Goal: Task Accomplishment & Management: Use online tool/utility

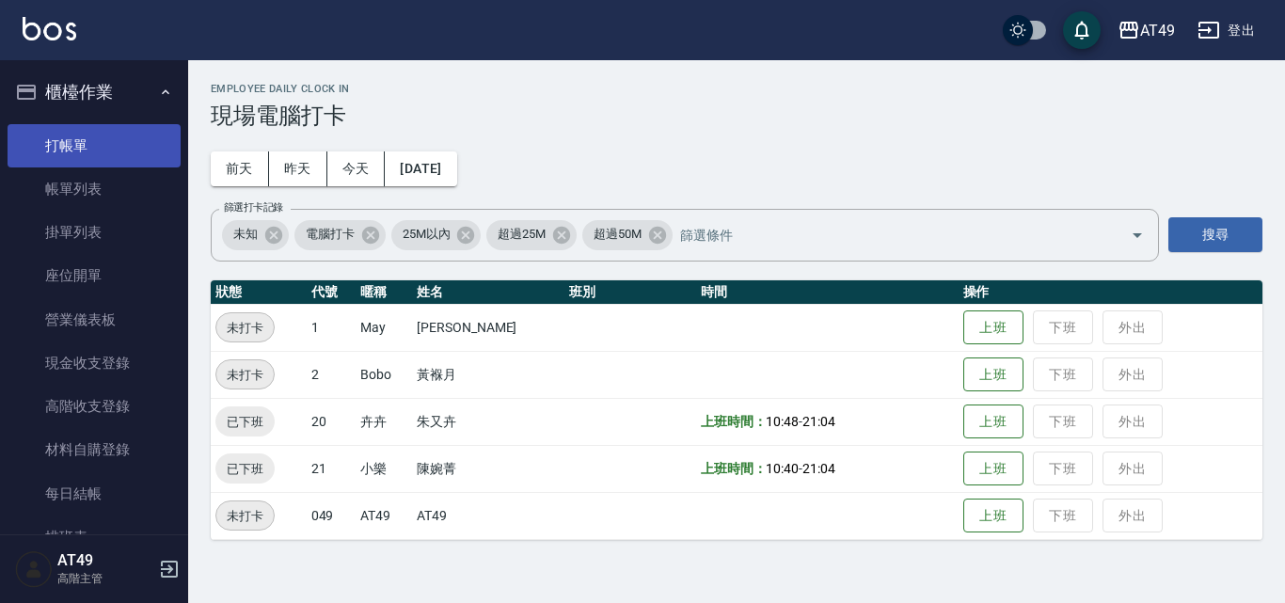
click at [107, 137] on link "打帳單" at bounding box center [94, 145] width 173 height 43
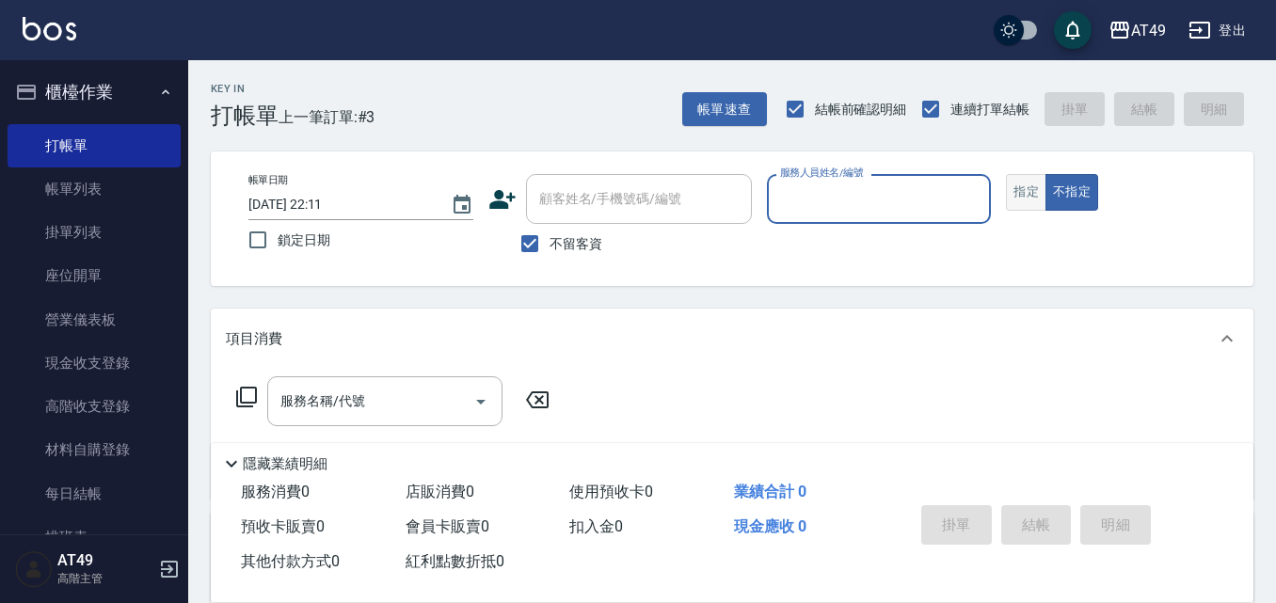
click at [1021, 194] on button "指定" at bounding box center [1026, 192] width 40 height 37
click at [820, 211] on input "服務人員姓名/編號" at bounding box center [879, 199] width 208 height 33
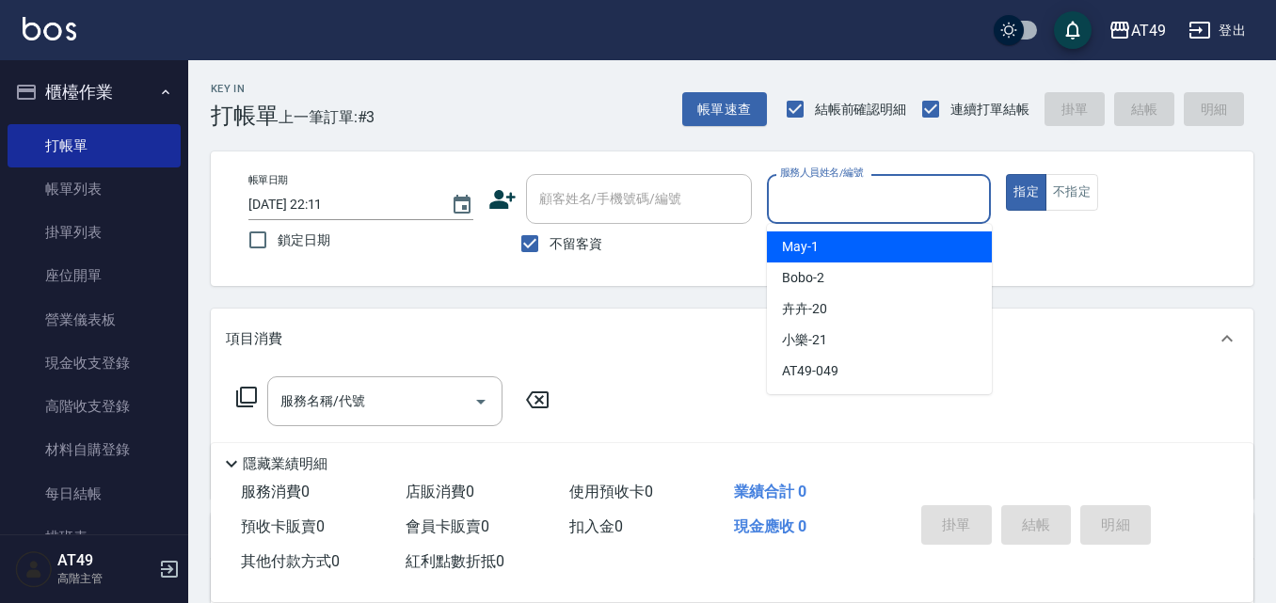
click at [839, 239] on div "May -1" at bounding box center [879, 246] width 225 height 31
type input "May-1"
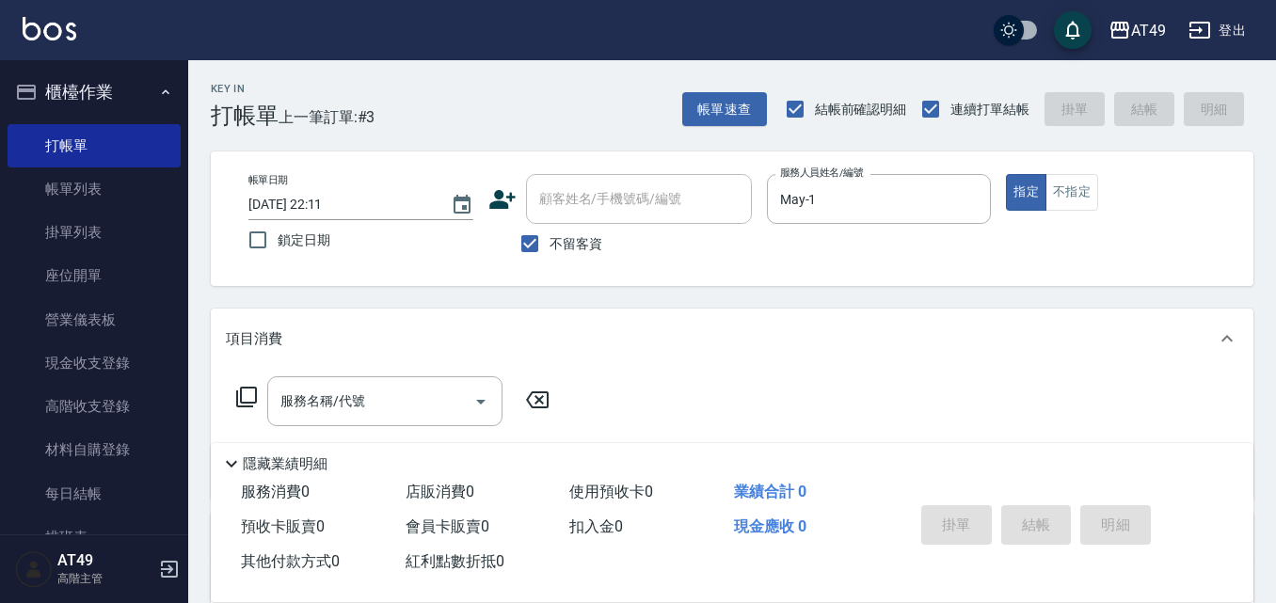
click at [247, 398] on icon at bounding box center [246, 397] width 23 height 23
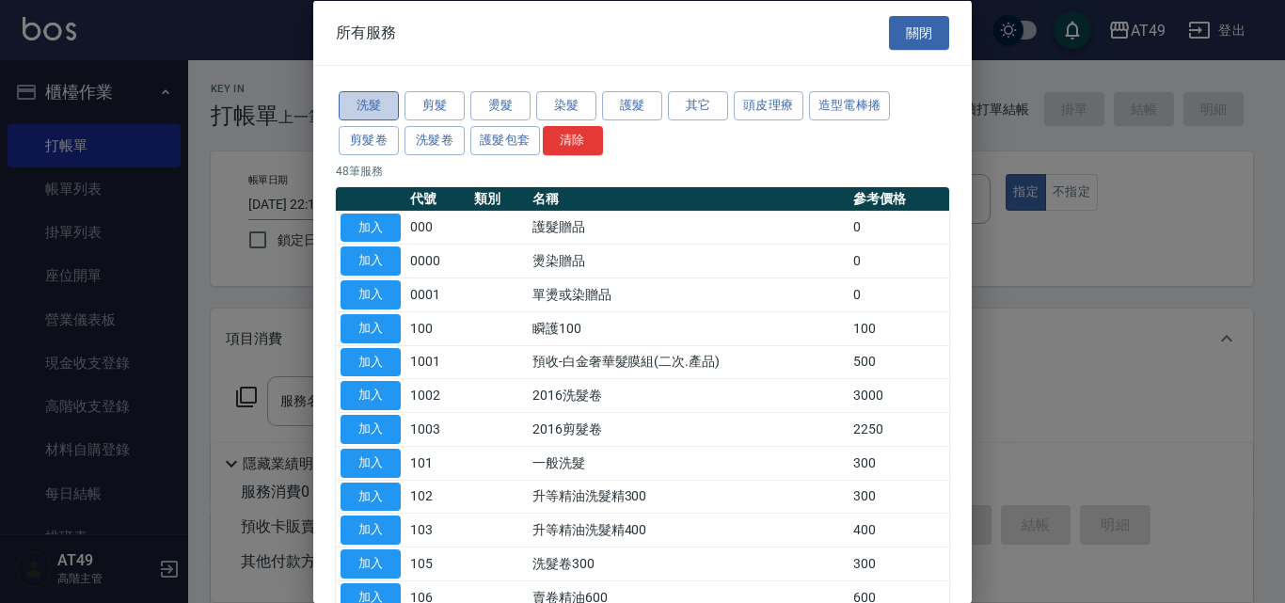
click at [368, 101] on button "洗髮" at bounding box center [369, 105] width 60 height 29
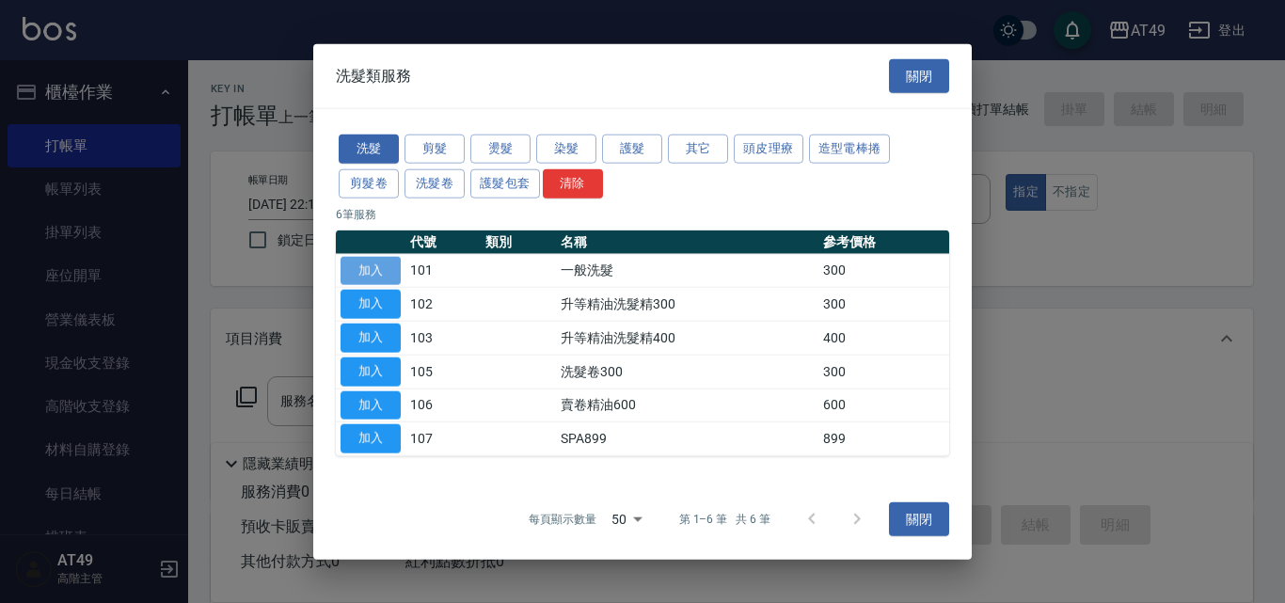
click at [386, 269] on button "加入" at bounding box center [371, 270] width 60 height 29
type input "一般洗髮(101)"
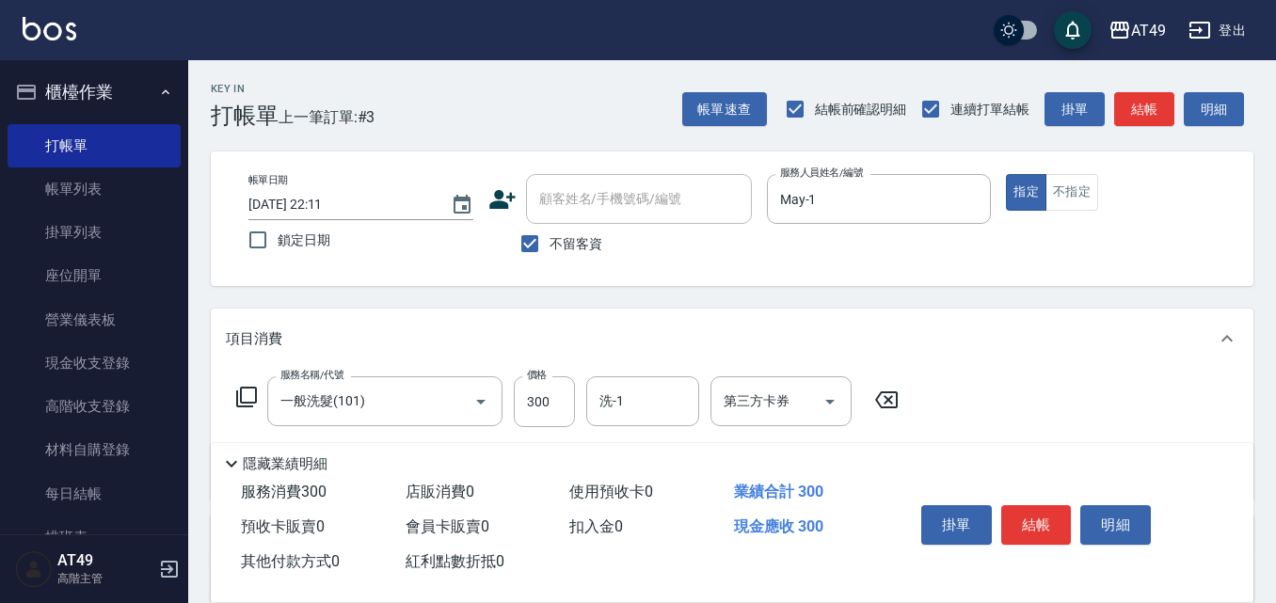
click at [247, 397] on icon at bounding box center [246, 397] width 23 height 23
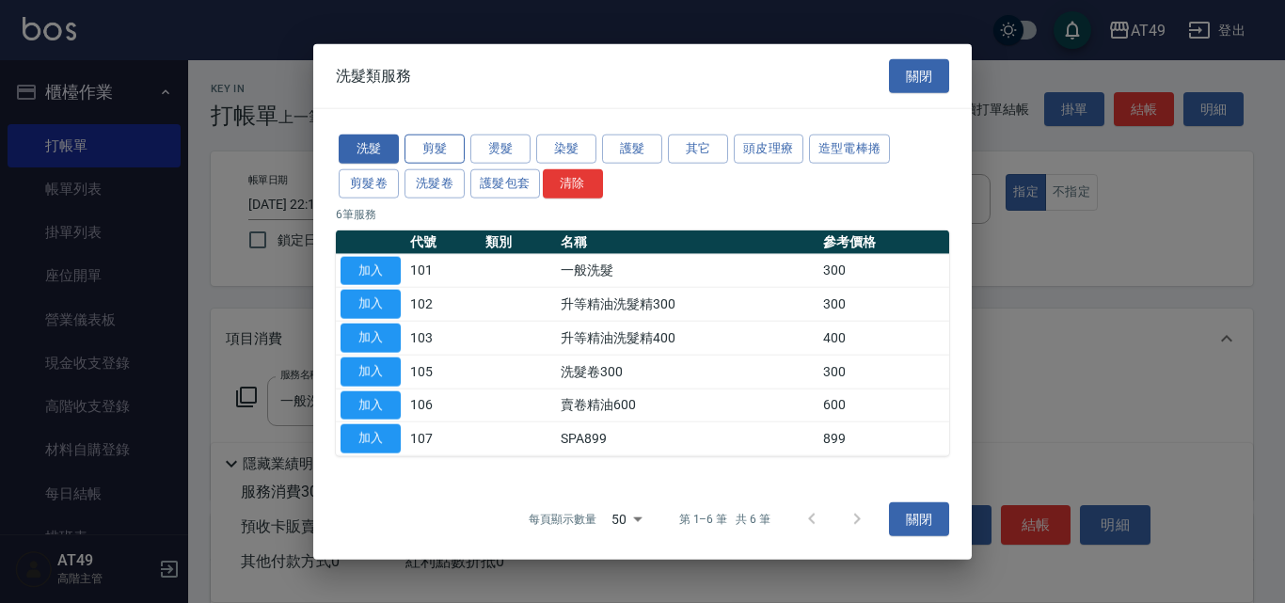
click at [452, 146] on button "剪髮" at bounding box center [435, 149] width 60 height 29
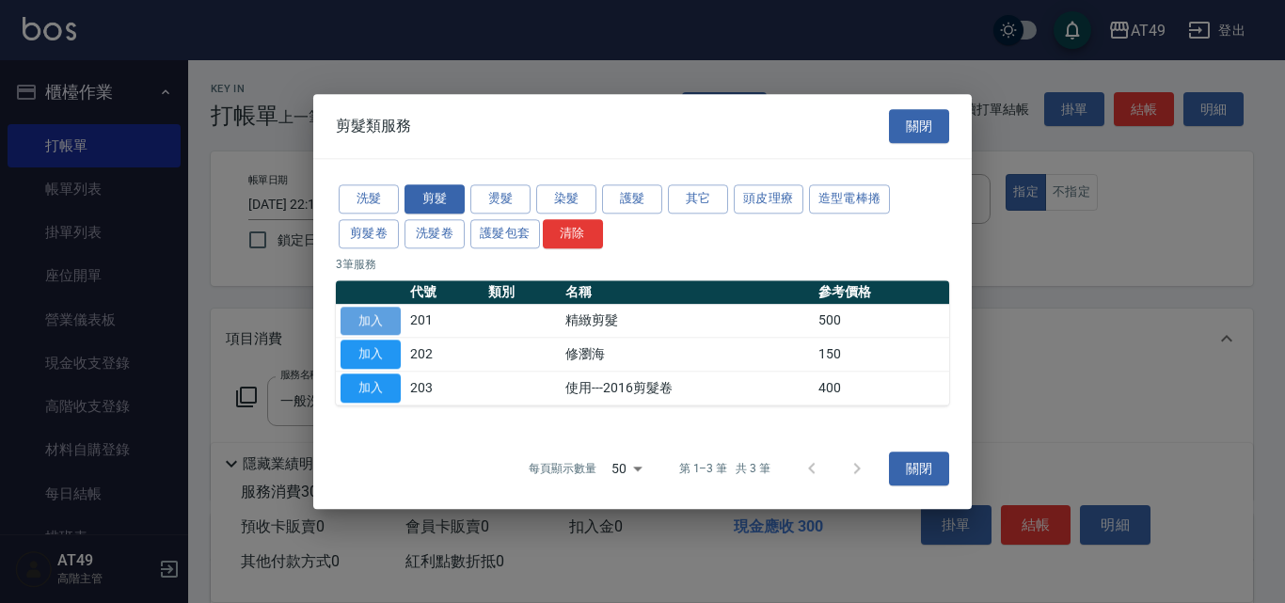
click at [370, 324] on button "加入" at bounding box center [371, 321] width 60 height 29
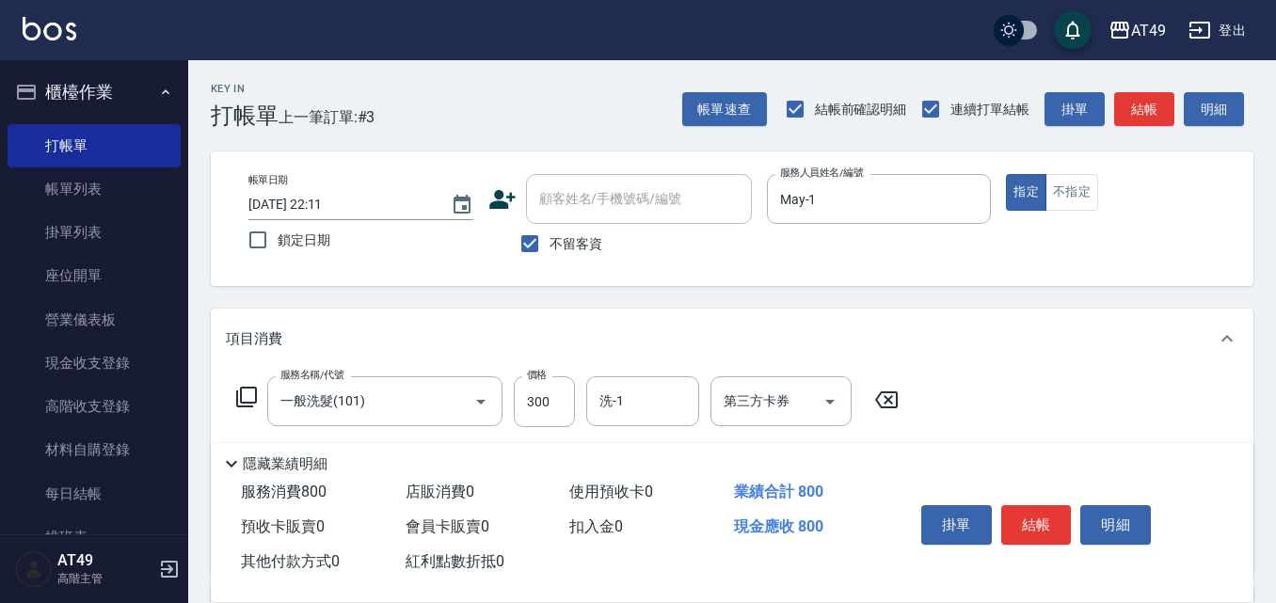
click at [248, 409] on div "服務名稱/代號 一般洗髮(101) 服務名稱/代號 價格 300 價格 洗-1 洗-1 第三方卡券 第三方卡券" at bounding box center [568, 401] width 684 height 51
click at [248, 405] on icon at bounding box center [246, 397] width 23 height 23
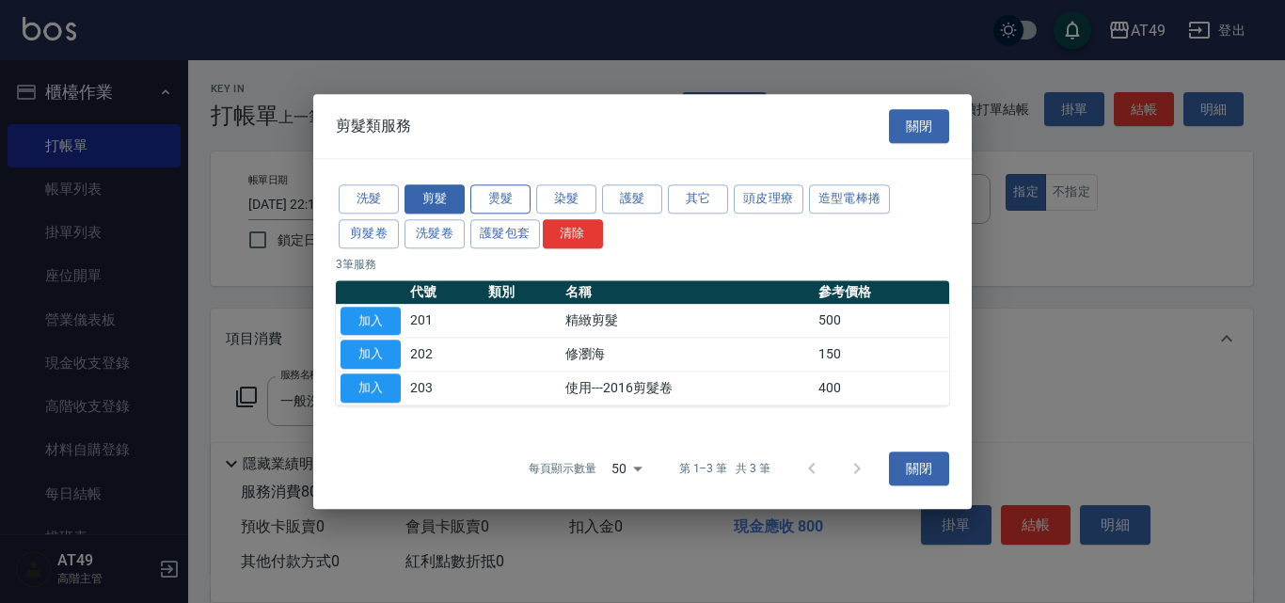
click at [505, 199] on button "燙髮" at bounding box center [500, 198] width 60 height 29
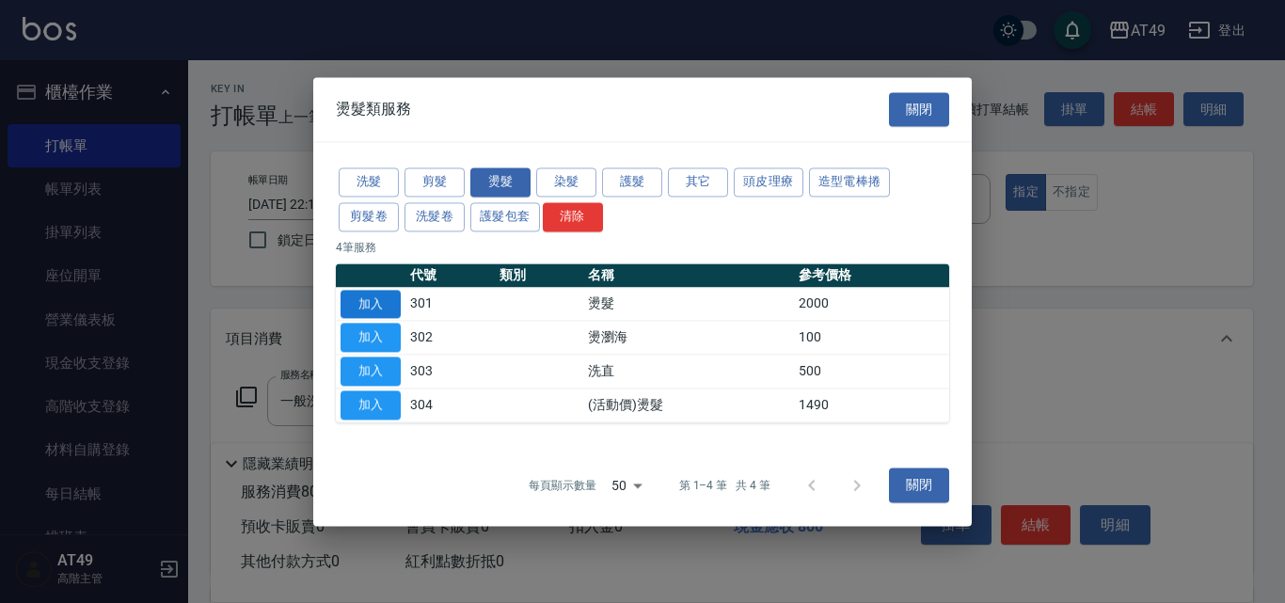
click at [374, 299] on button "加入" at bounding box center [371, 304] width 60 height 29
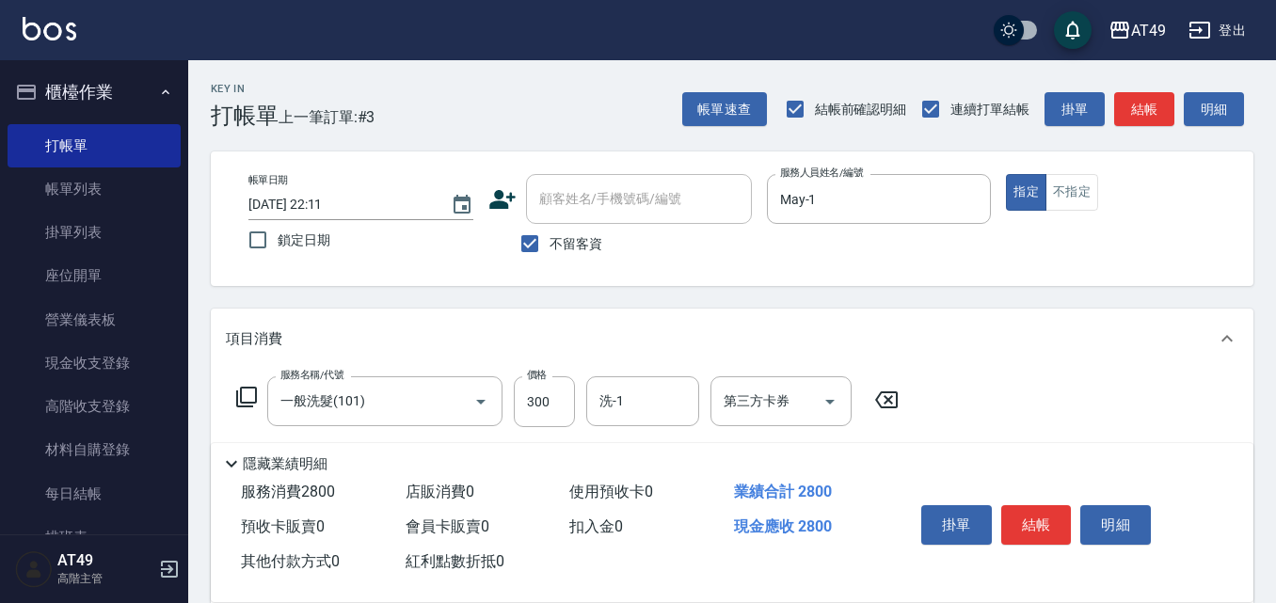
click at [242, 396] on icon at bounding box center [246, 397] width 21 height 21
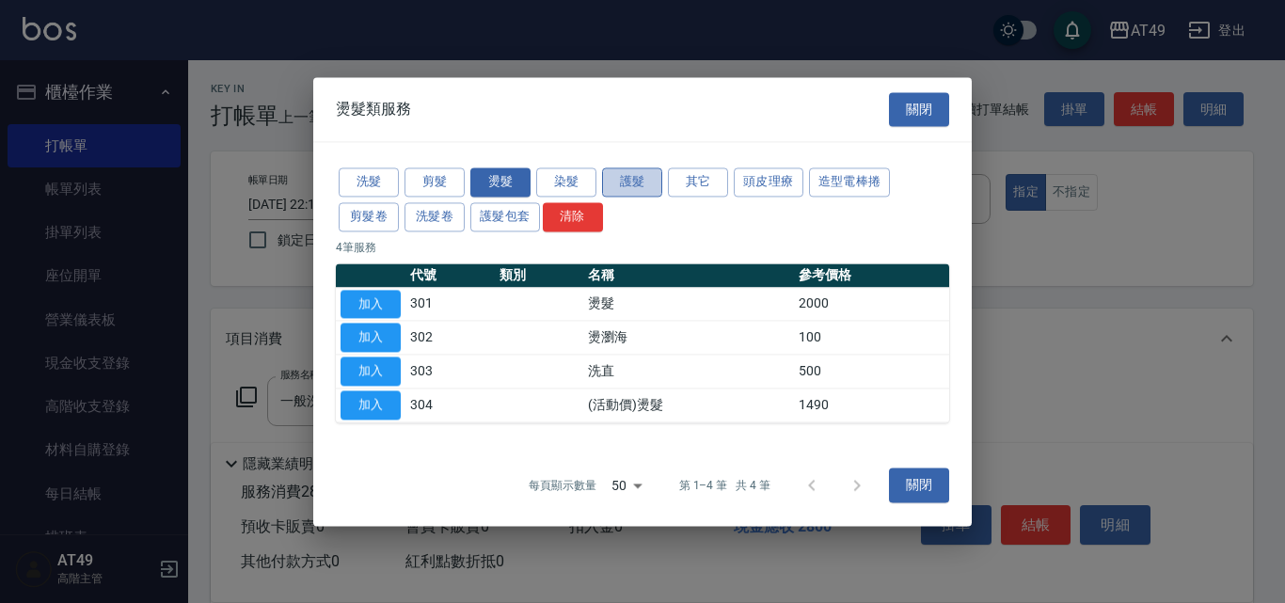
click at [635, 183] on button "護髮" at bounding box center [632, 181] width 60 height 29
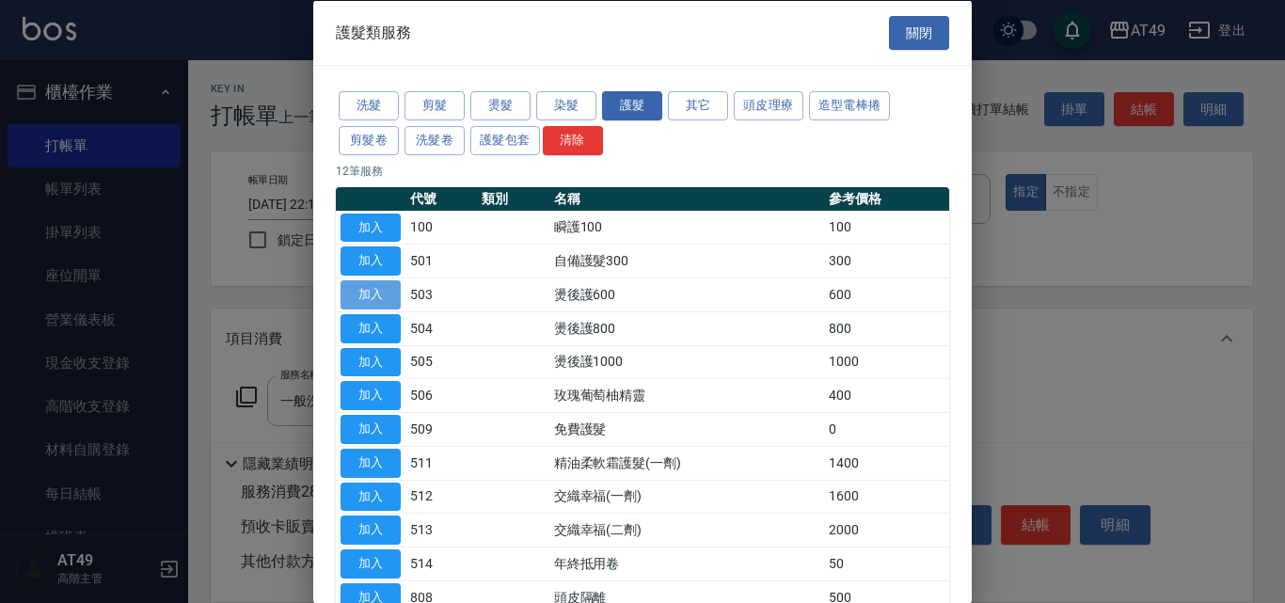
click at [390, 287] on button "加入" at bounding box center [371, 294] width 60 height 29
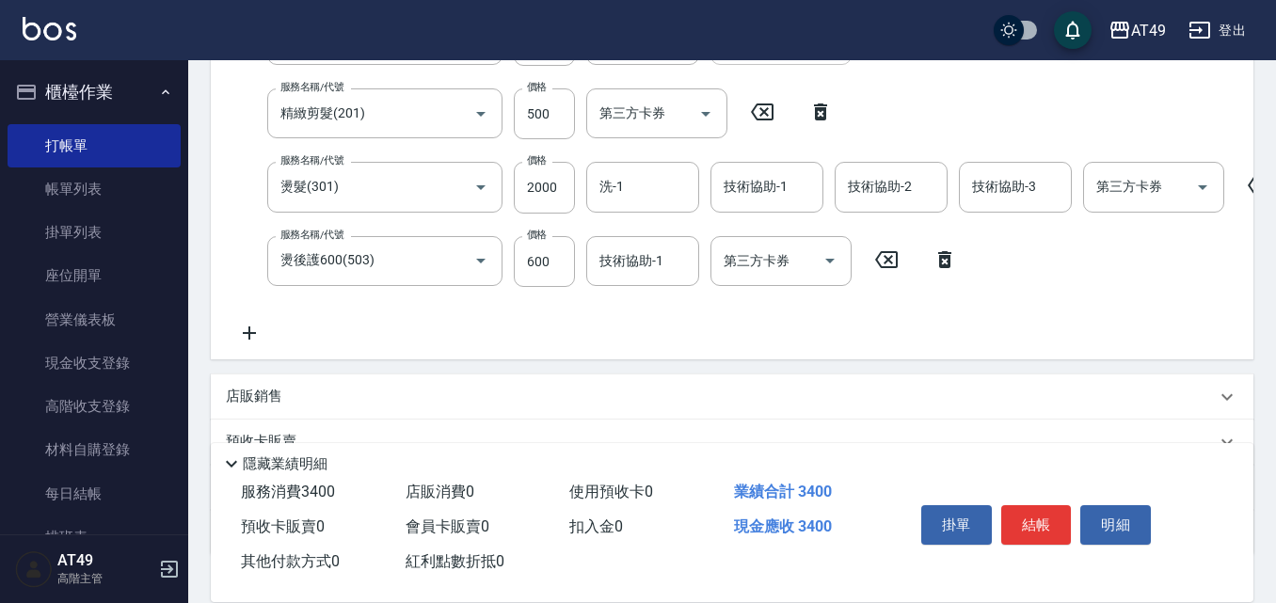
scroll to position [376, 0]
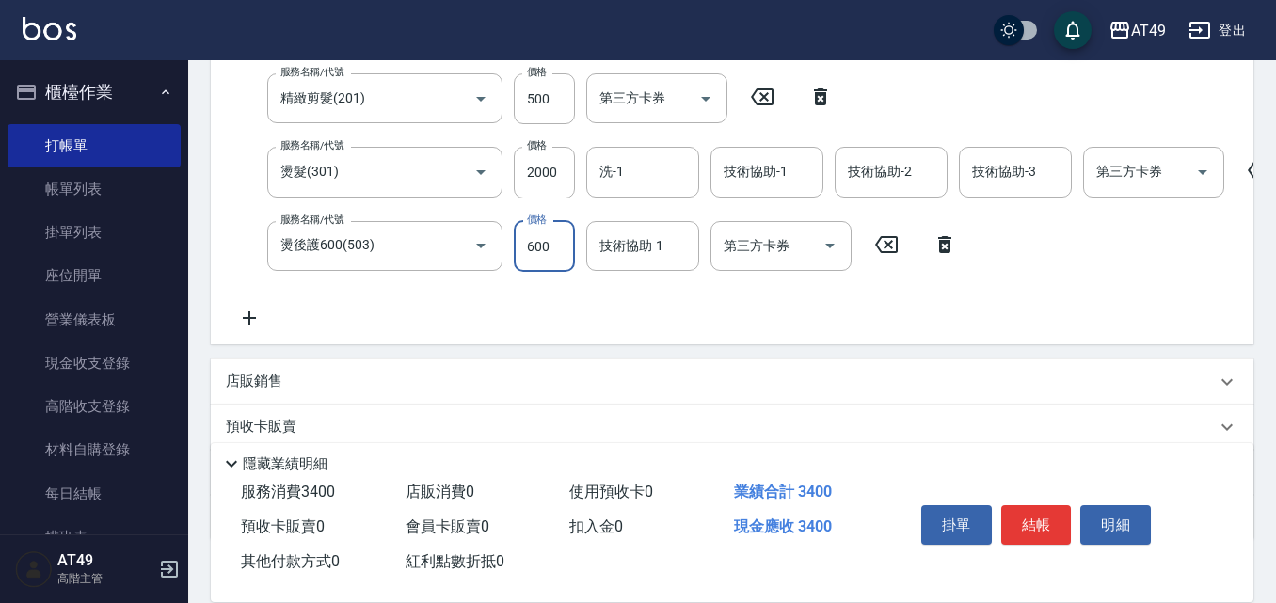
click at [547, 247] on input "600" at bounding box center [544, 246] width 61 height 51
click at [953, 247] on icon at bounding box center [944, 244] width 47 height 23
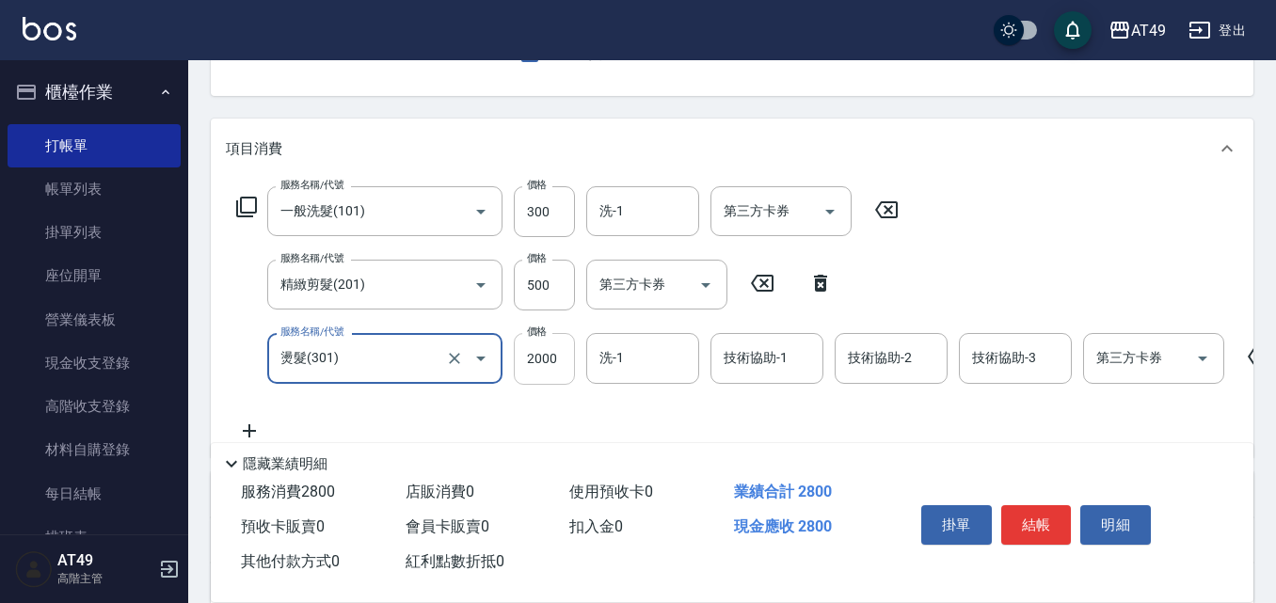
scroll to position [188, 0]
click at [245, 204] on icon at bounding box center [246, 209] width 23 height 23
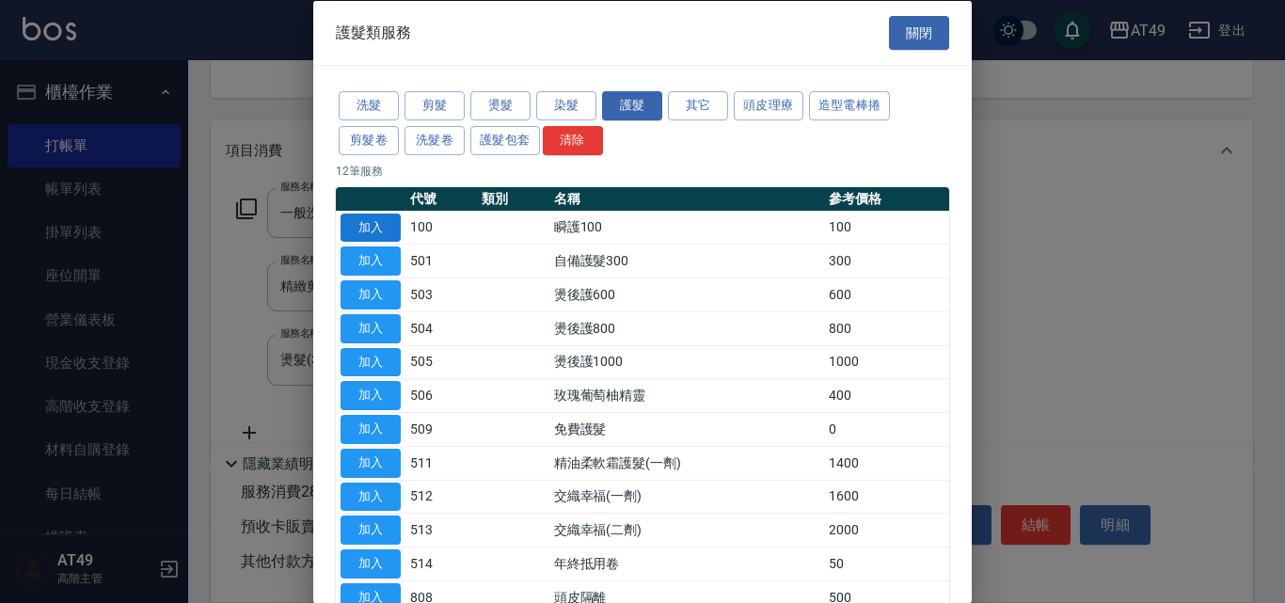
click at [389, 222] on button "加入" at bounding box center [371, 227] width 60 height 29
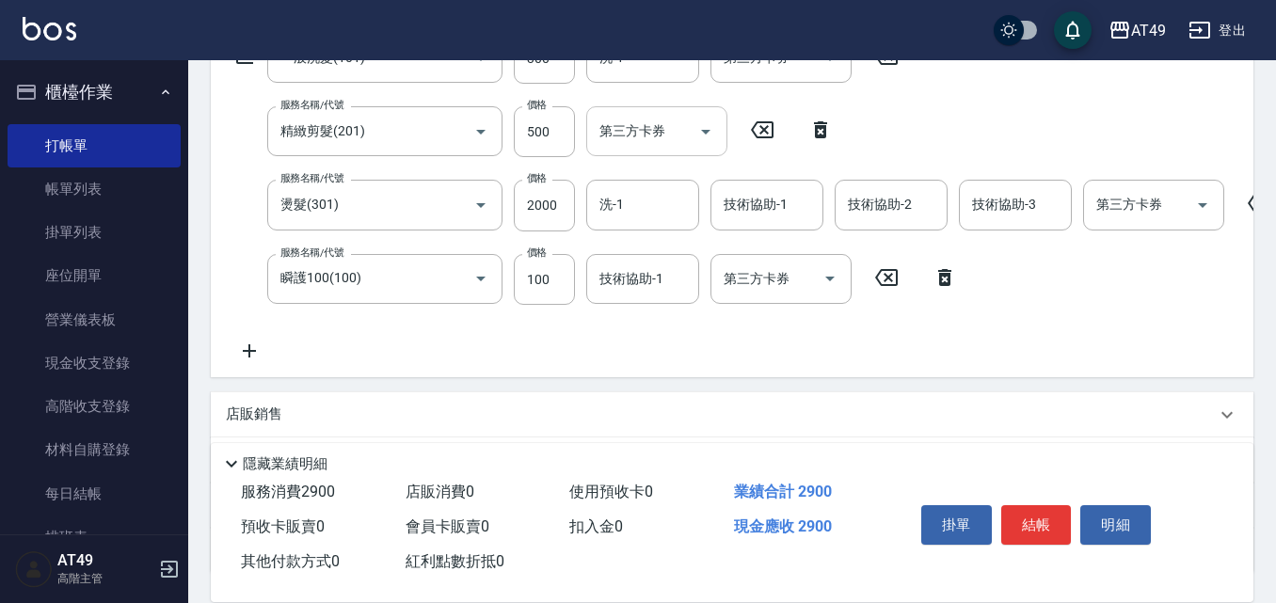
scroll to position [376, 0]
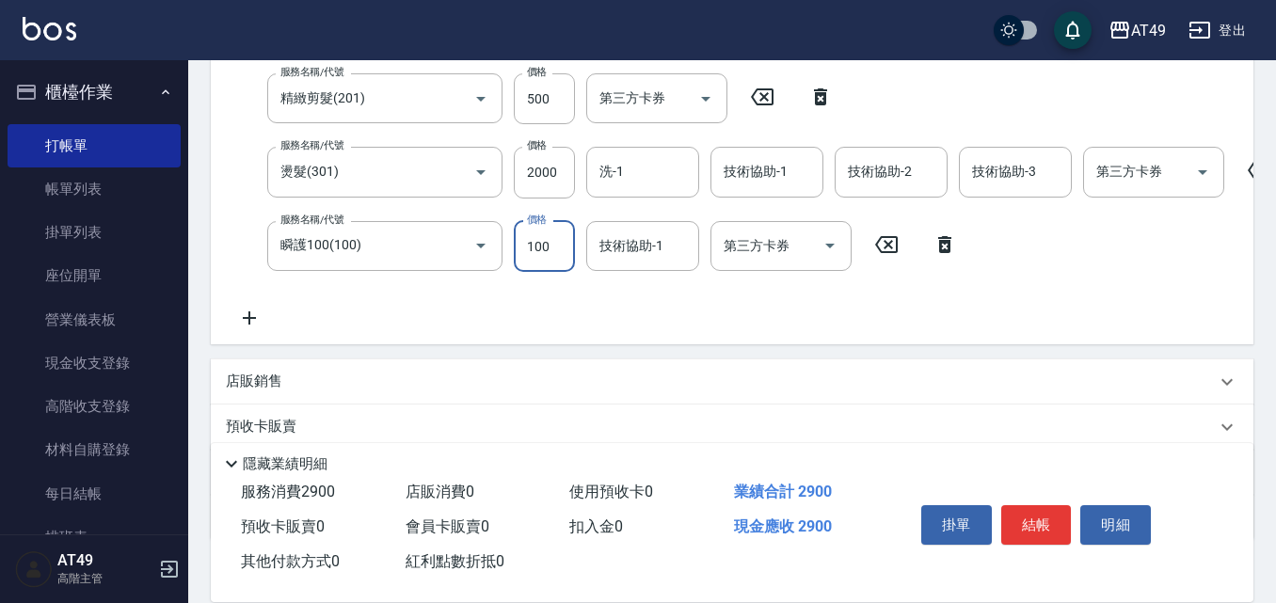
click at [538, 253] on input "100" at bounding box center [544, 246] width 61 height 51
type input "300"
click at [546, 175] on input "2000" at bounding box center [544, 172] width 61 height 51
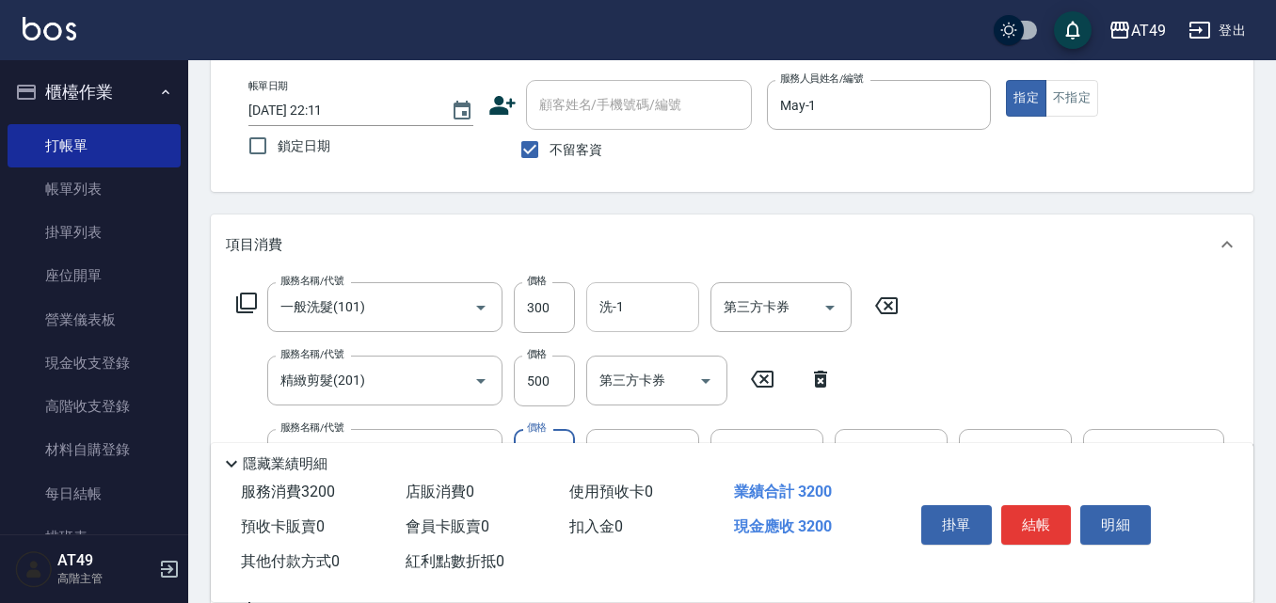
type input "2100"
click at [653, 320] on input "洗-1" at bounding box center [643, 307] width 96 height 33
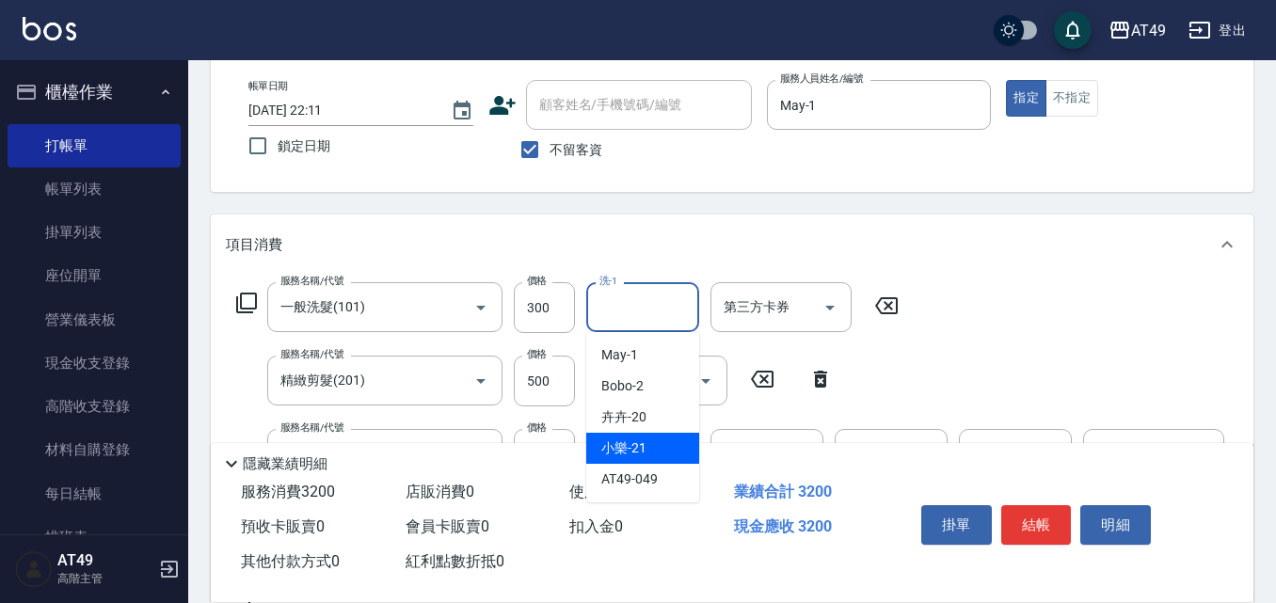
click at [670, 454] on div "小樂 -21" at bounding box center [642, 448] width 113 height 31
type input "小樂-21"
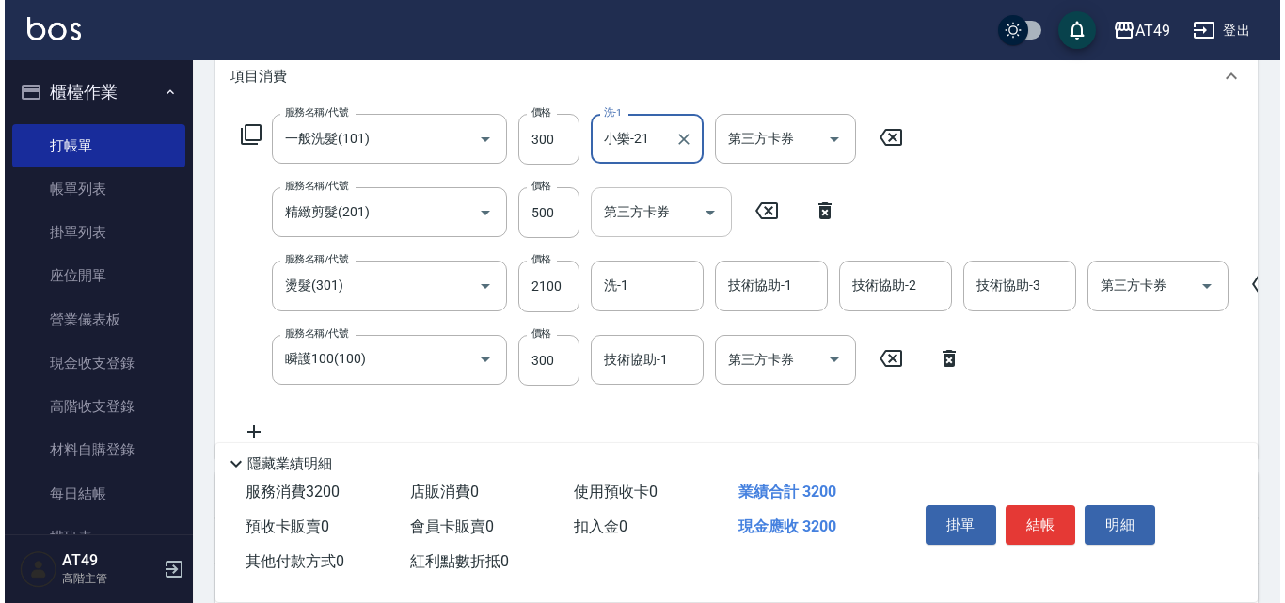
scroll to position [376, 0]
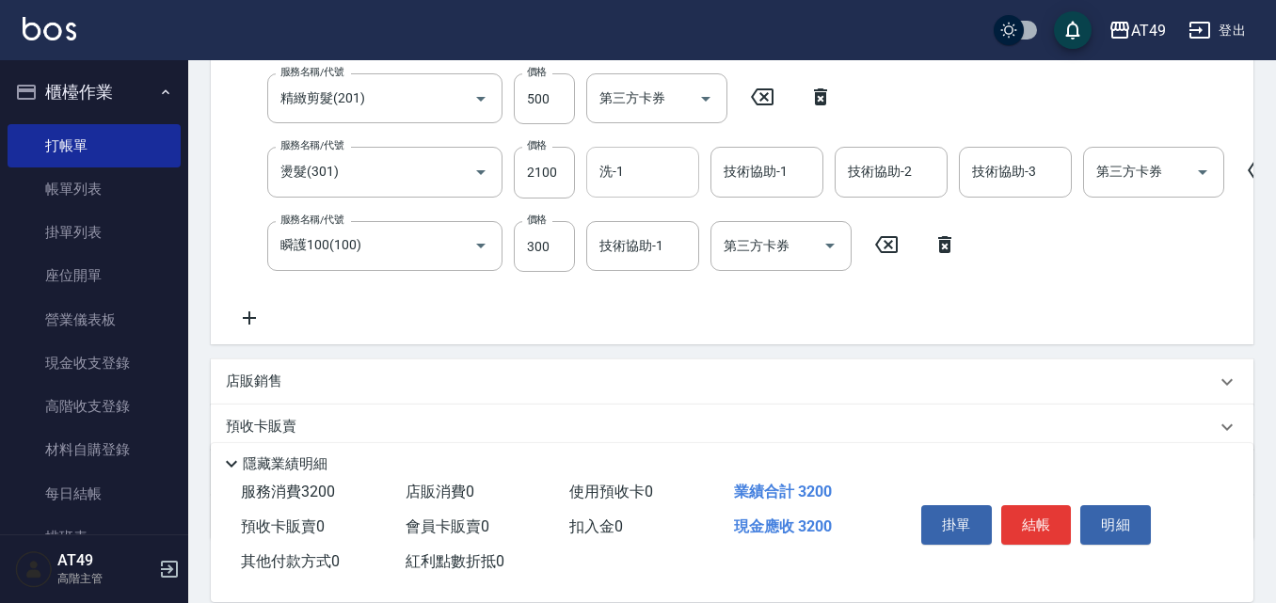
click at [629, 166] on input "洗-1" at bounding box center [643, 171] width 96 height 33
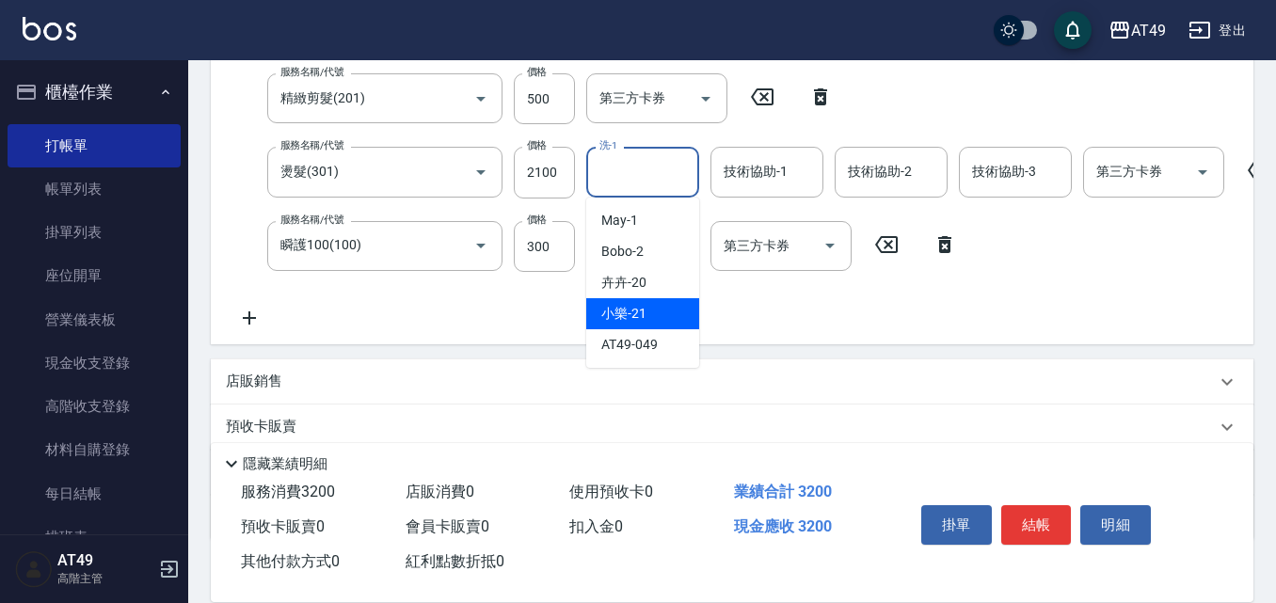
click at [649, 305] on div "小樂 -21" at bounding box center [642, 313] width 113 height 31
type input "小樂-21"
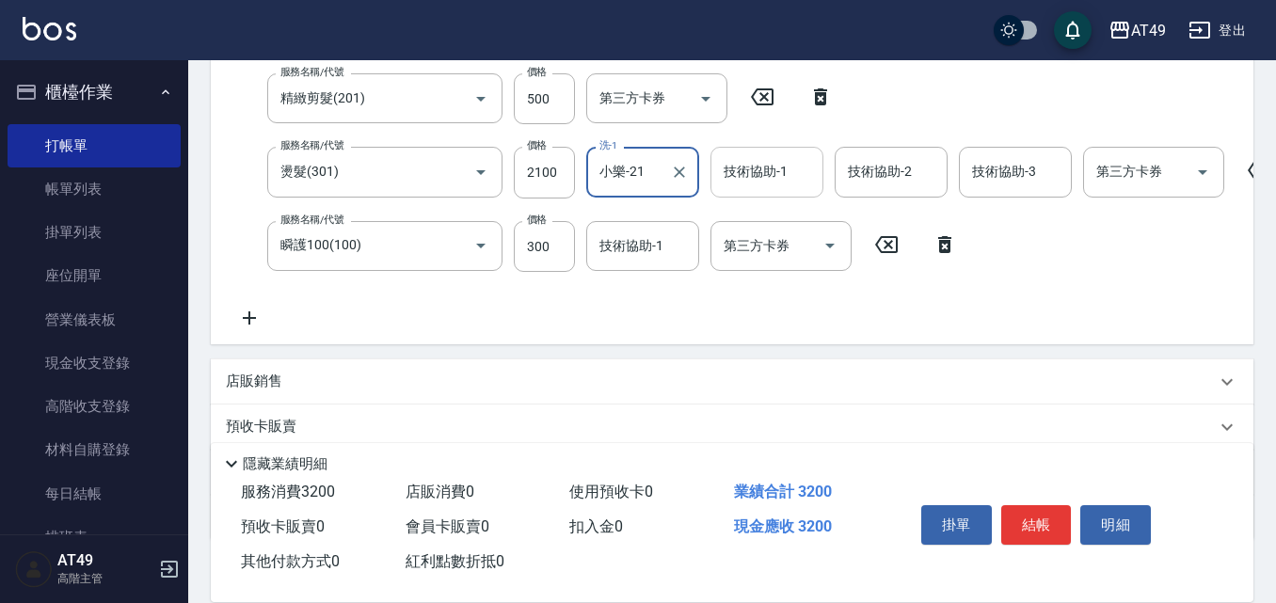
click at [735, 184] on input "技術協助-1" at bounding box center [767, 171] width 96 height 33
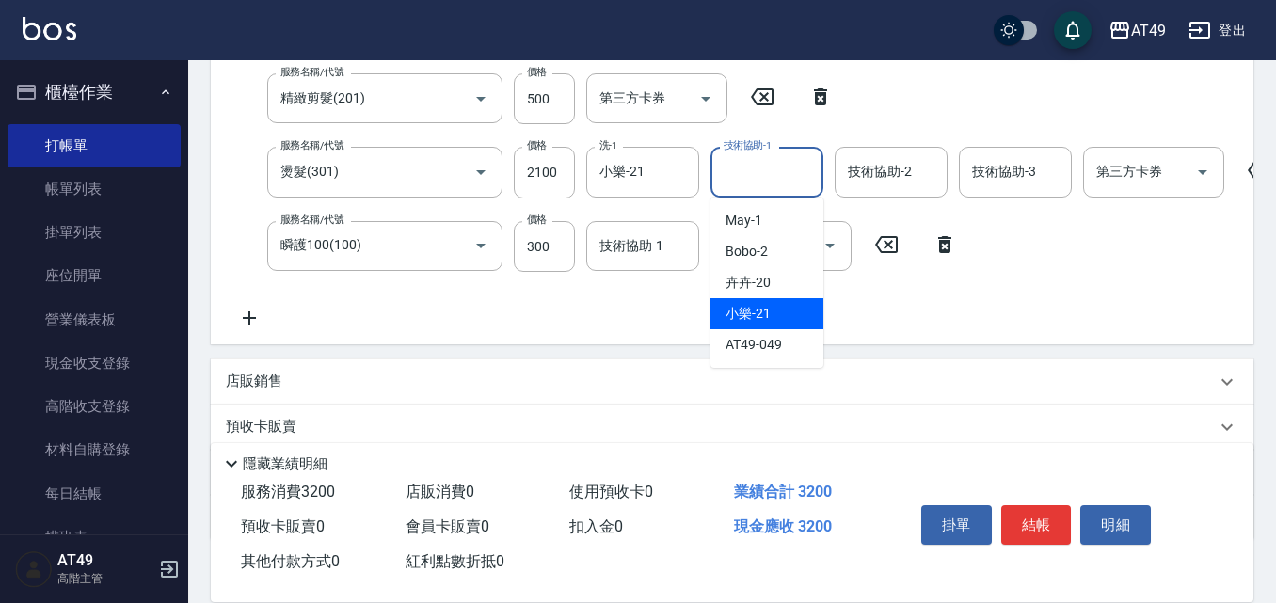
click at [788, 309] on div "小樂 -21" at bounding box center [766, 313] width 113 height 31
type input "小樂-21"
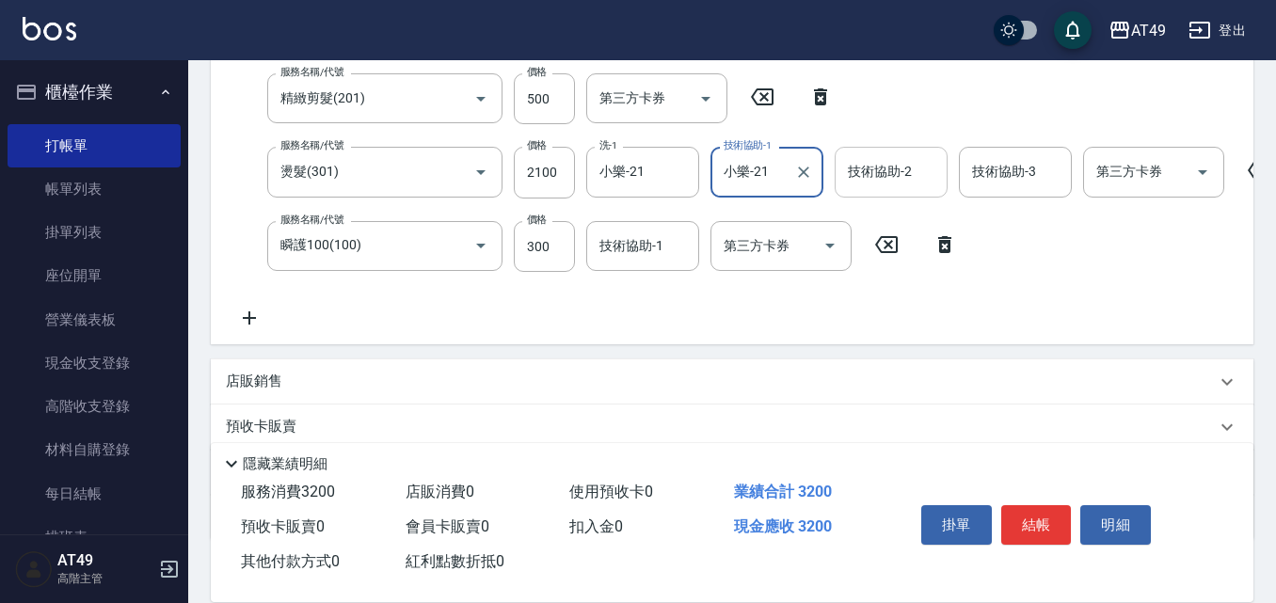
click at [866, 183] on input "技術協助-2" at bounding box center [891, 171] width 96 height 33
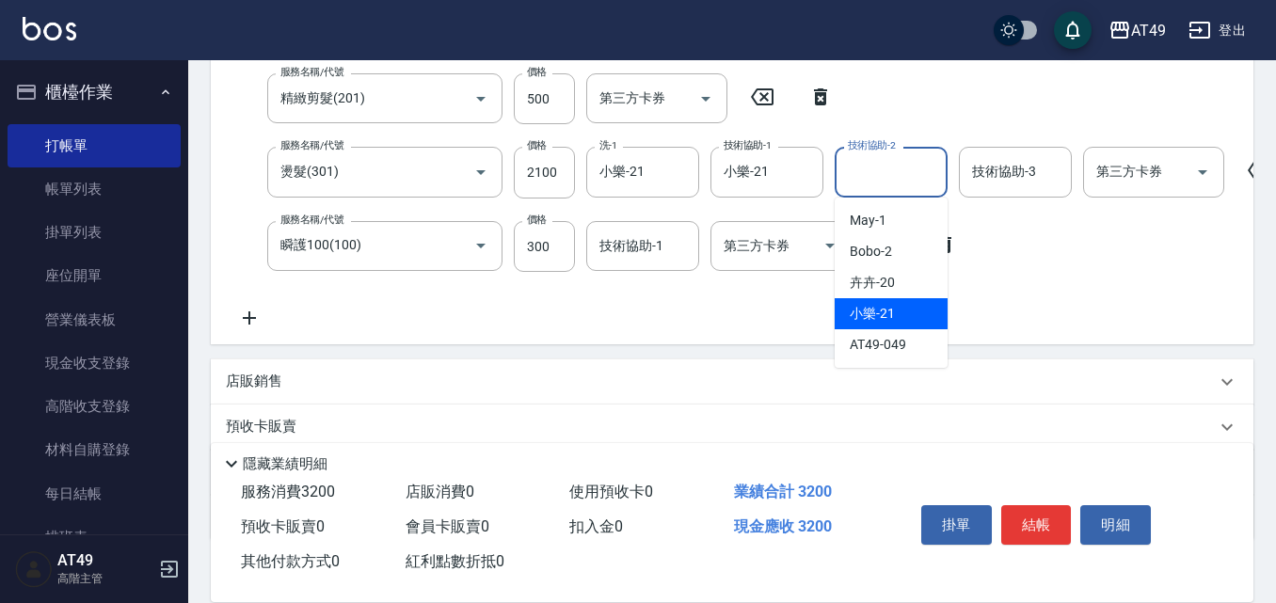
click at [906, 306] on div "小樂 -21" at bounding box center [891, 313] width 113 height 31
type input "小樂-21"
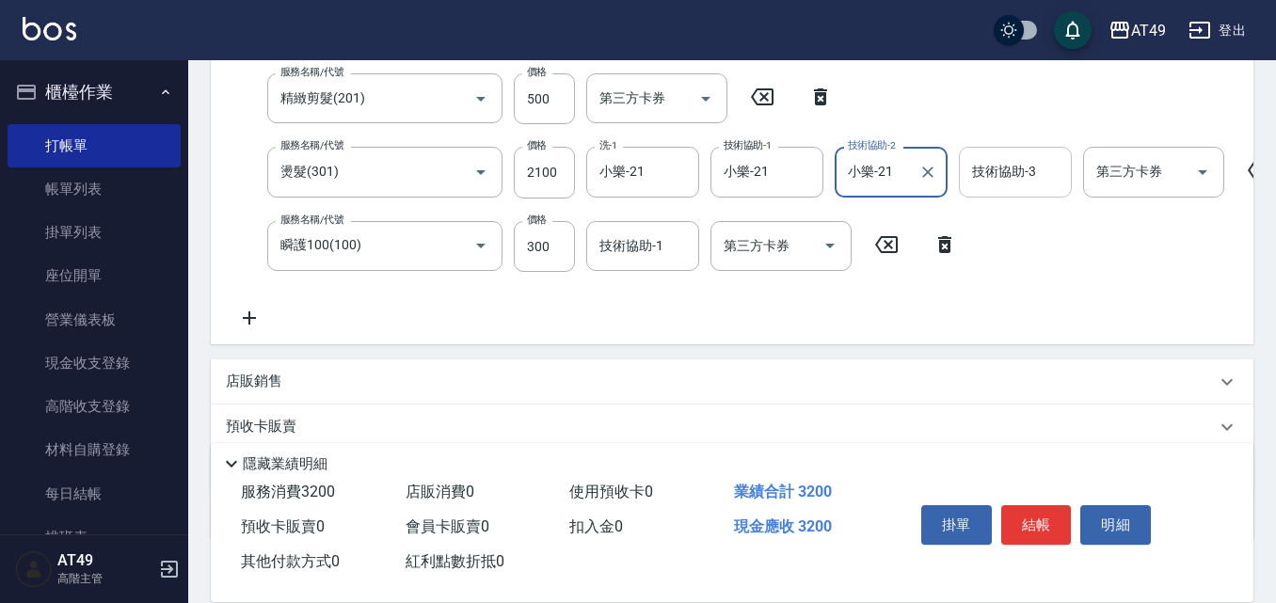
click at [1006, 173] on div "技術協助-3 技術協助-3" at bounding box center [1015, 172] width 113 height 50
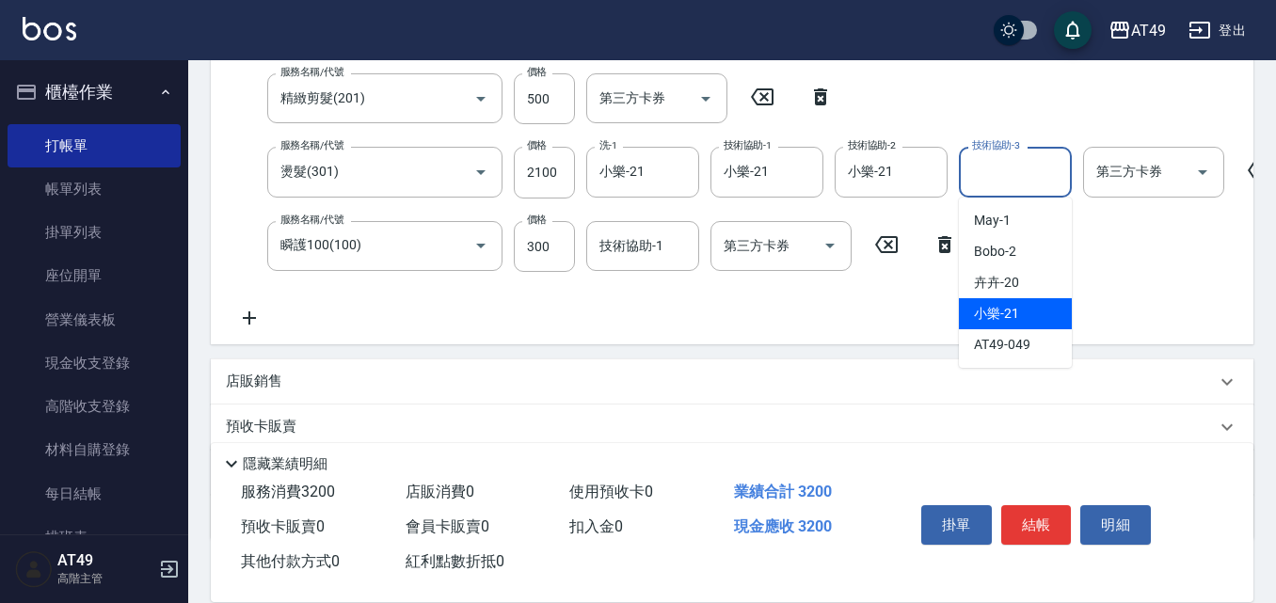
click at [1018, 311] on span "小樂 -21" at bounding box center [996, 314] width 45 height 20
type input "小樂-21"
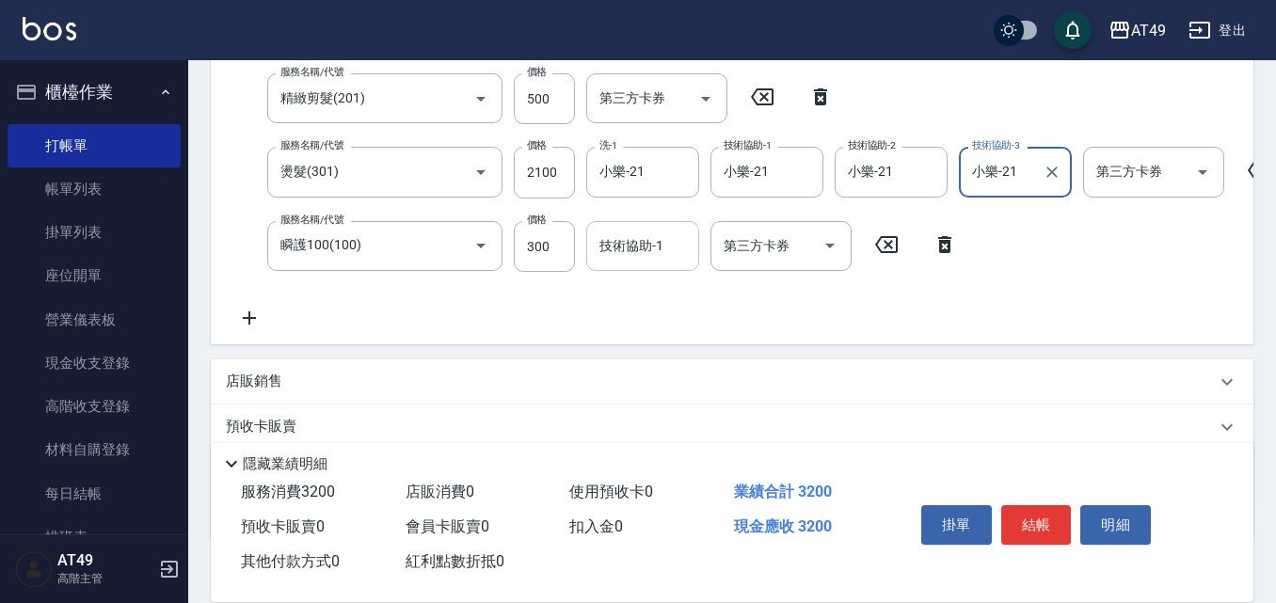
click at [612, 247] on div "技術協助-1 技術協助-1" at bounding box center [642, 246] width 113 height 50
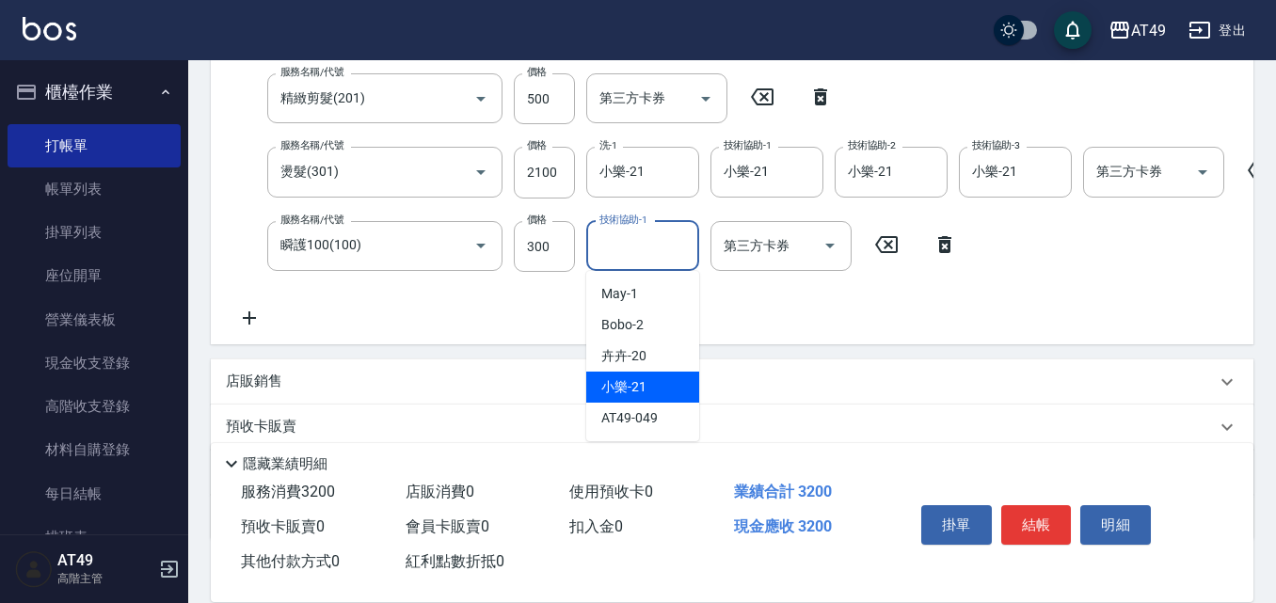
click at [656, 377] on div "小樂 -21" at bounding box center [642, 387] width 113 height 31
type input "小樂-21"
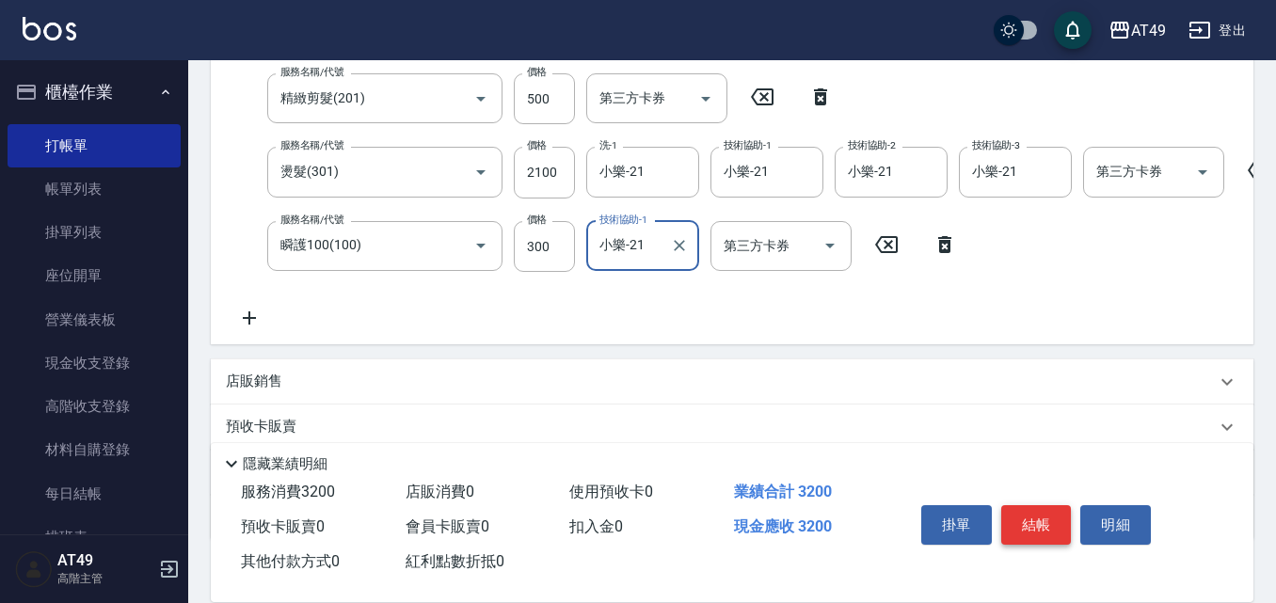
click at [1024, 512] on button "結帳" at bounding box center [1036, 525] width 71 height 40
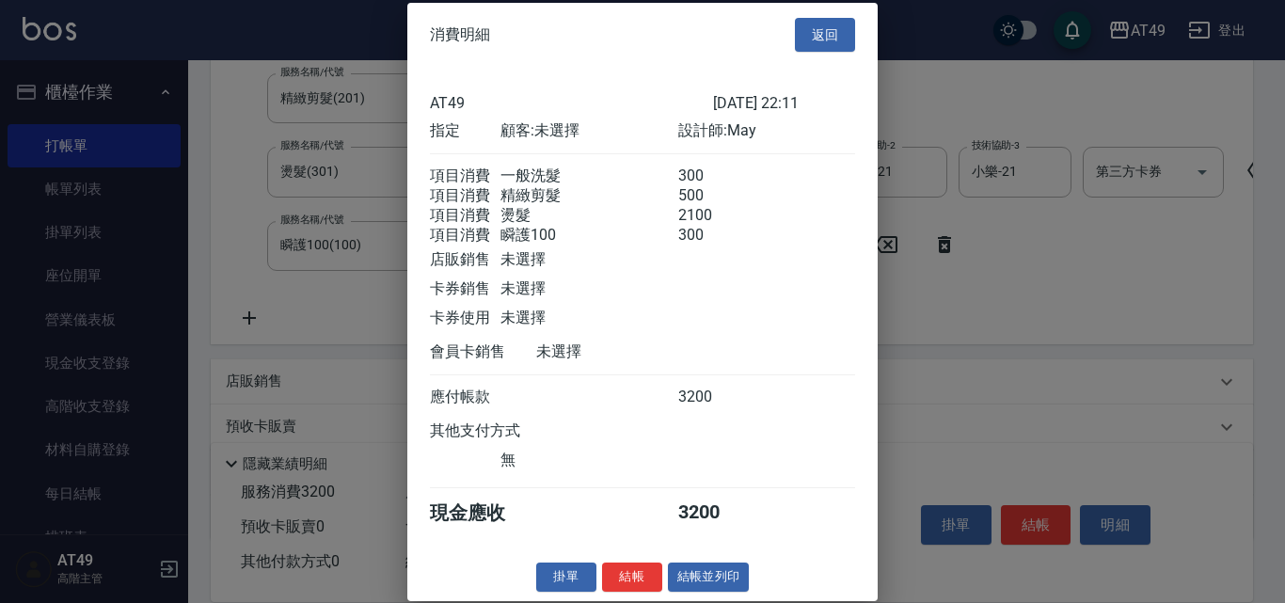
scroll to position [31, 0]
click at [631, 575] on button "結帳" at bounding box center [632, 577] width 60 height 29
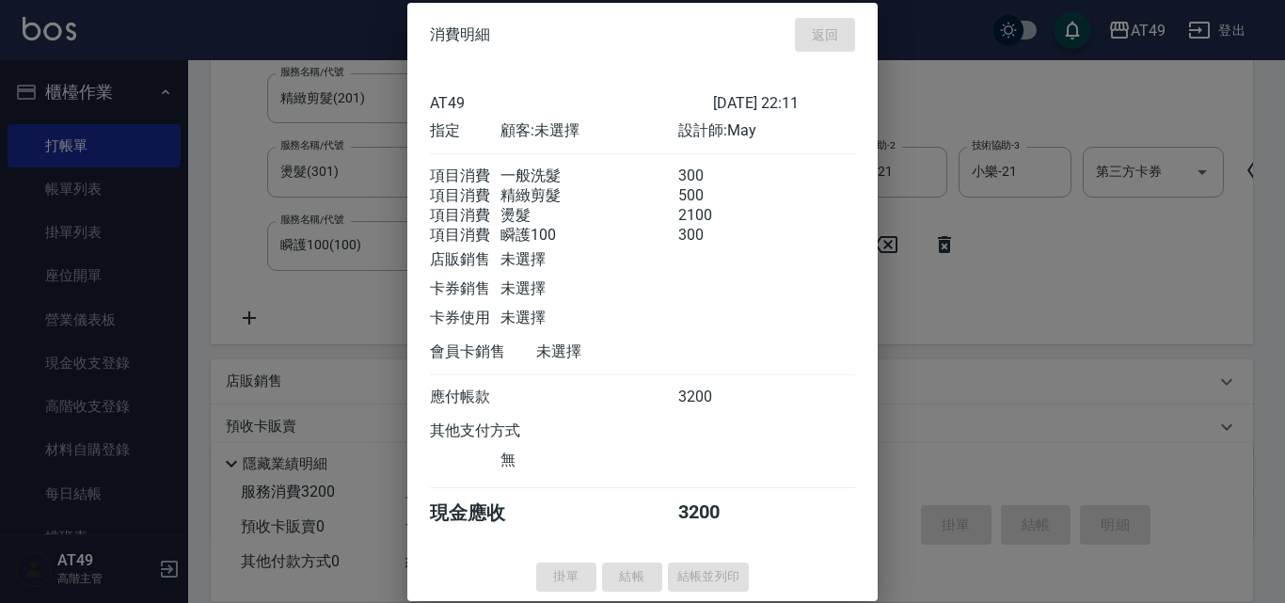
type input "[DATE] 22:12"
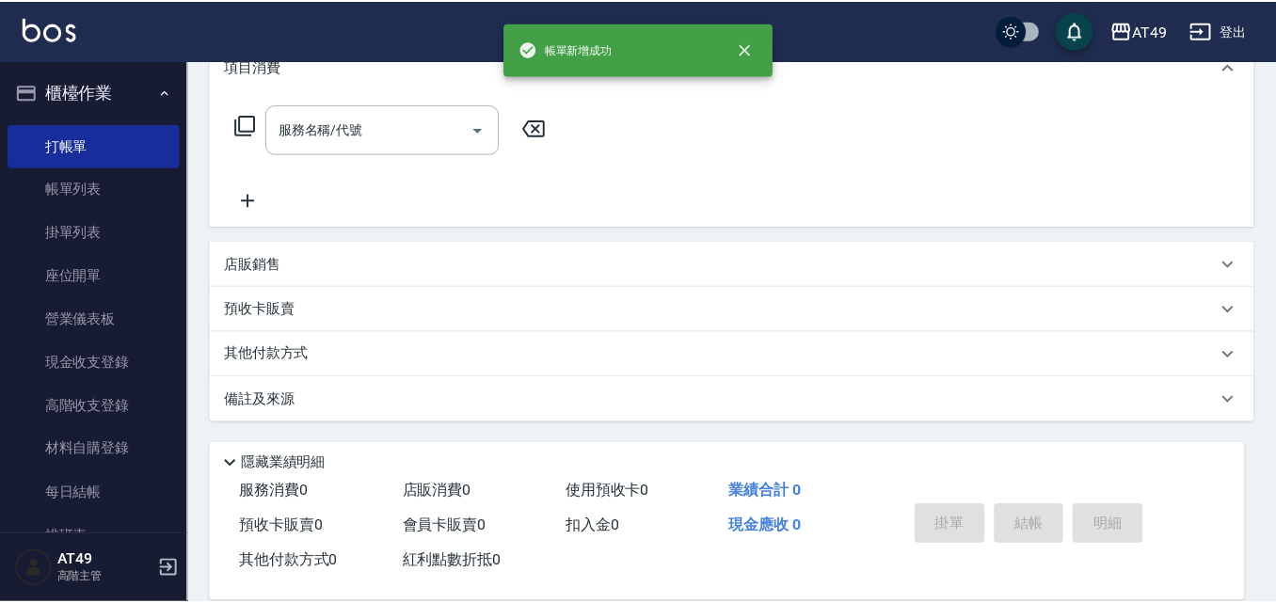
scroll to position [0, 0]
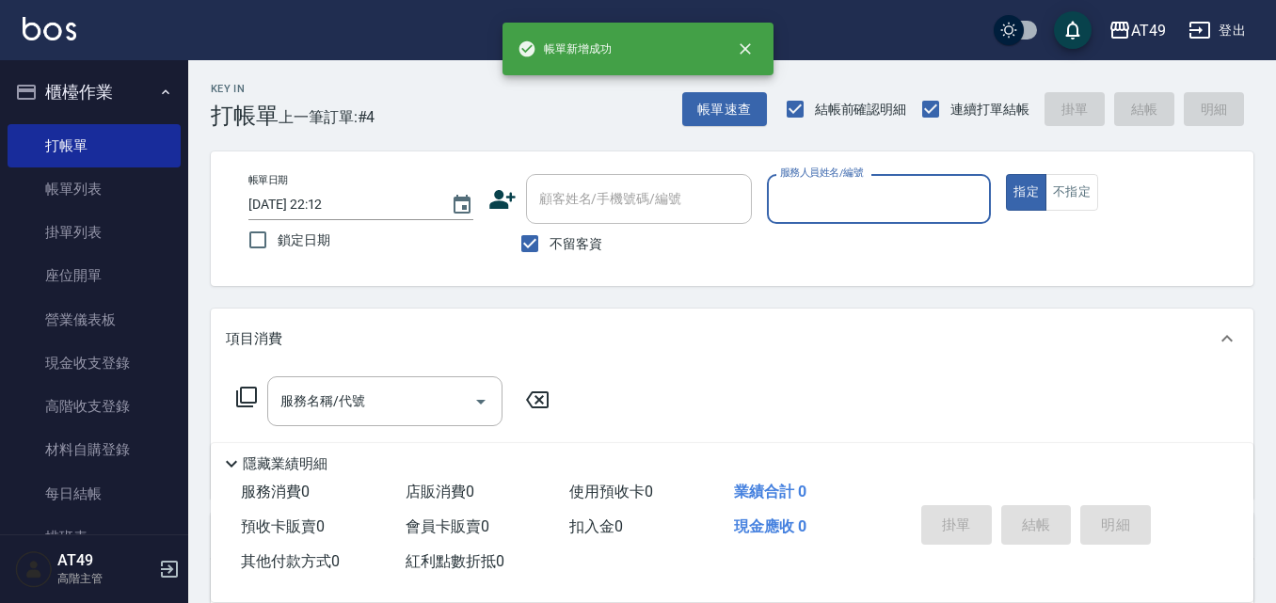
click at [811, 207] on input "服務人員姓名/編號" at bounding box center [879, 199] width 208 height 33
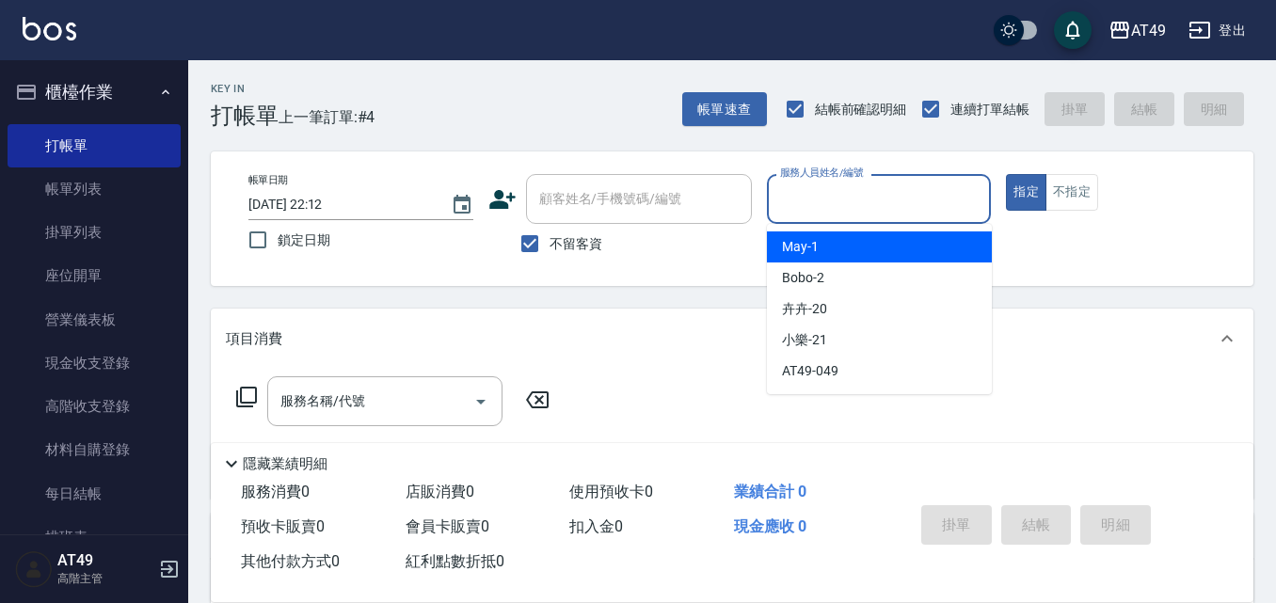
click at [811, 245] on span "May -1" at bounding box center [800, 247] width 37 height 20
type input "May-1"
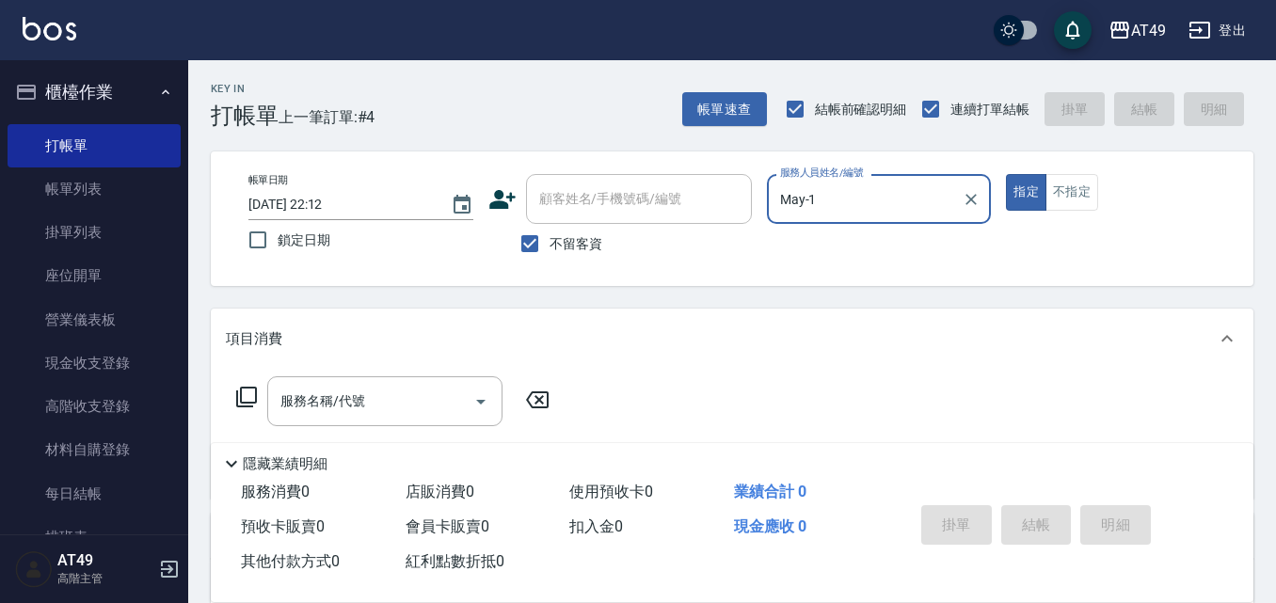
click at [248, 399] on icon at bounding box center [246, 397] width 23 height 23
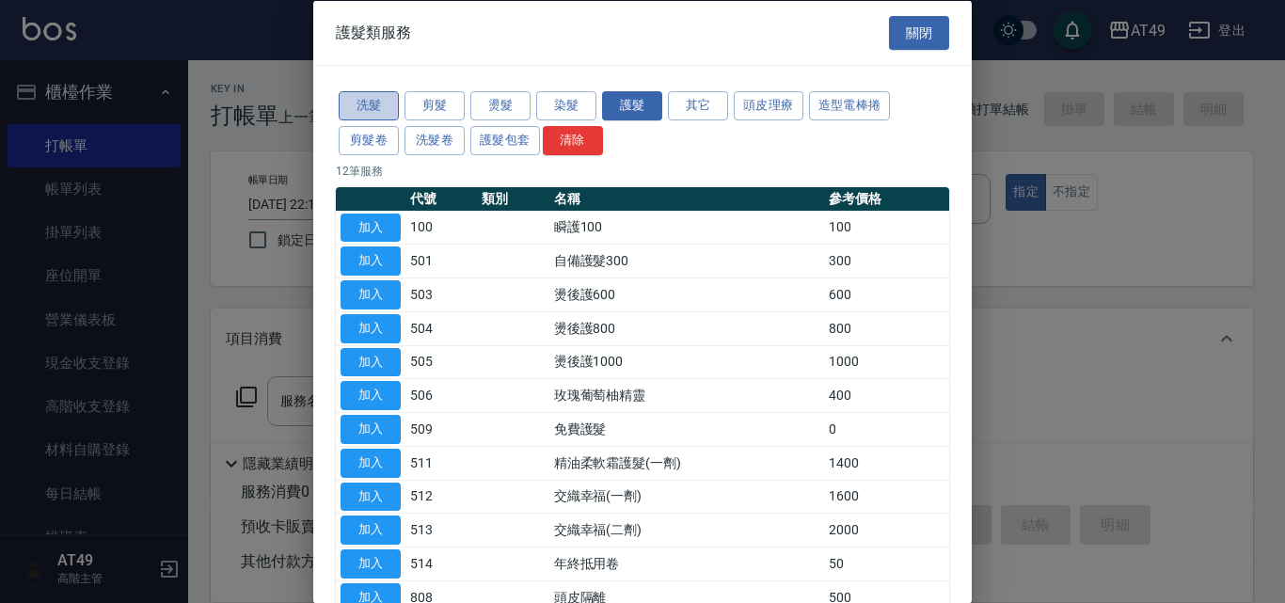
click at [358, 105] on button "洗髮" at bounding box center [369, 105] width 60 height 29
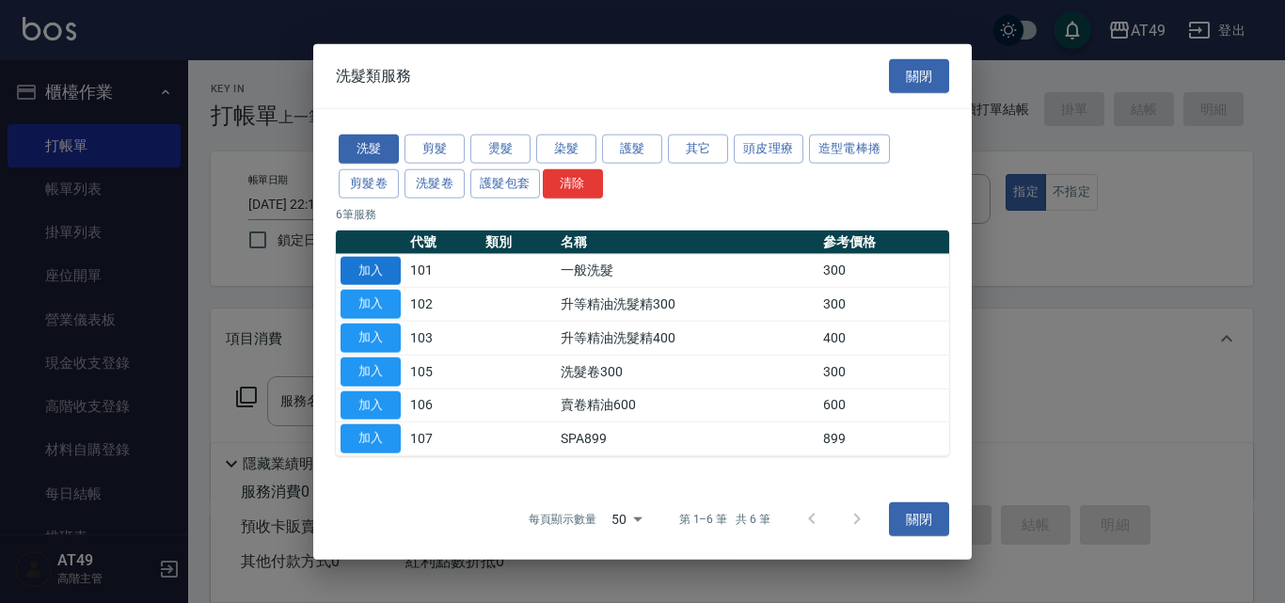
click at [358, 263] on button "加入" at bounding box center [371, 270] width 60 height 29
type input "一般洗髮(101)"
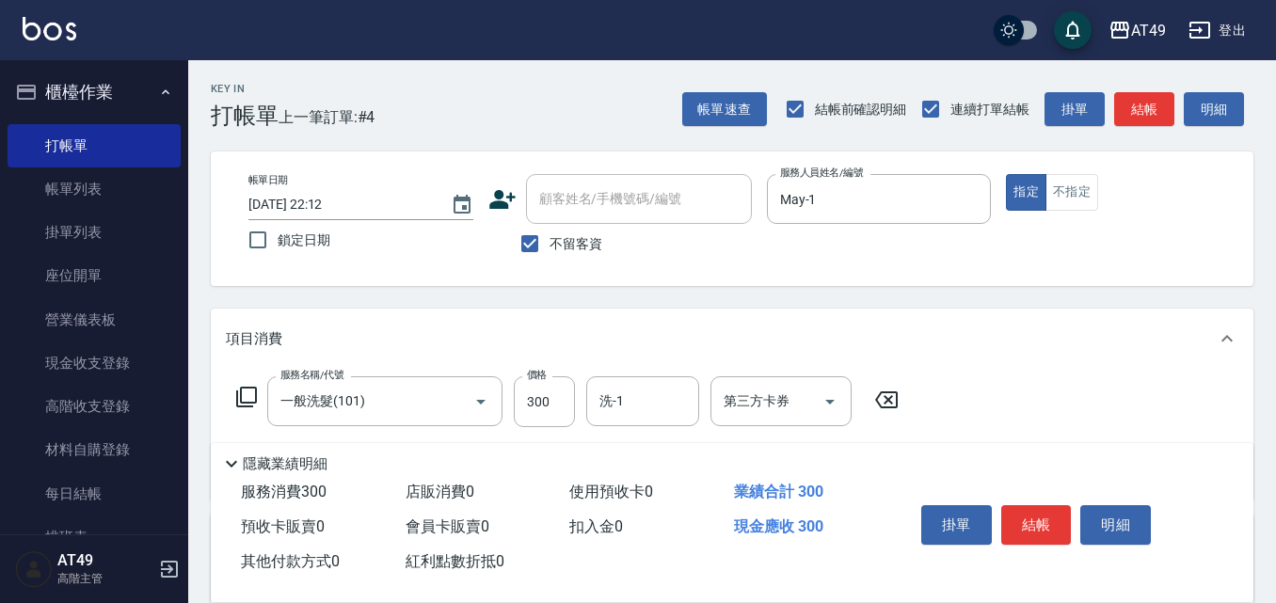
click at [241, 393] on icon at bounding box center [246, 397] width 21 height 21
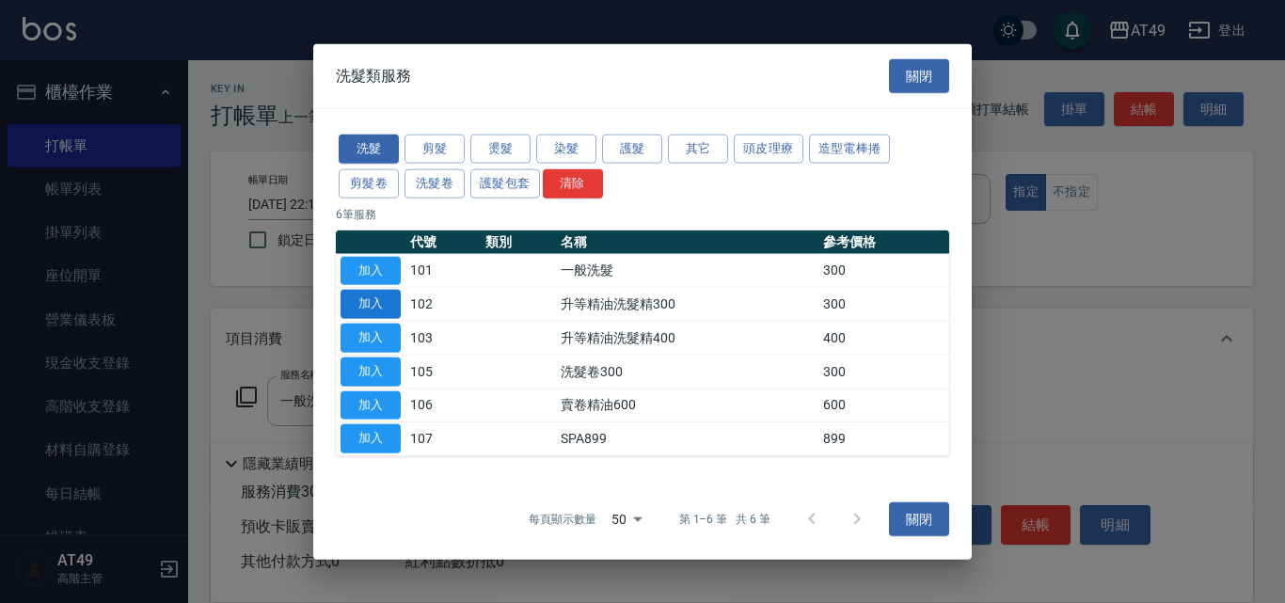
click at [390, 300] on button "加入" at bounding box center [371, 304] width 60 height 29
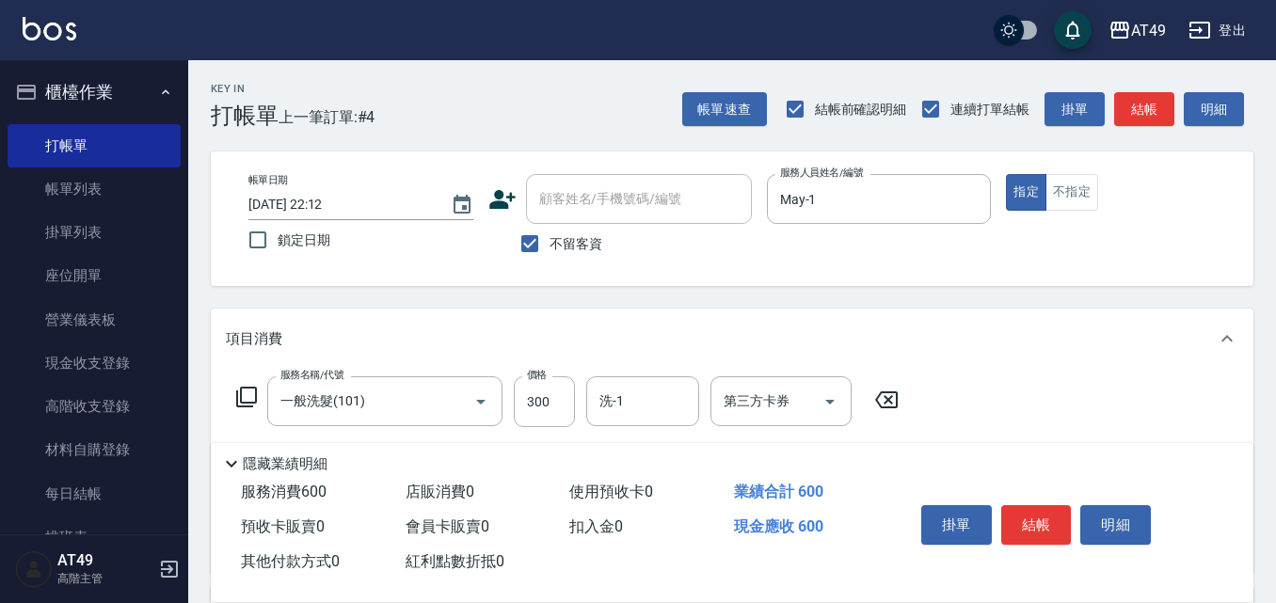
click at [248, 398] on icon at bounding box center [246, 397] width 23 height 23
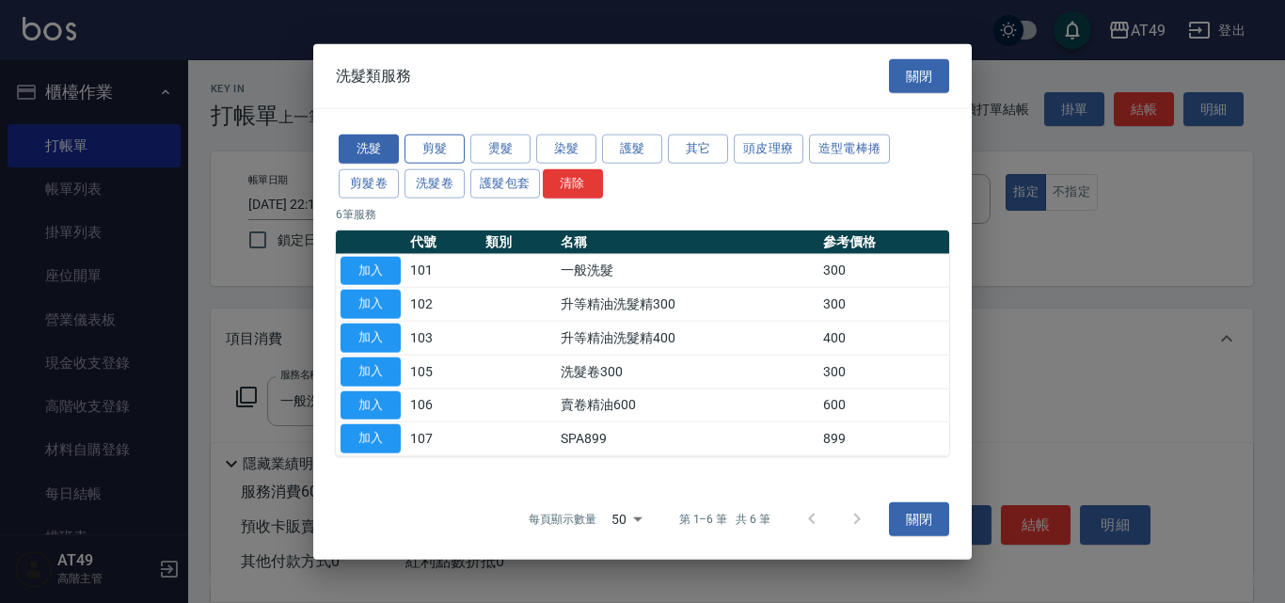
click at [416, 143] on button "剪髮" at bounding box center [435, 149] width 60 height 29
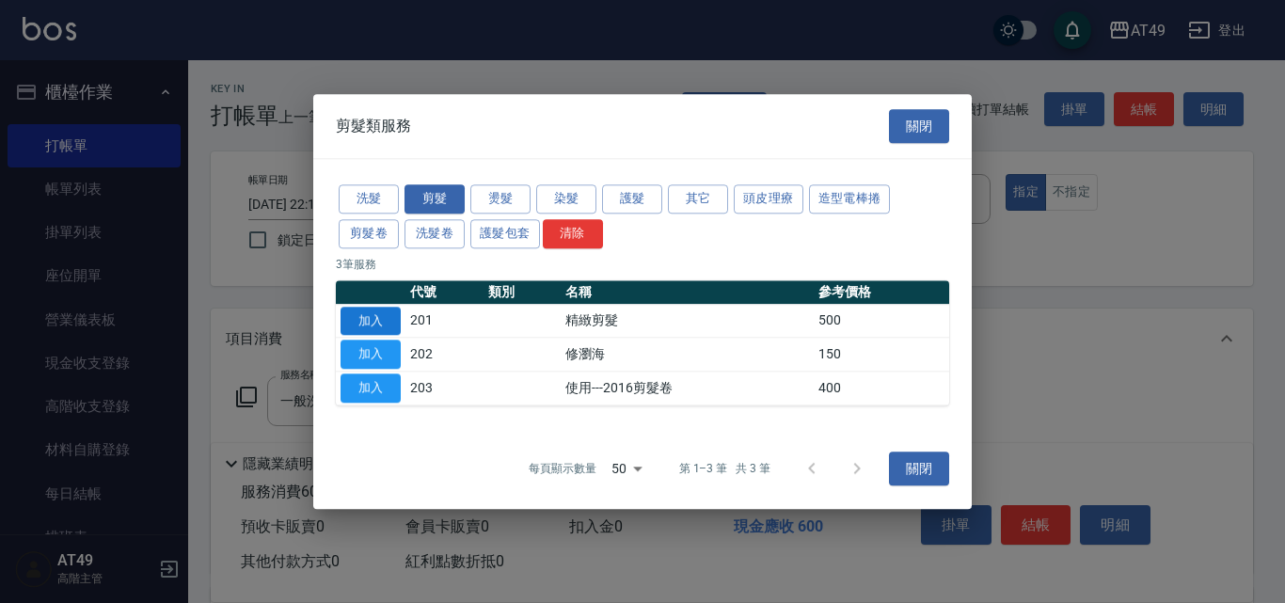
click at [380, 326] on button "加入" at bounding box center [371, 321] width 60 height 29
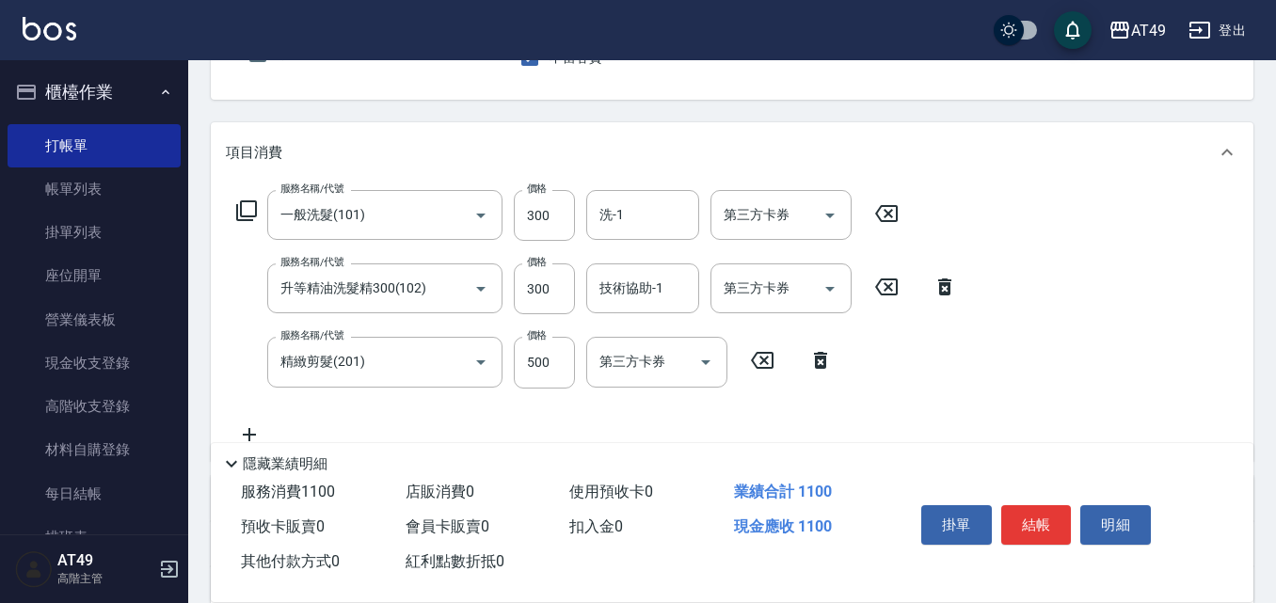
scroll to position [188, 0]
click at [543, 358] on input "500" at bounding box center [544, 360] width 61 height 51
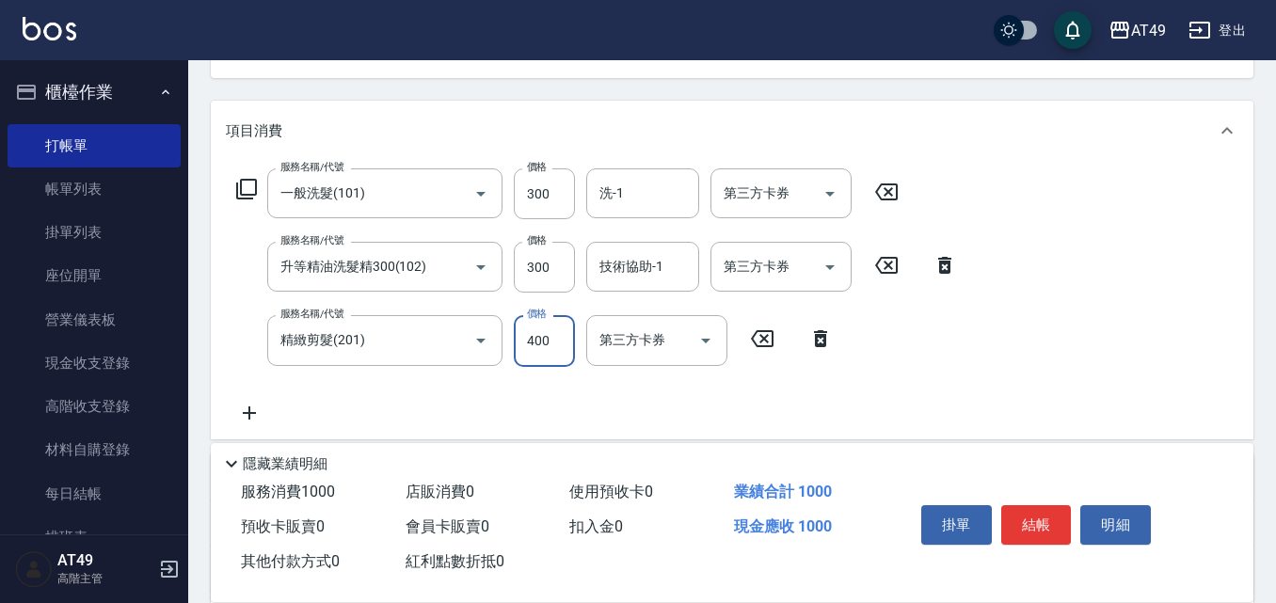
scroll to position [421, 0]
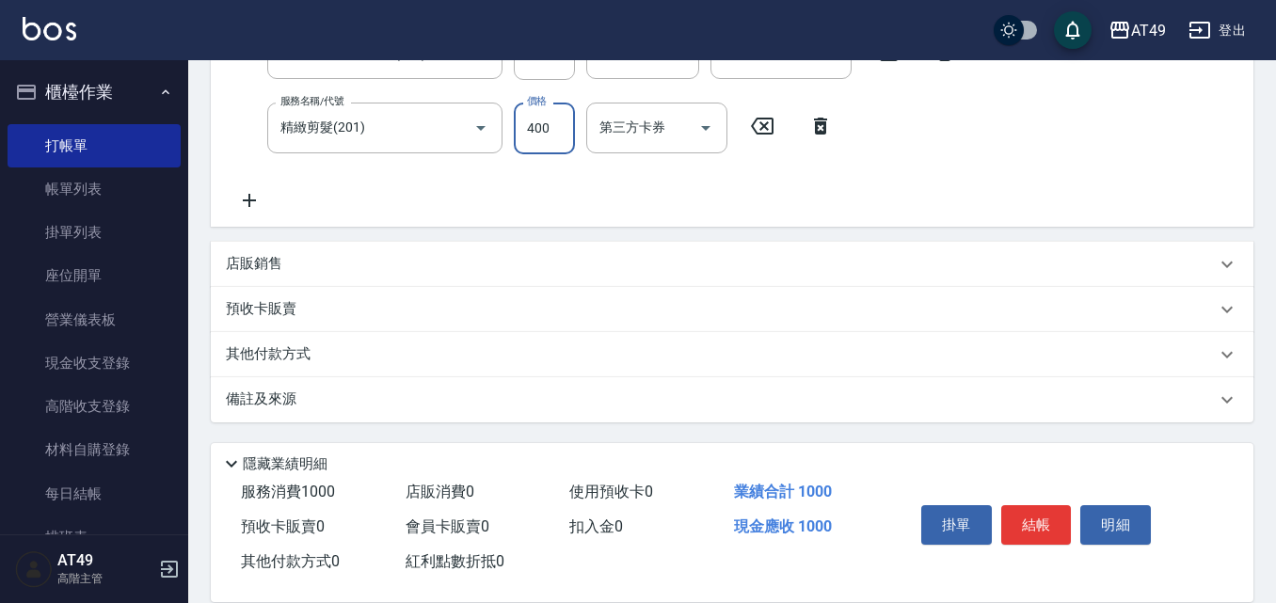
type input "400"
click at [238, 264] on p "店販銷售" at bounding box center [254, 264] width 56 height 20
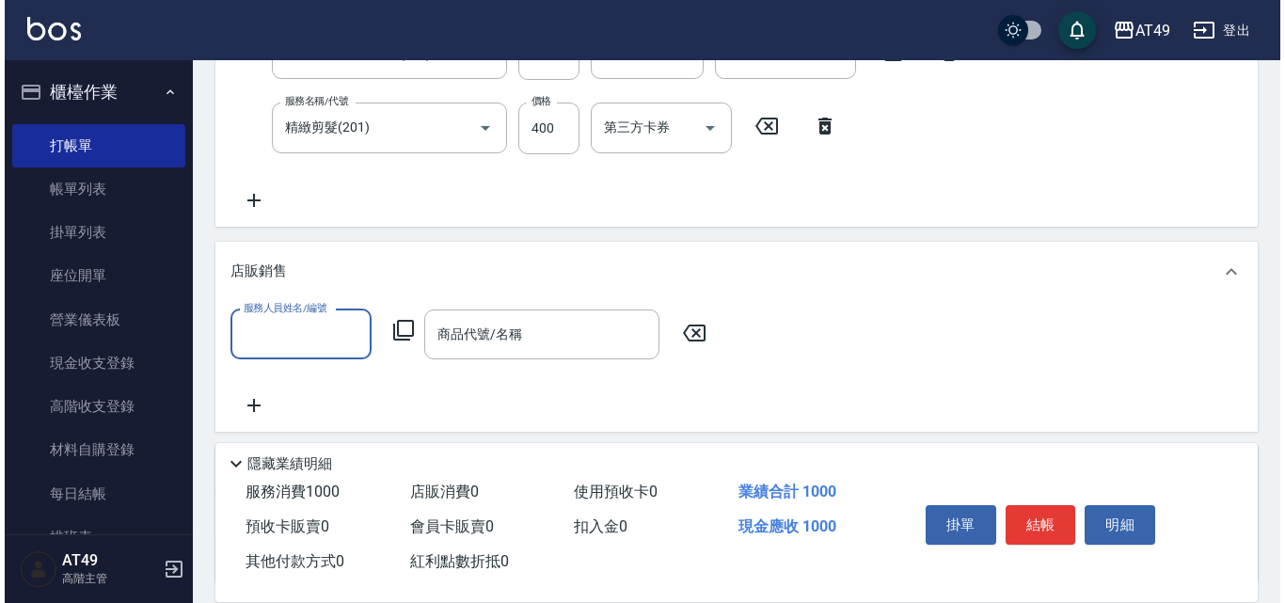
scroll to position [0, 0]
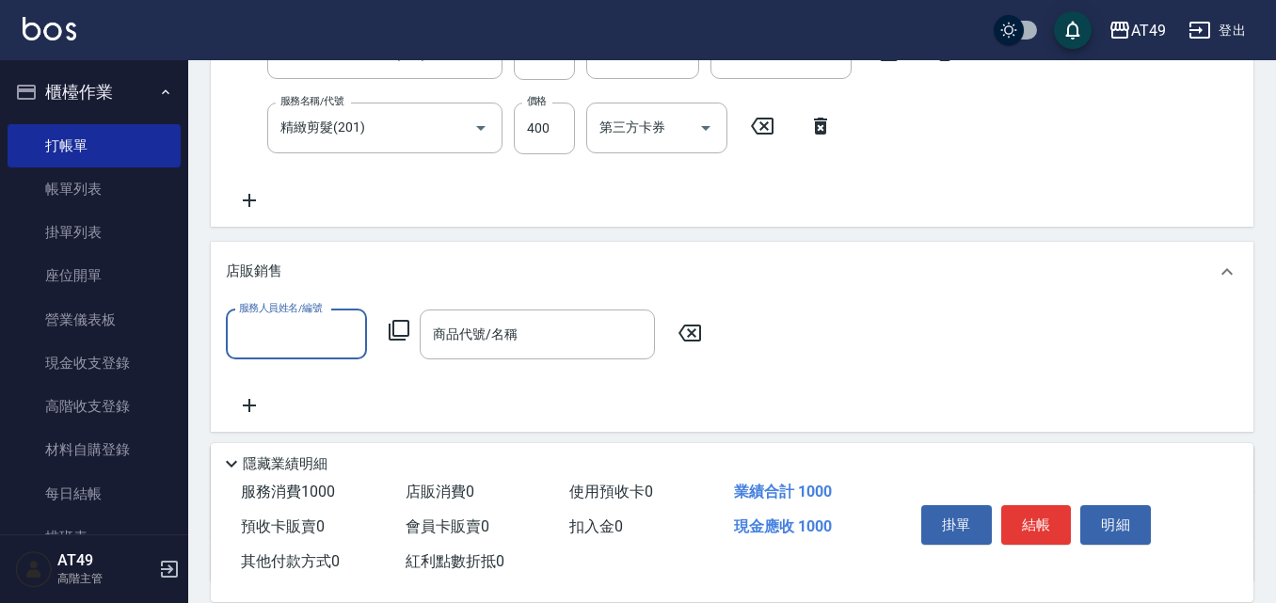
click at [269, 333] on input "服務人員姓名/編號" at bounding box center [296, 334] width 124 height 33
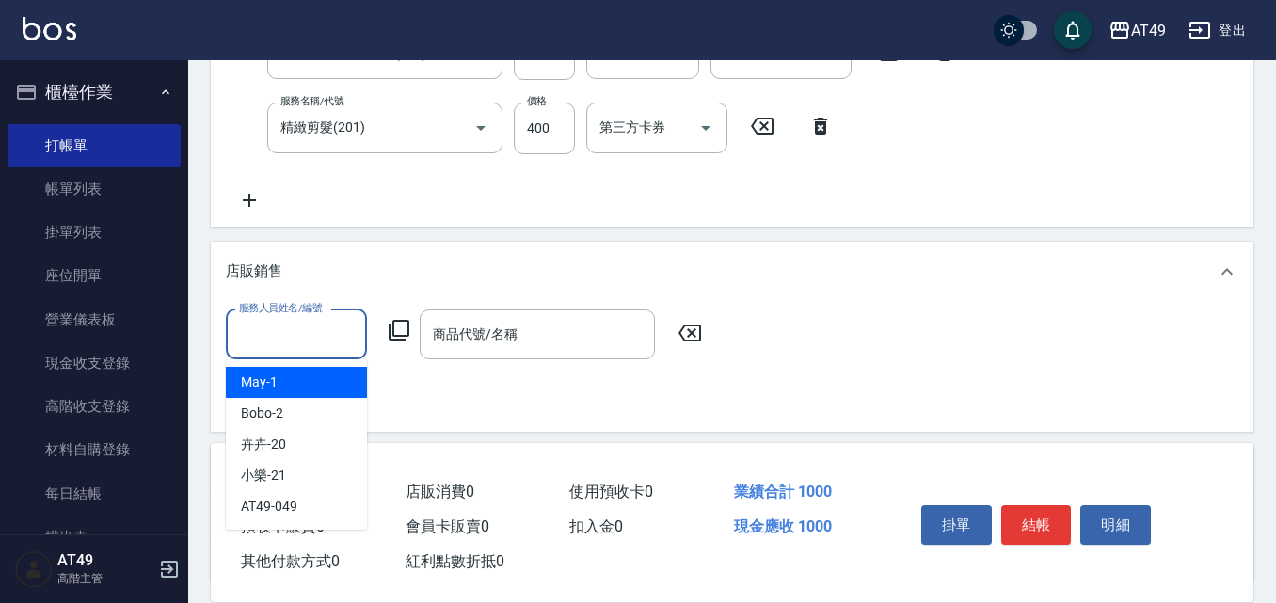
click at [299, 373] on div "May -1" at bounding box center [296, 382] width 141 height 31
type input "May-1"
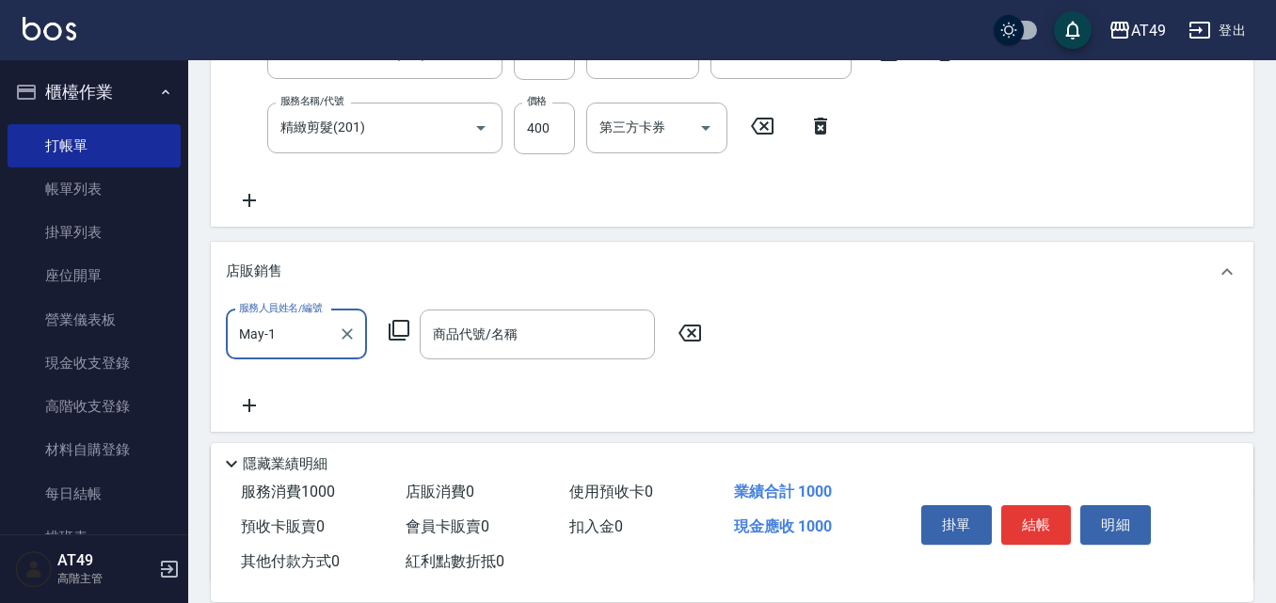
click at [390, 333] on icon at bounding box center [399, 330] width 21 height 21
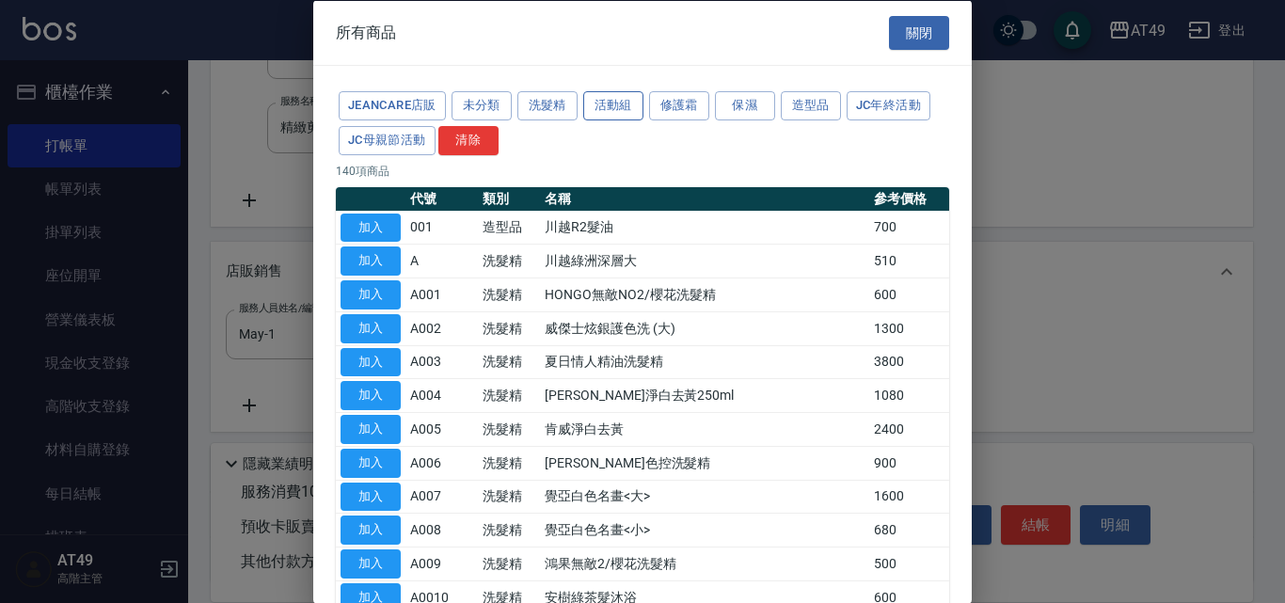
click at [632, 109] on button "活動組" at bounding box center [613, 105] width 60 height 29
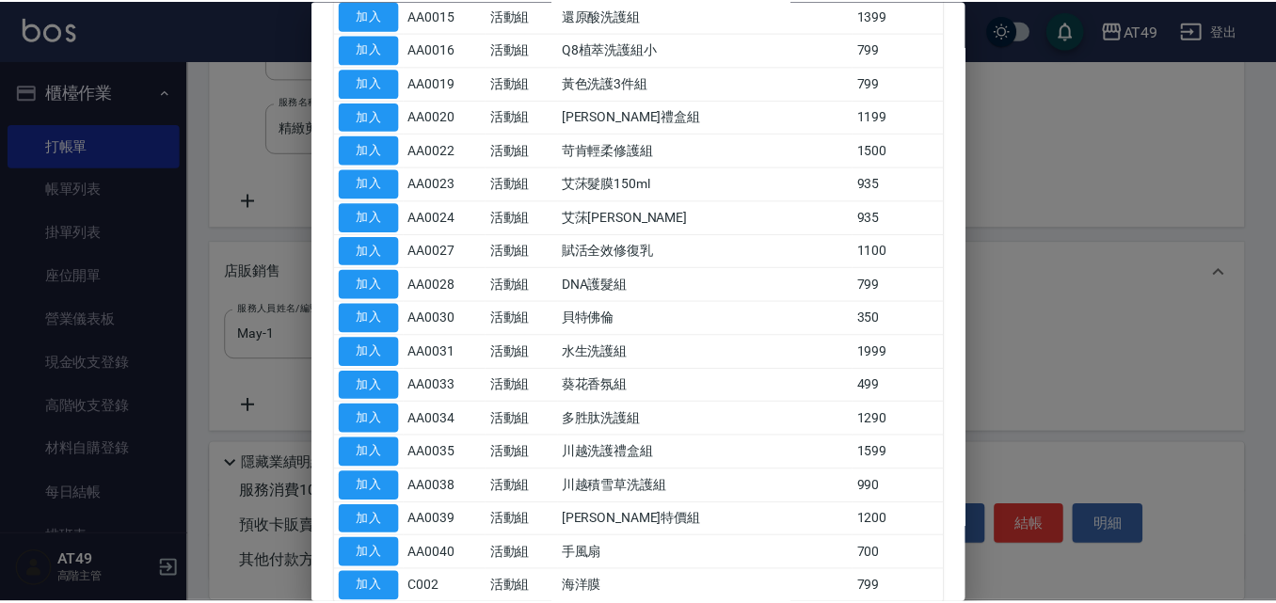
scroll to position [941, 0]
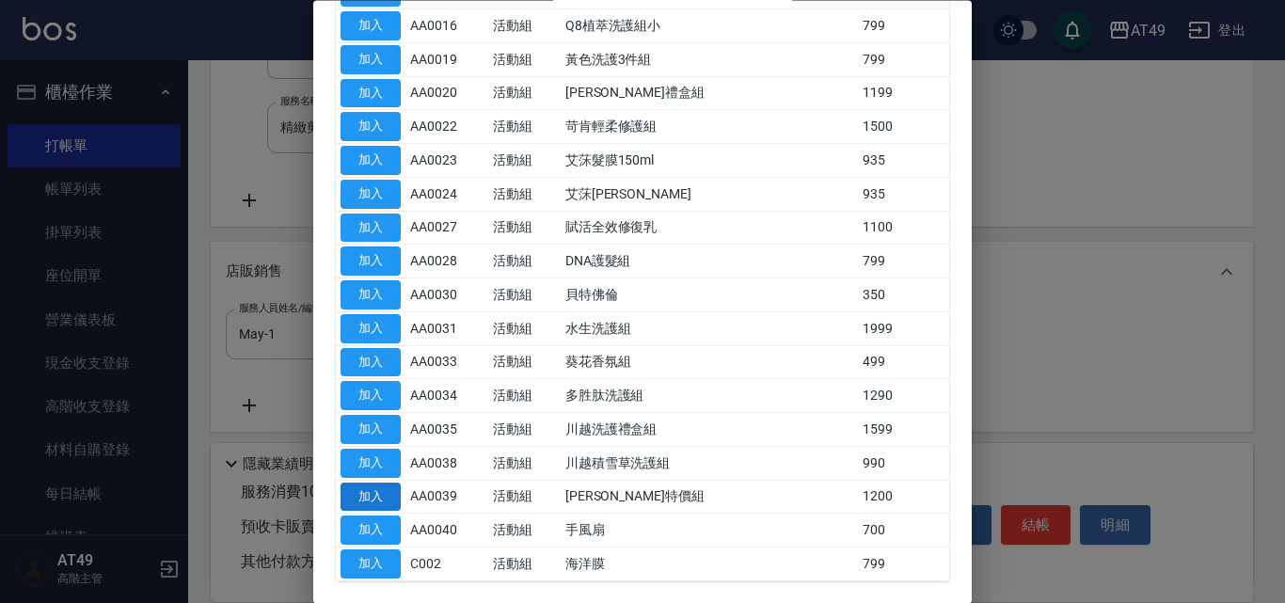
click at [390, 497] on button "加入" at bounding box center [371, 497] width 60 height 29
type input "[PERSON_NAME]特價組"
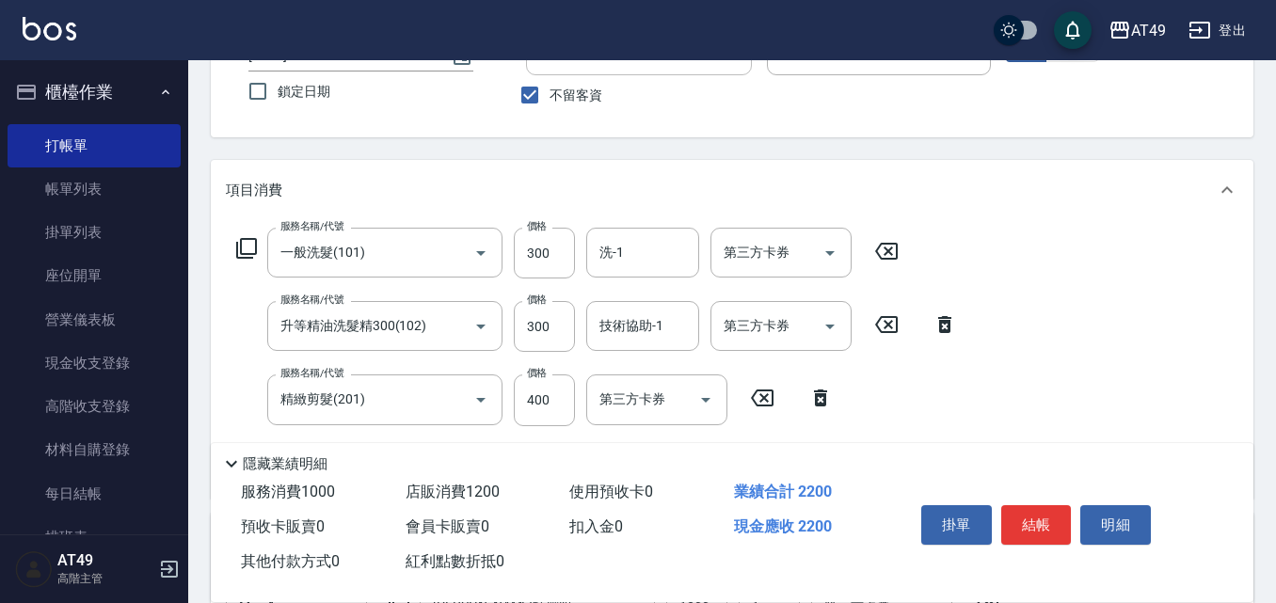
scroll to position [138, 0]
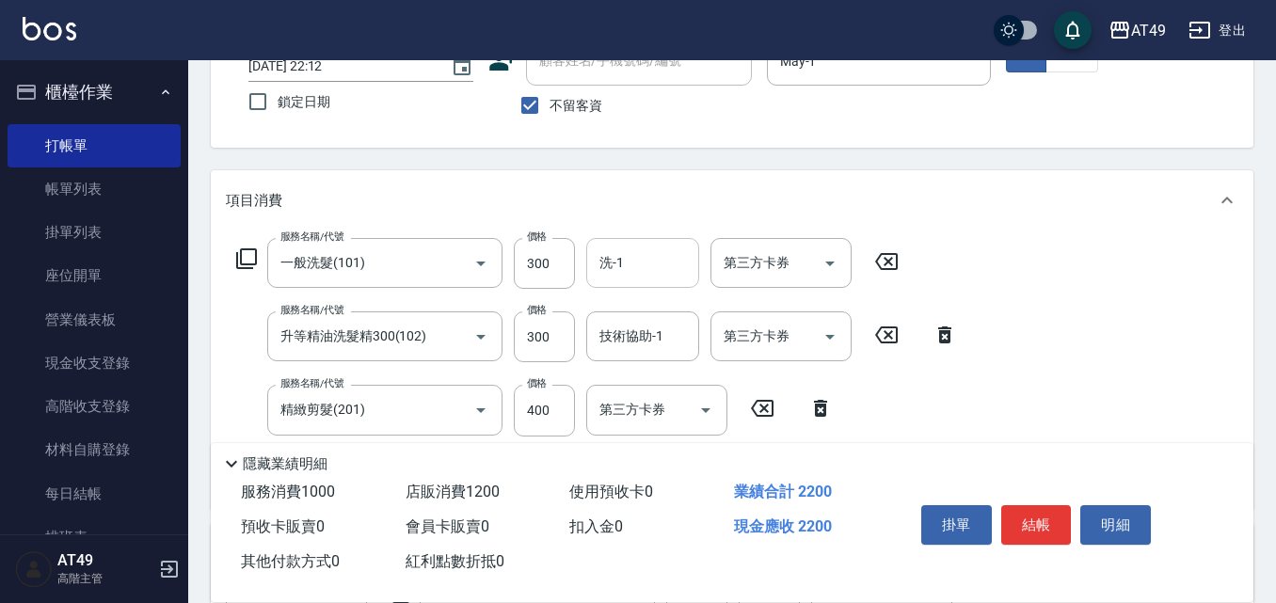
click at [653, 263] on input "洗-1" at bounding box center [643, 263] width 96 height 33
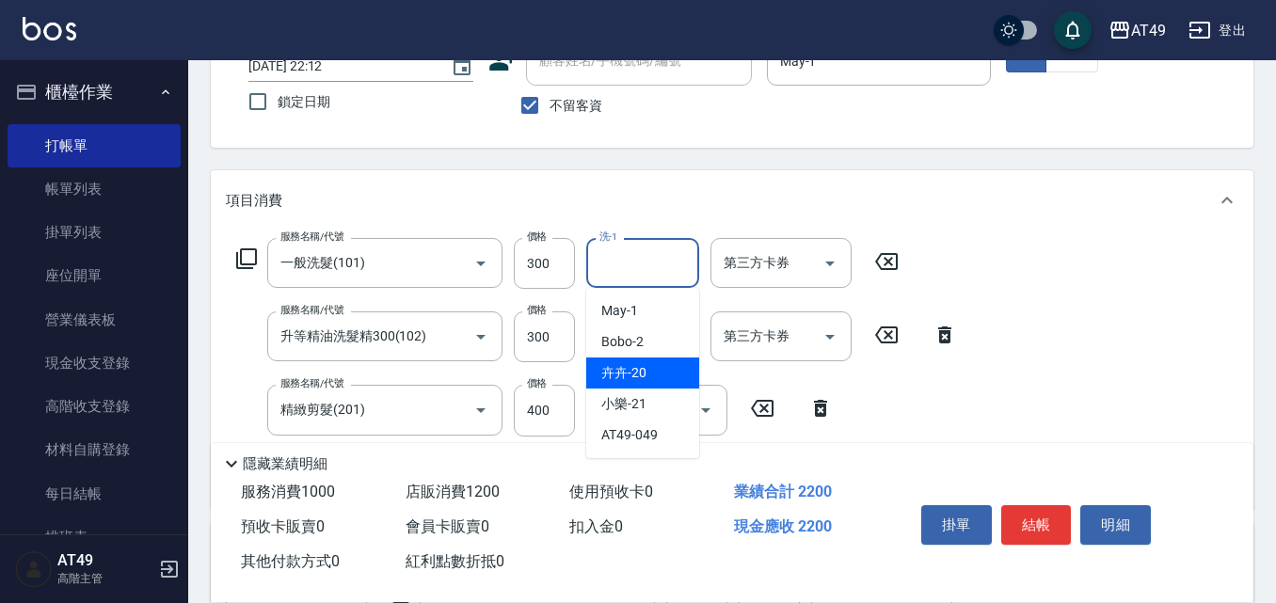
click at [683, 365] on div "卉卉 -20" at bounding box center [642, 373] width 113 height 31
type input "卉卉-20"
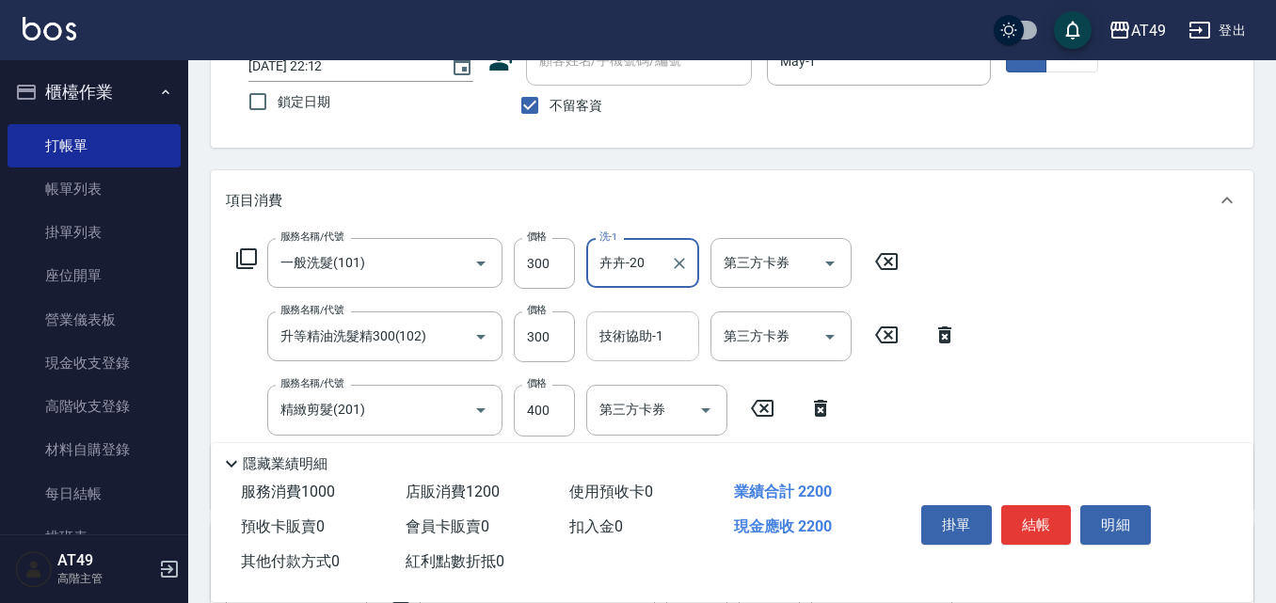
click at [632, 349] on input "技術協助-1" at bounding box center [643, 336] width 96 height 33
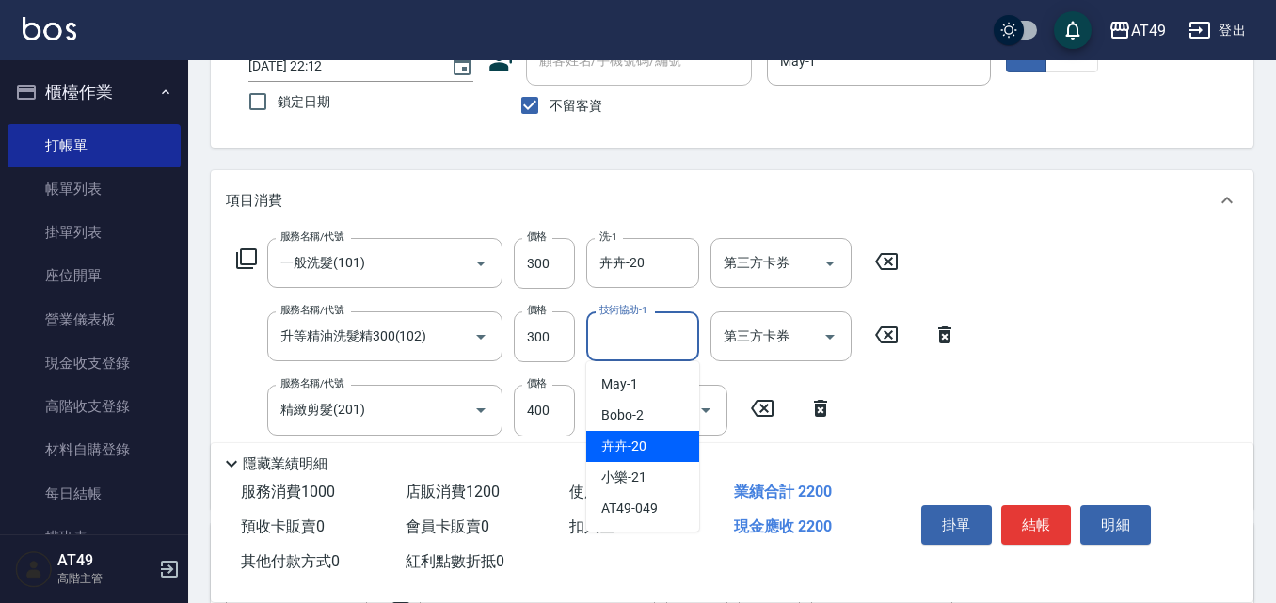
click at [673, 441] on div "卉卉 -20" at bounding box center [642, 446] width 113 height 31
type input "卉卉-20"
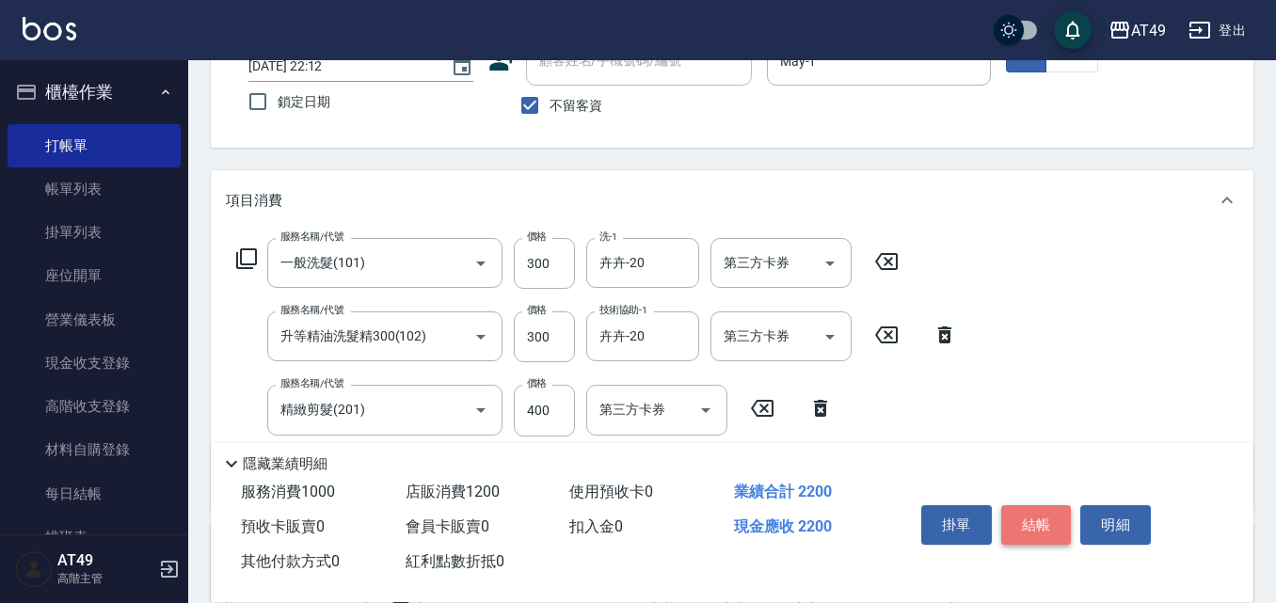
click at [1040, 530] on button "結帳" at bounding box center [1036, 525] width 71 height 40
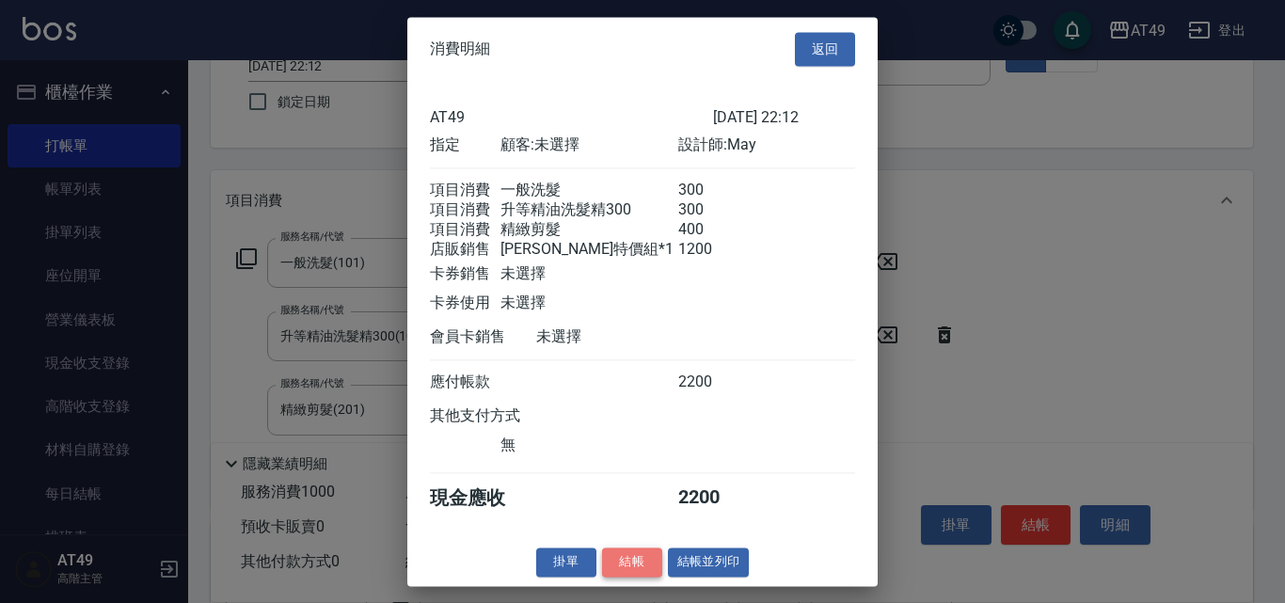
click at [633, 577] on button "結帳" at bounding box center [632, 562] width 60 height 29
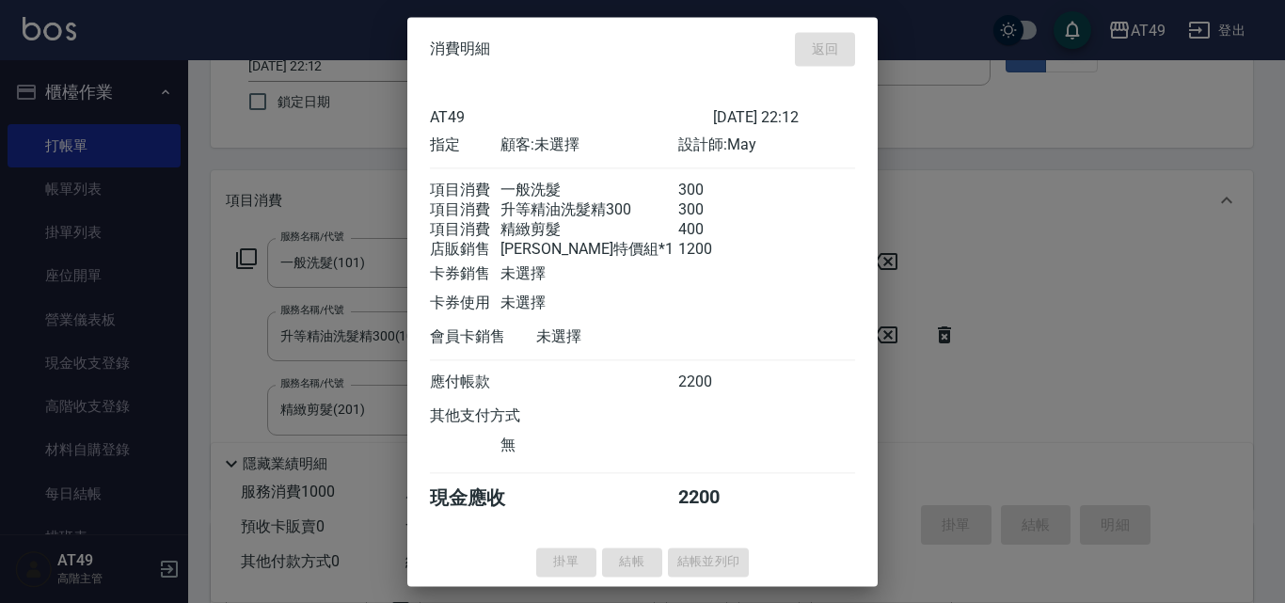
type input "[DATE] 22:13"
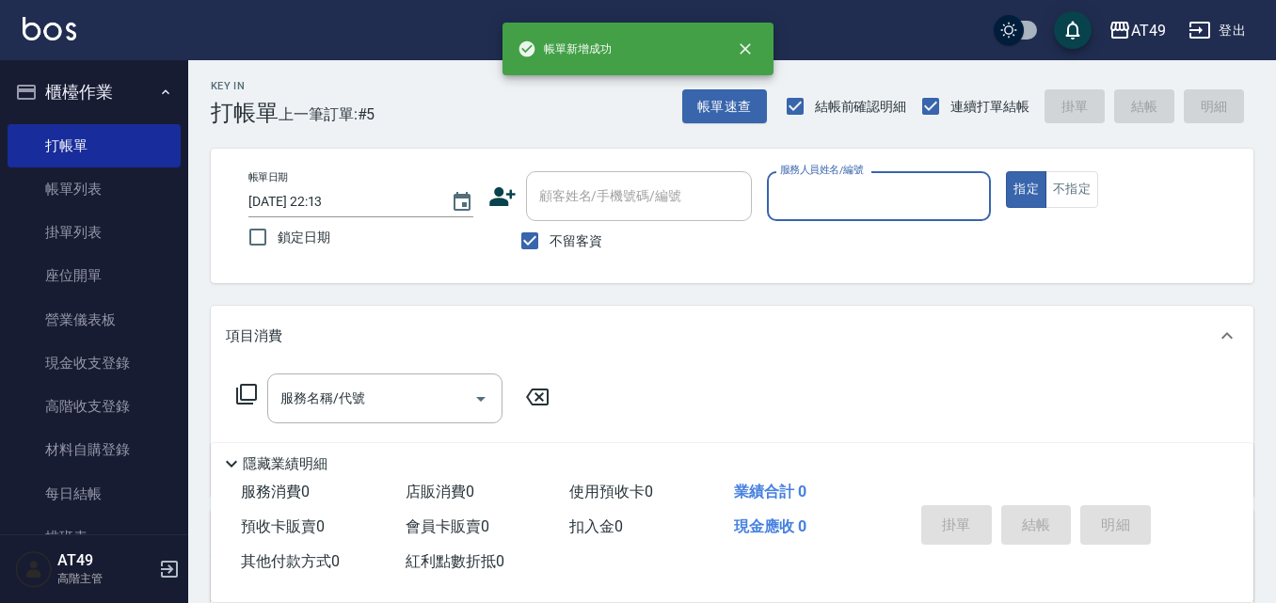
scroll to position [0, 0]
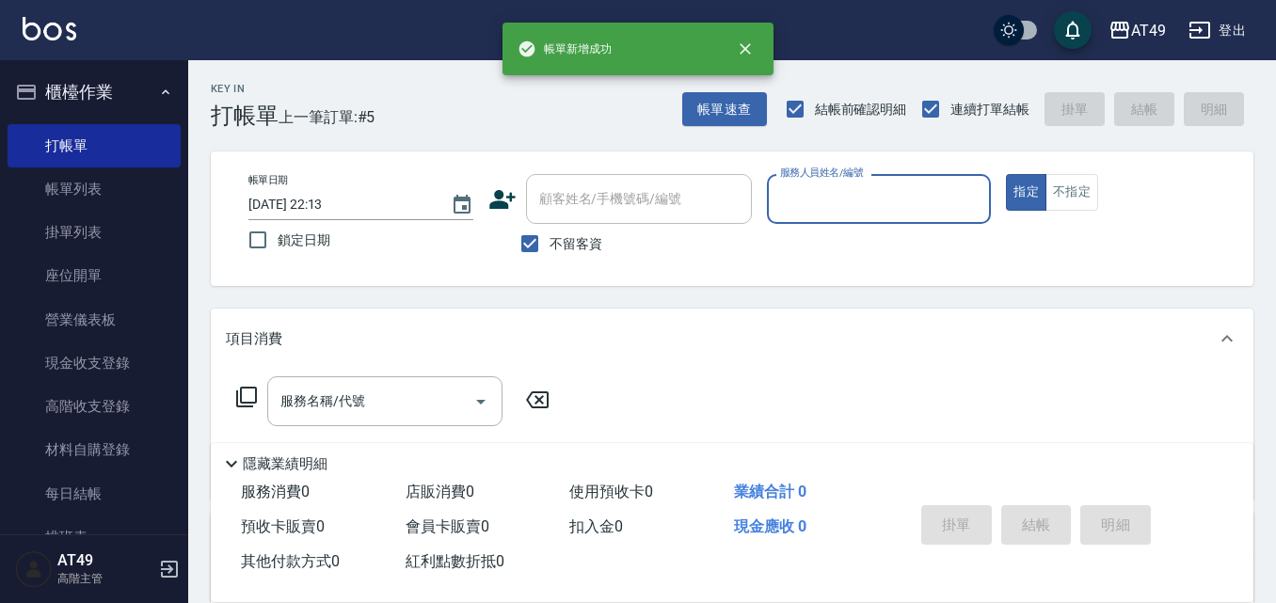
click at [804, 189] on input "服務人員姓名/編號" at bounding box center [879, 199] width 208 height 33
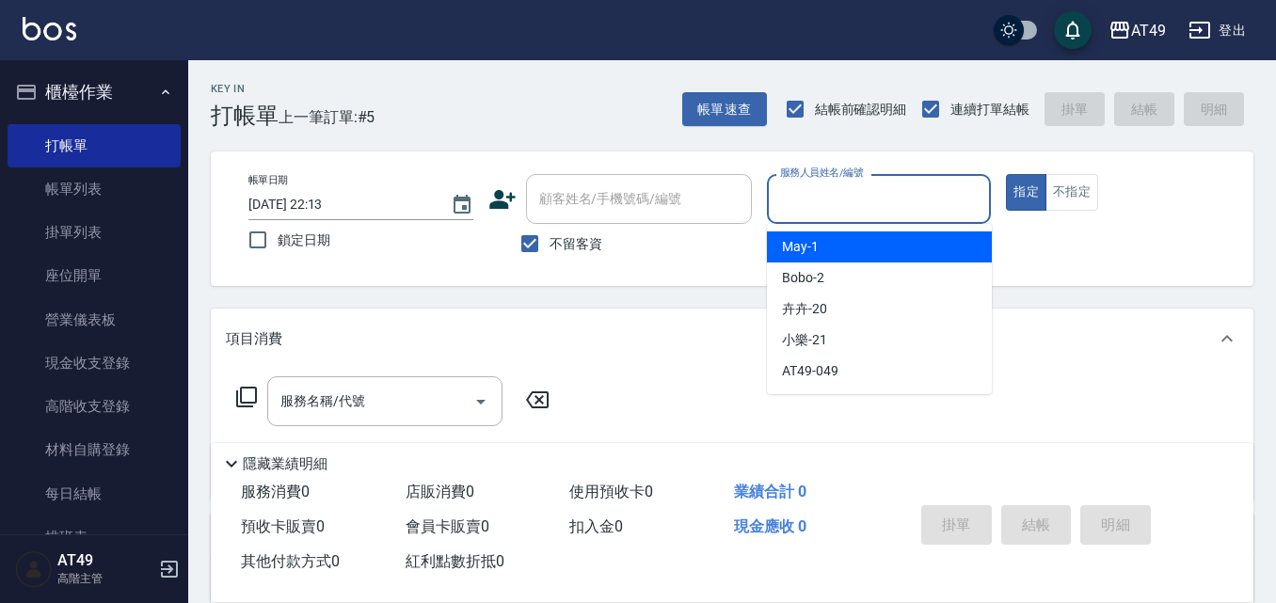
click at [829, 243] on div "May -1" at bounding box center [879, 246] width 225 height 31
type input "May-1"
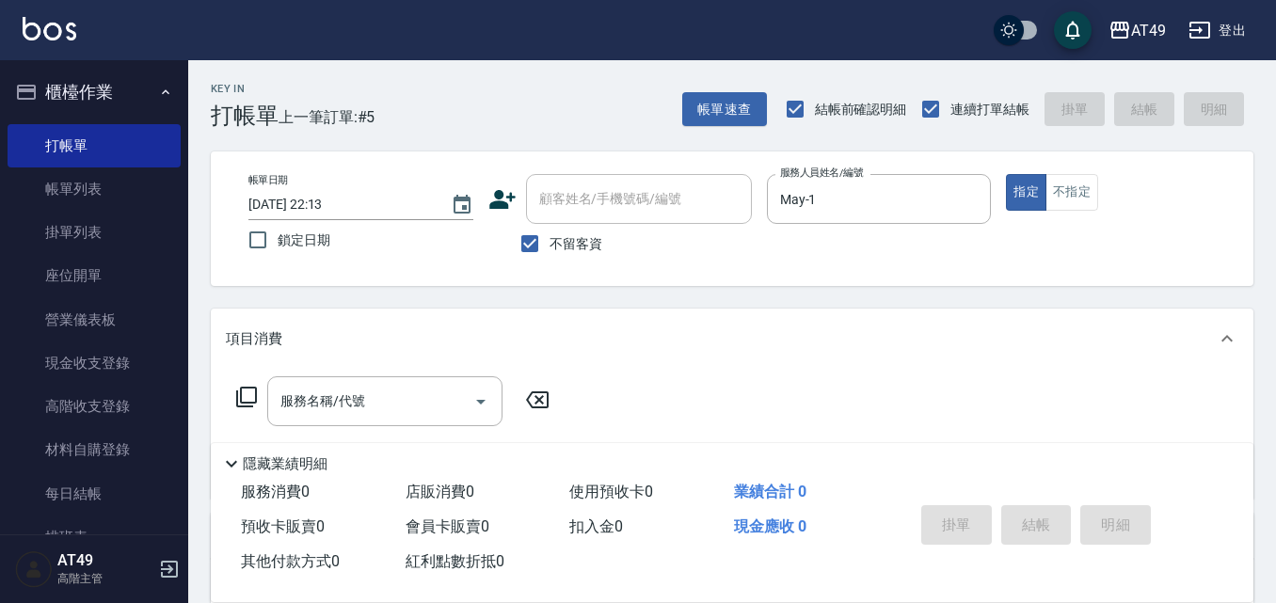
click at [246, 396] on icon at bounding box center [246, 397] width 23 height 23
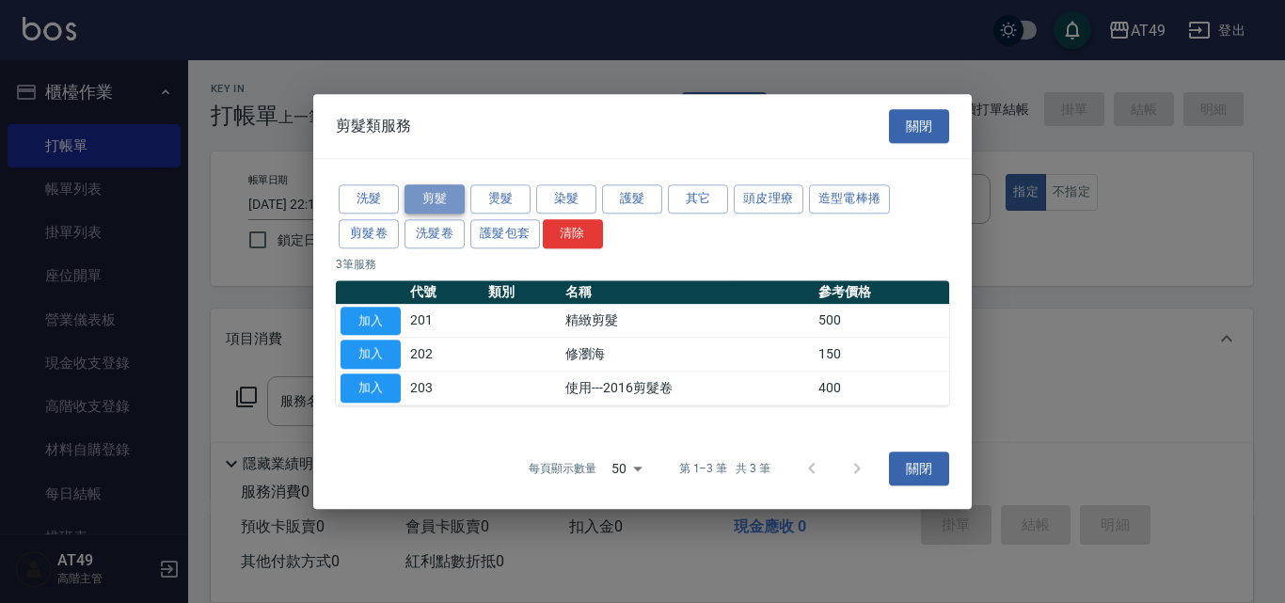
click at [449, 198] on button "剪髮" at bounding box center [435, 198] width 60 height 29
click at [394, 323] on button "加入" at bounding box center [371, 321] width 60 height 29
type input "精緻剪髮(201)"
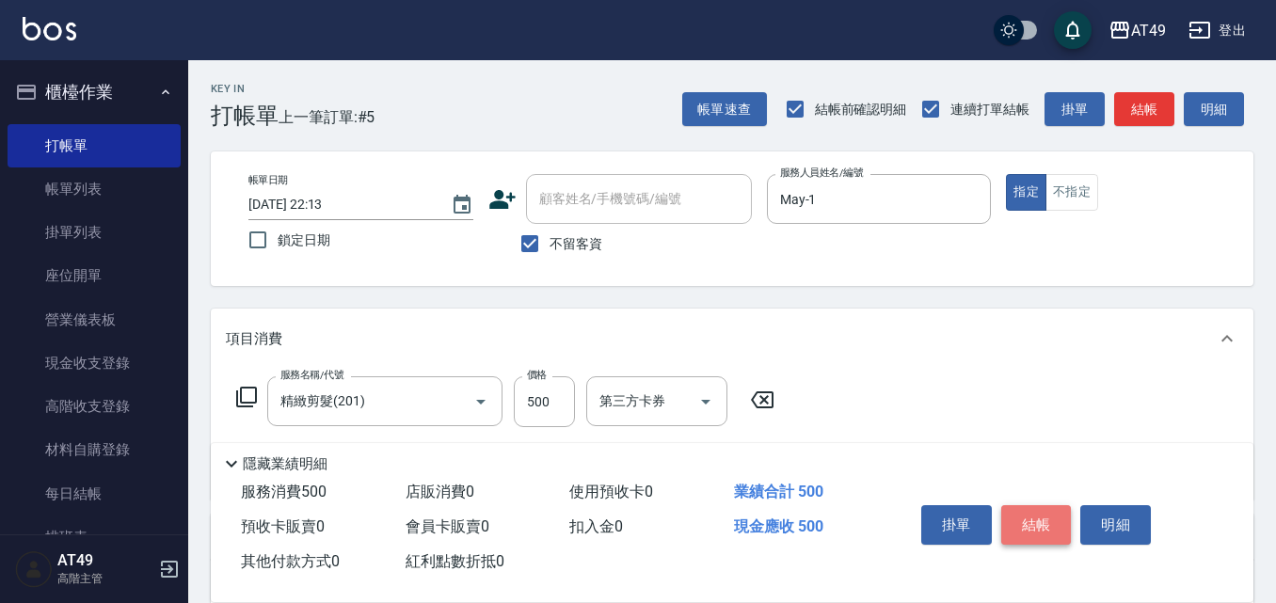
click at [1044, 509] on button "結帳" at bounding box center [1036, 525] width 71 height 40
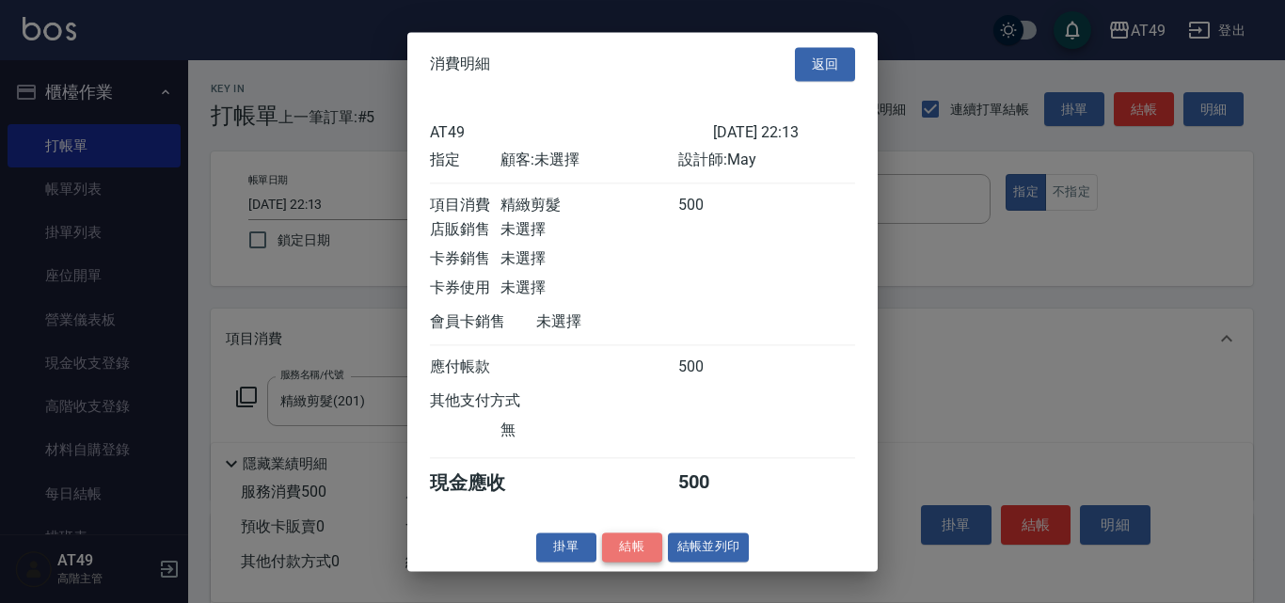
click at [633, 558] on button "結帳" at bounding box center [632, 547] width 60 height 29
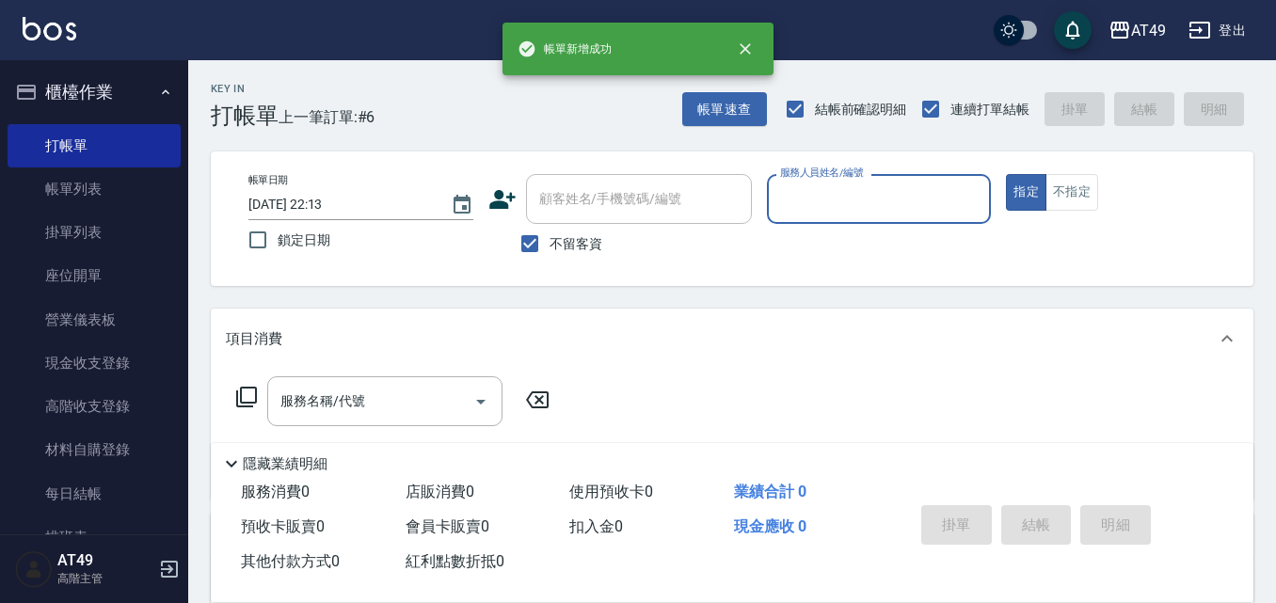
click at [829, 213] on input "服務人員姓名/編號" at bounding box center [879, 199] width 208 height 33
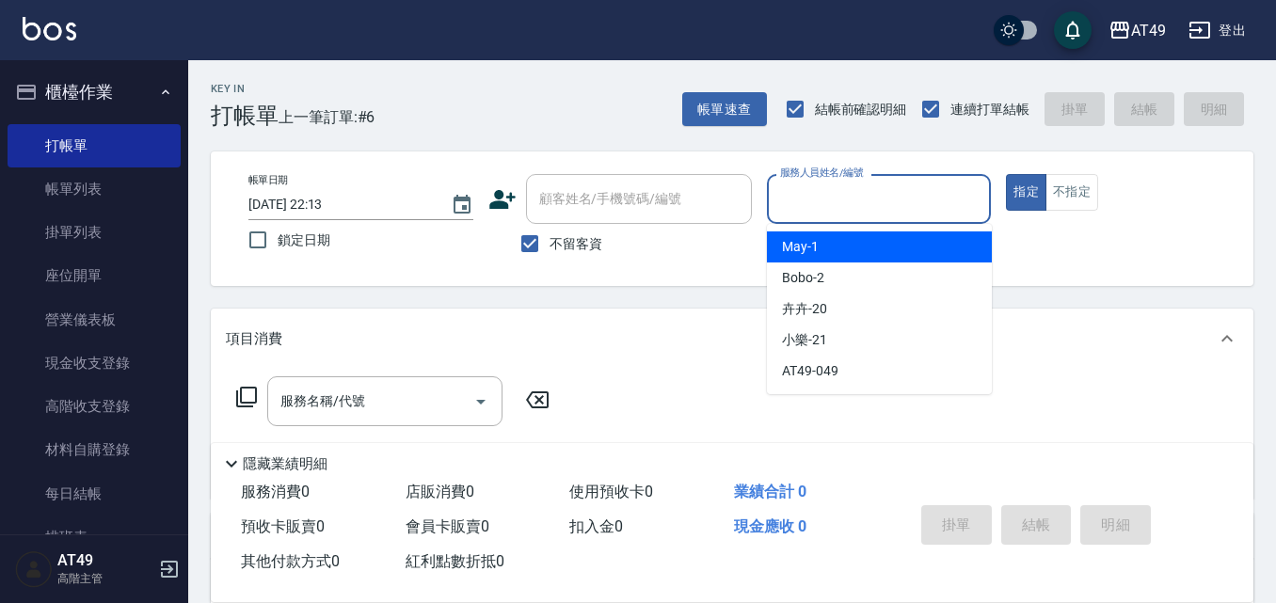
click at [829, 243] on div "May -1" at bounding box center [879, 246] width 225 height 31
type input "May-1"
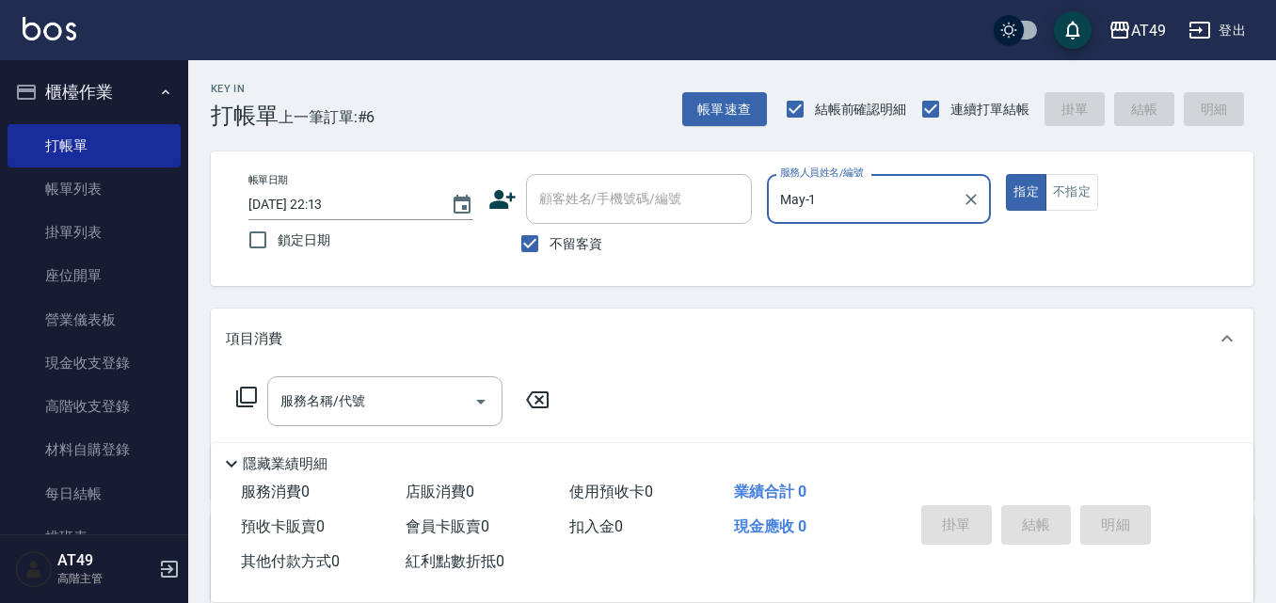
click at [244, 393] on icon at bounding box center [246, 397] width 23 height 23
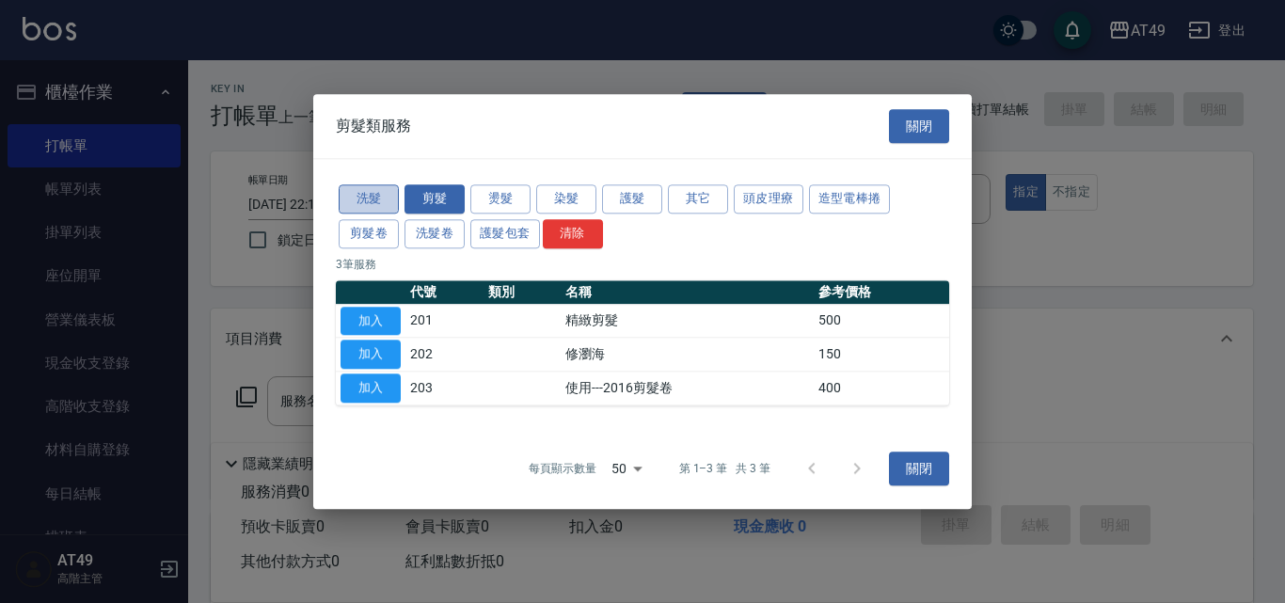
click at [385, 199] on button "洗髮" at bounding box center [369, 198] width 60 height 29
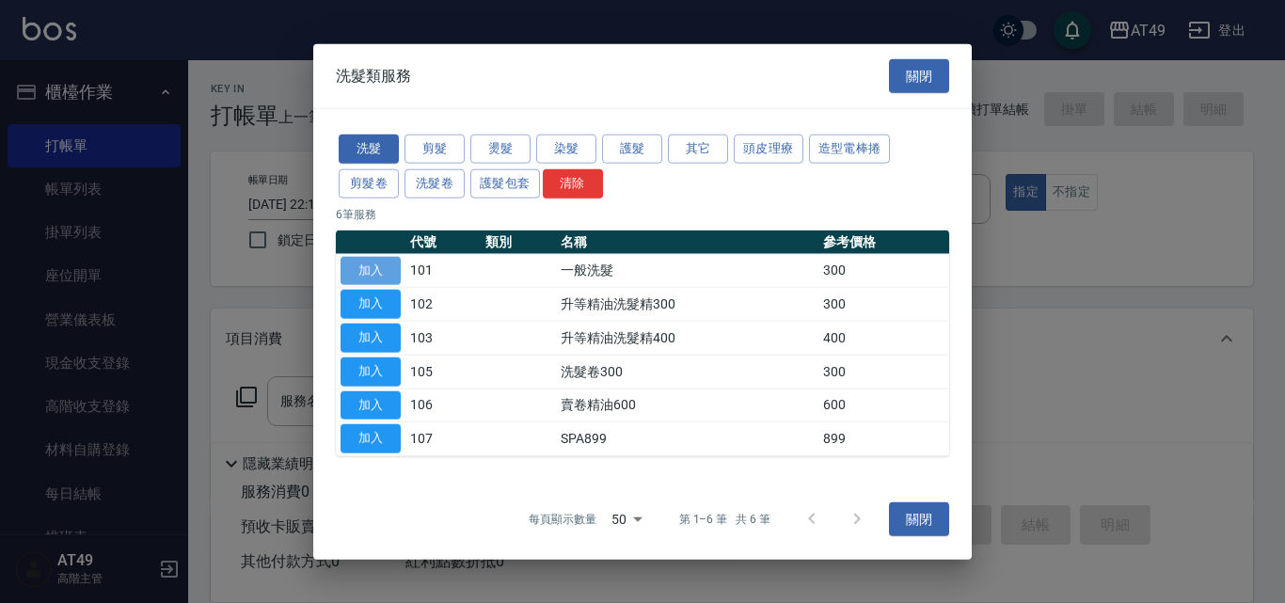
click at [379, 265] on button "加入" at bounding box center [371, 270] width 60 height 29
type input "一般洗髮(101)"
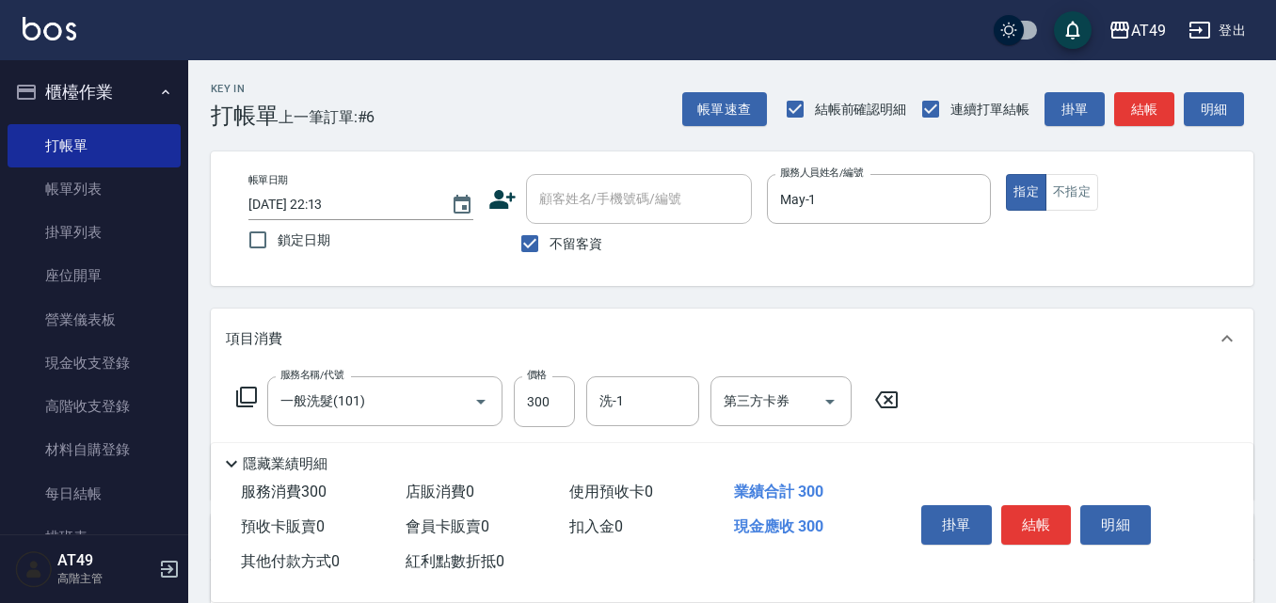
click at [251, 397] on icon at bounding box center [246, 397] width 23 height 23
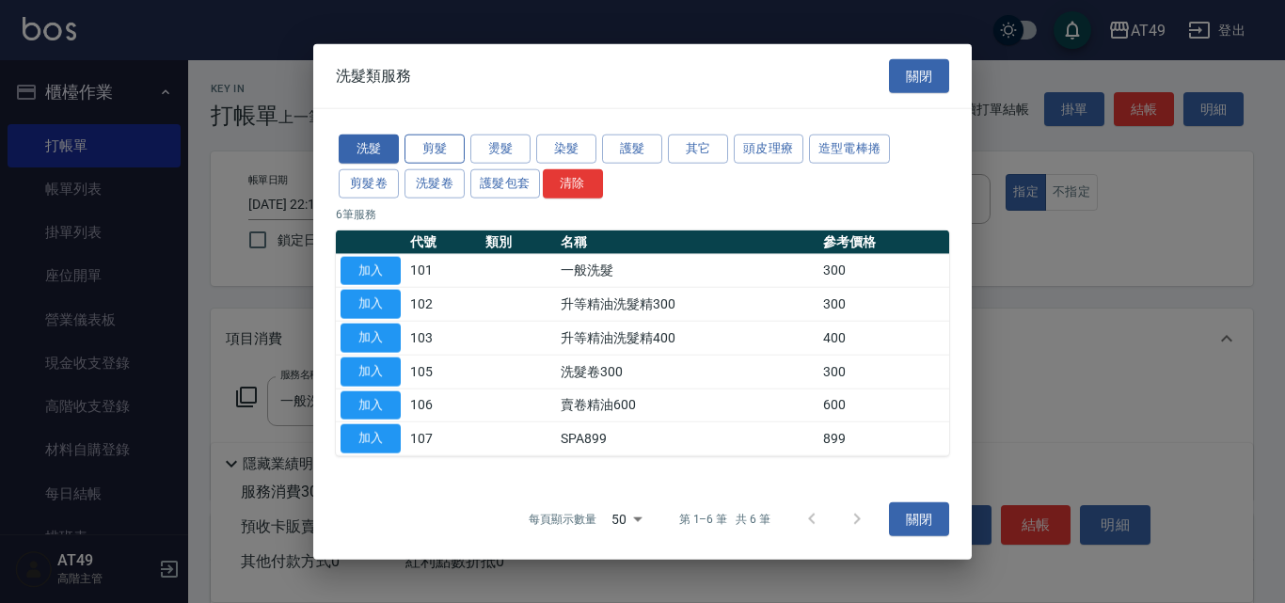
click at [438, 137] on button "剪髮" at bounding box center [435, 149] width 60 height 29
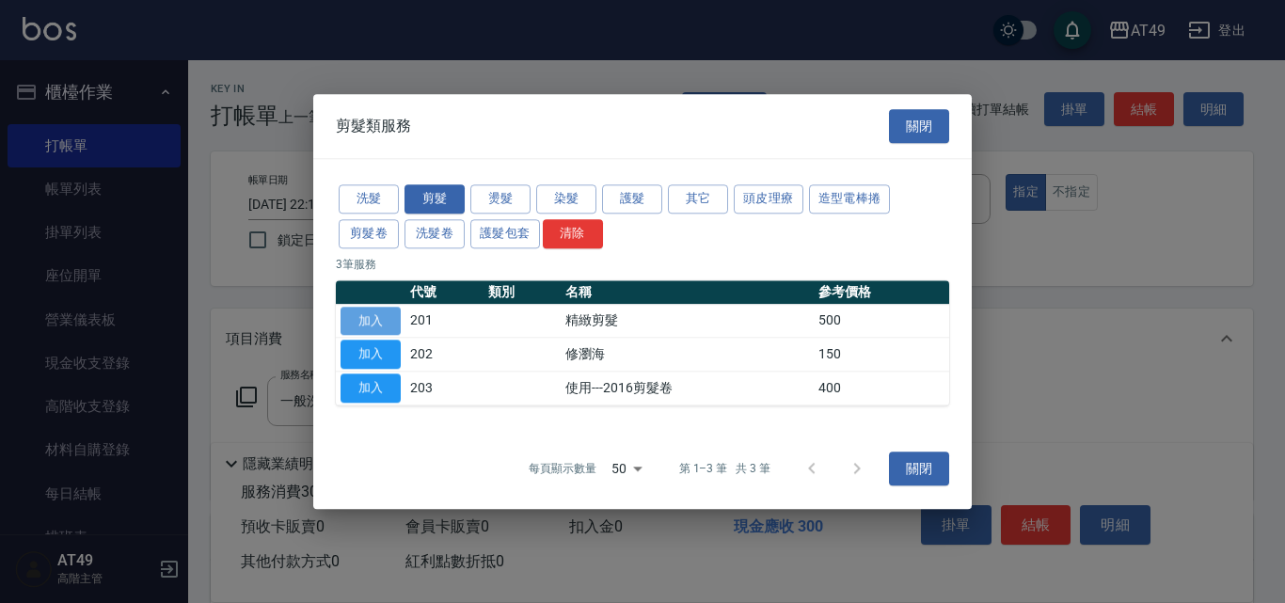
click at [382, 322] on button "加入" at bounding box center [371, 321] width 60 height 29
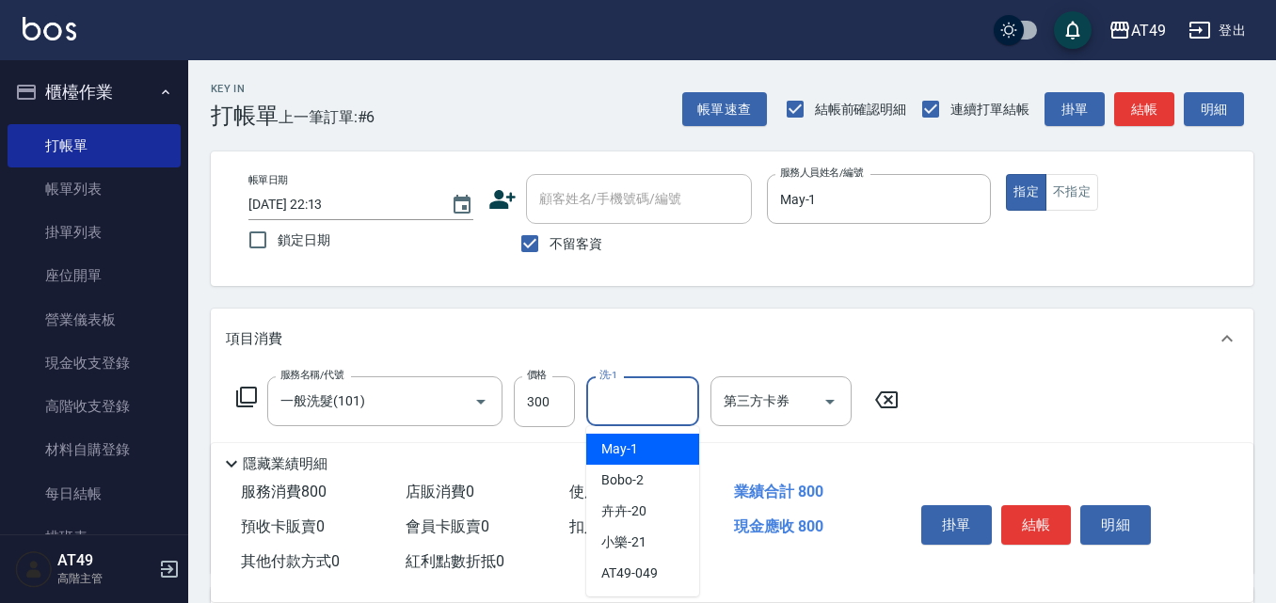
click at [614, 406] on input "洗-1" at bounding box center [643, 401] width 96 height 33
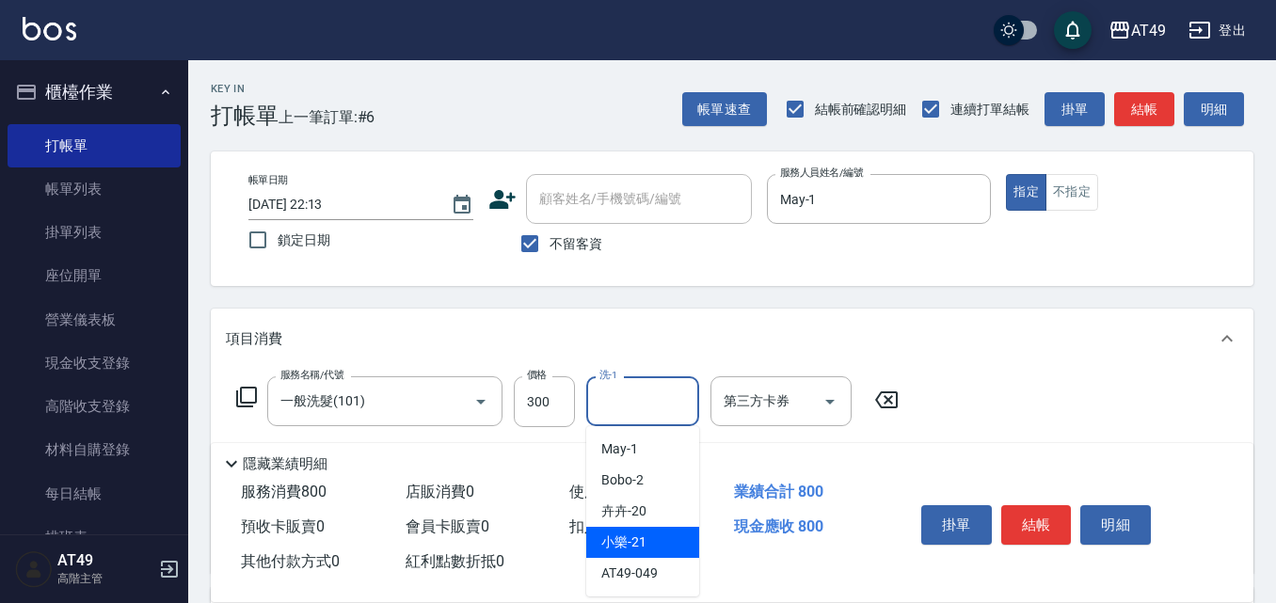
click at [674, 530] on div "小樂 -21" at bounding box center [642, 542] width 113 height 31
type input "小樂-21"
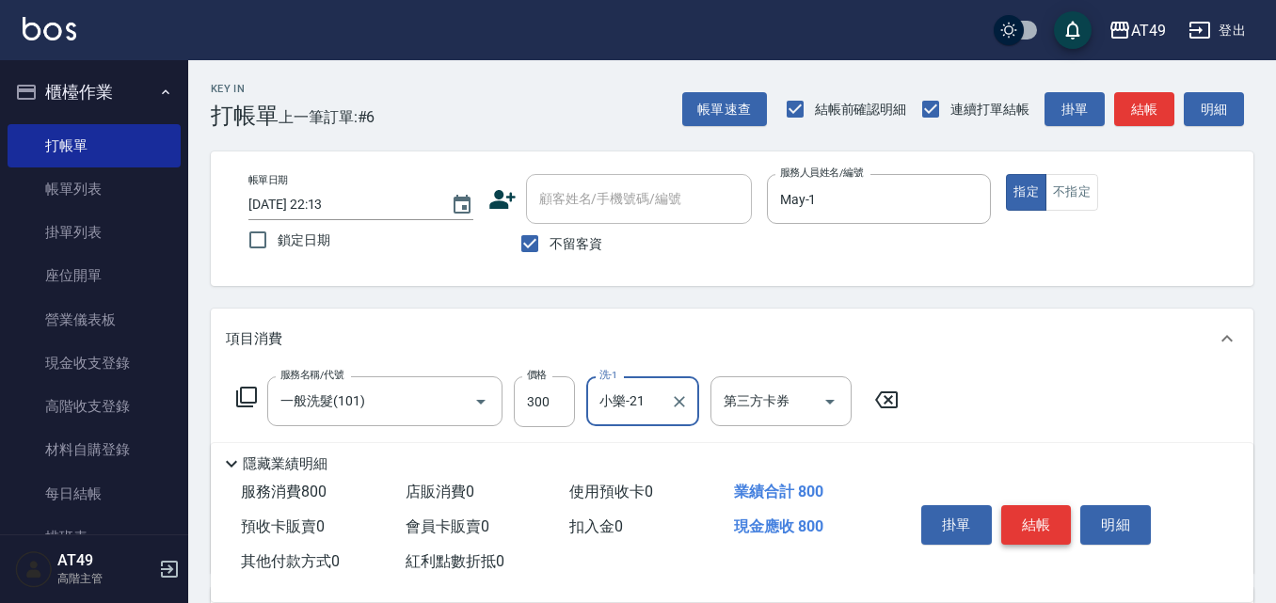
click at [1057, 511] on button "結帳" at bounding box center [1036, 525] width 71 height 40
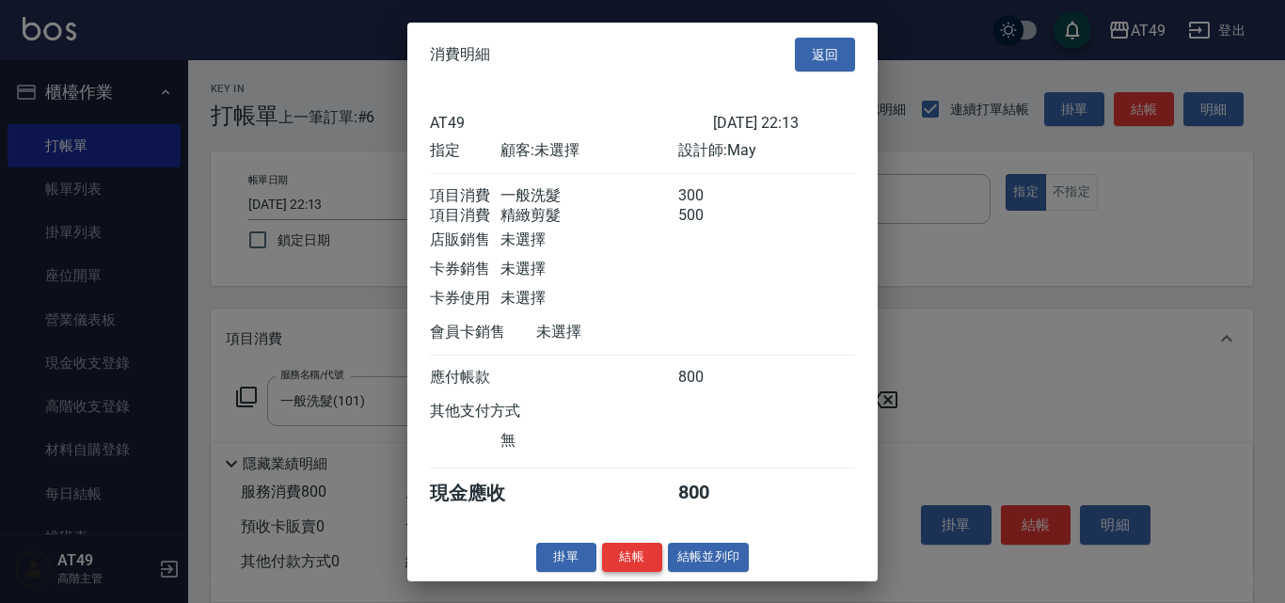
click at [629, 564] on button "結帳" at bounding box center [632, 557] width 60 height 29
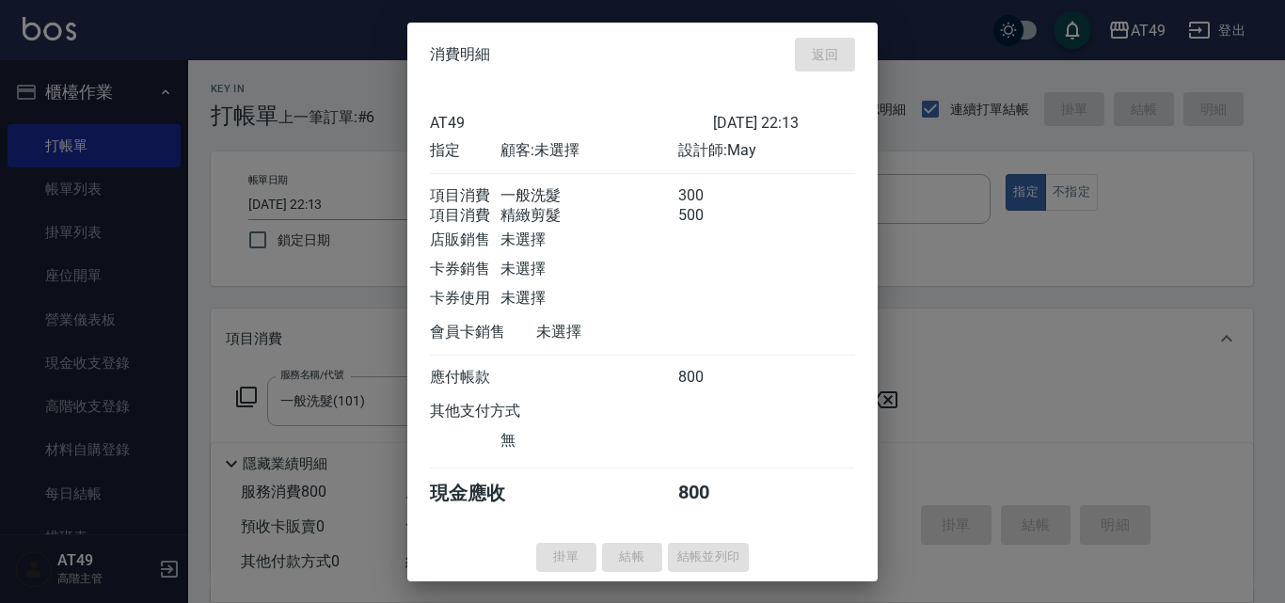
type input "[DATE] 22:14"
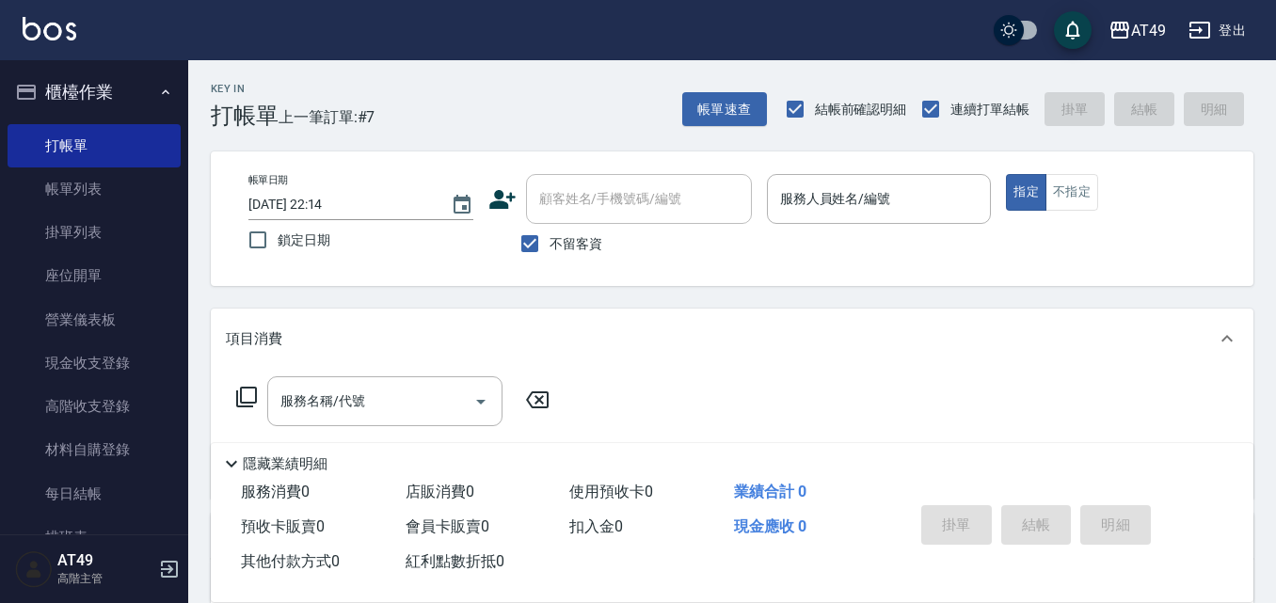
click at [251, 392] on icon at bounding box center [246, 397] width 23 height 23
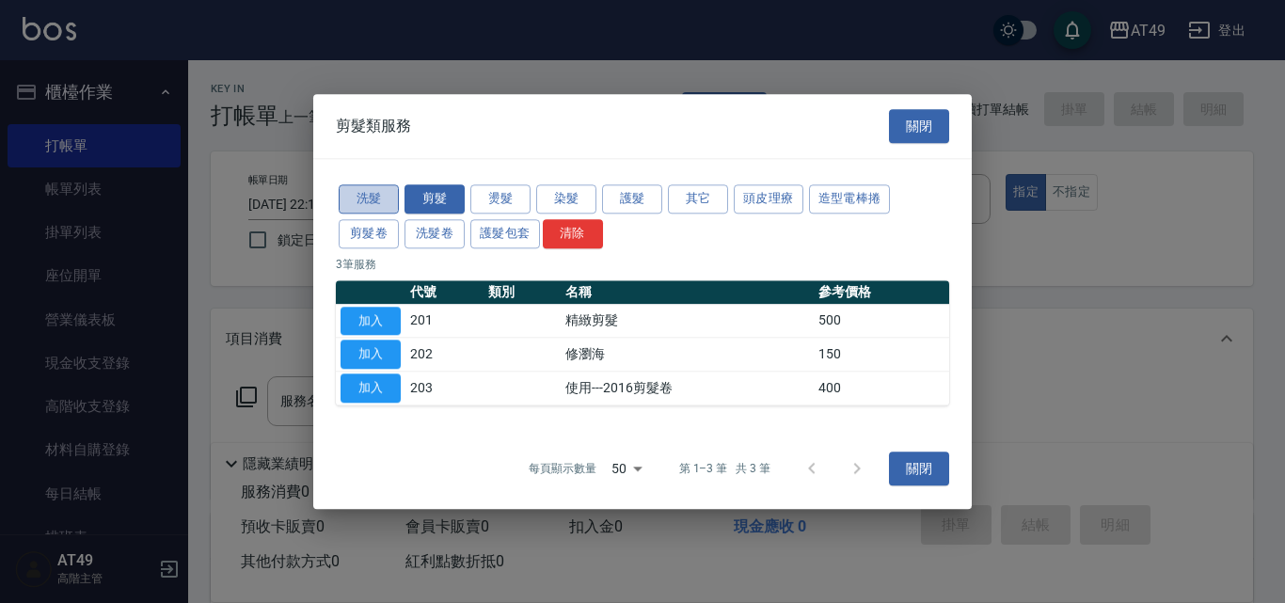
click at [387, 194] on button "洗髮" at bounding box center [369, 198] width 60 height 29
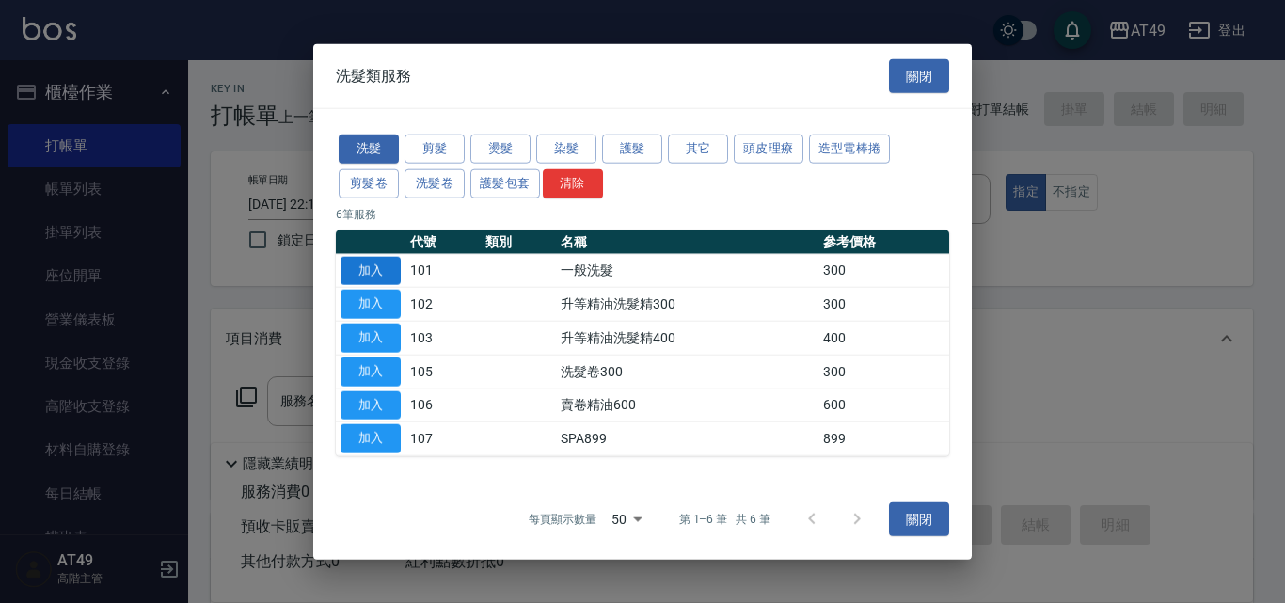
click at [396, 271] on button "加入" at bounding box center [371, 270] width 60 height 29
type input "一般洗髮(101)"
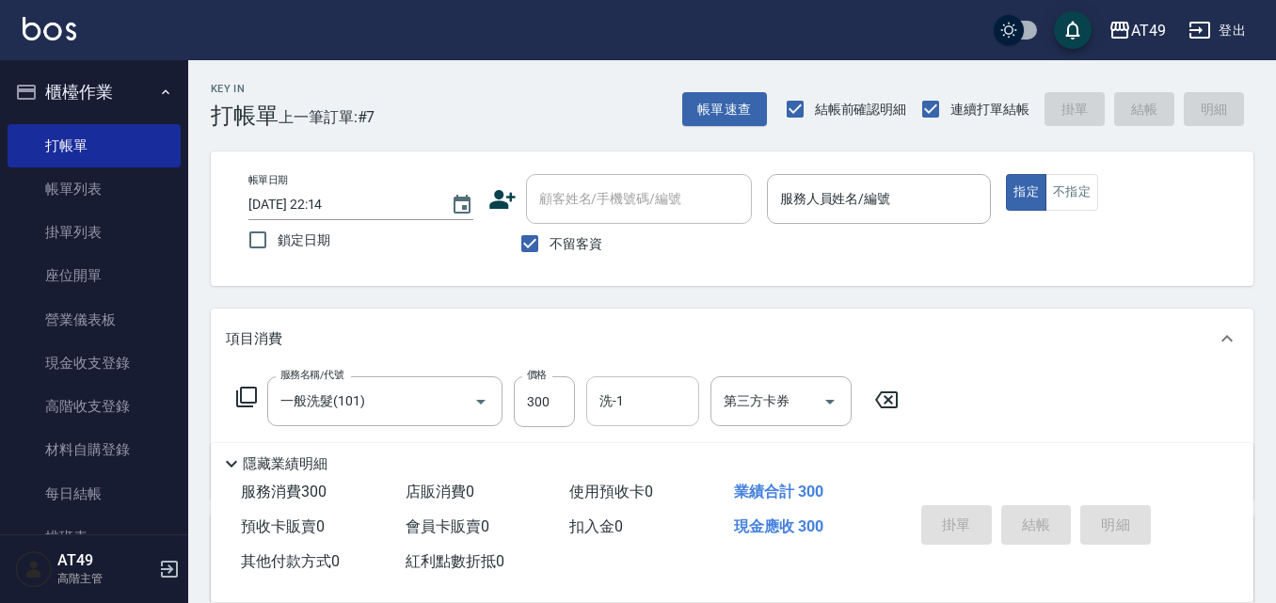
click at [632, 406] on input "洗-1" at bounding box center [643, 401] width 96 height 33
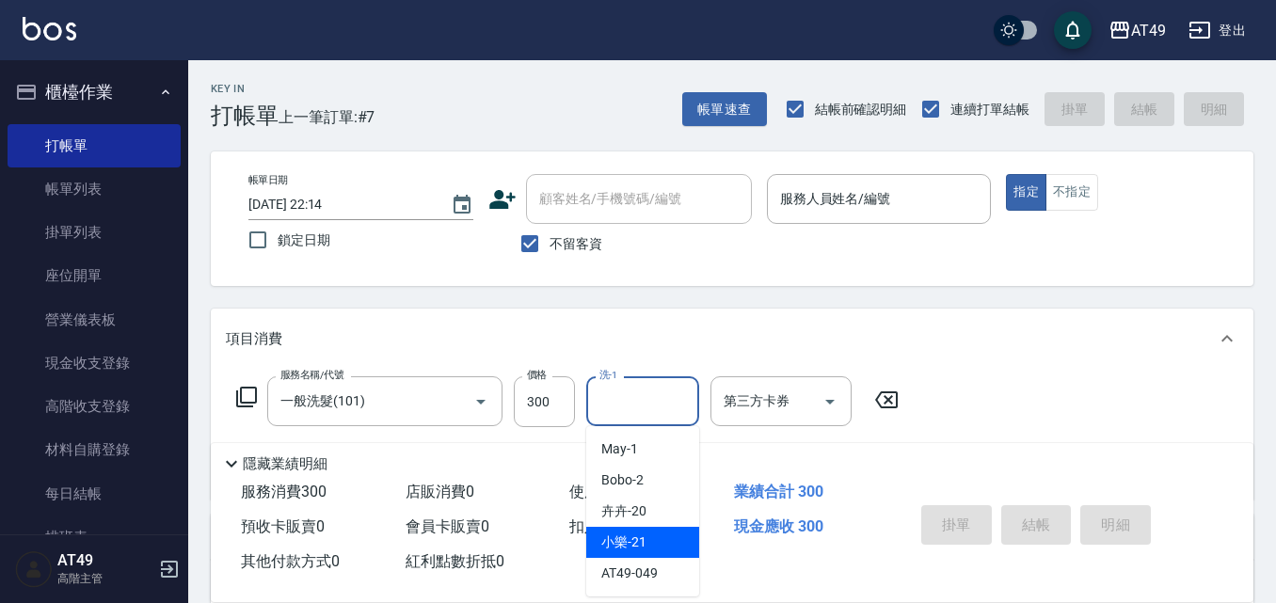
click at [664, 545] on div "小樂 -21" at bounding box center [642, 542] width 113 height 31
type input "小樂-21"
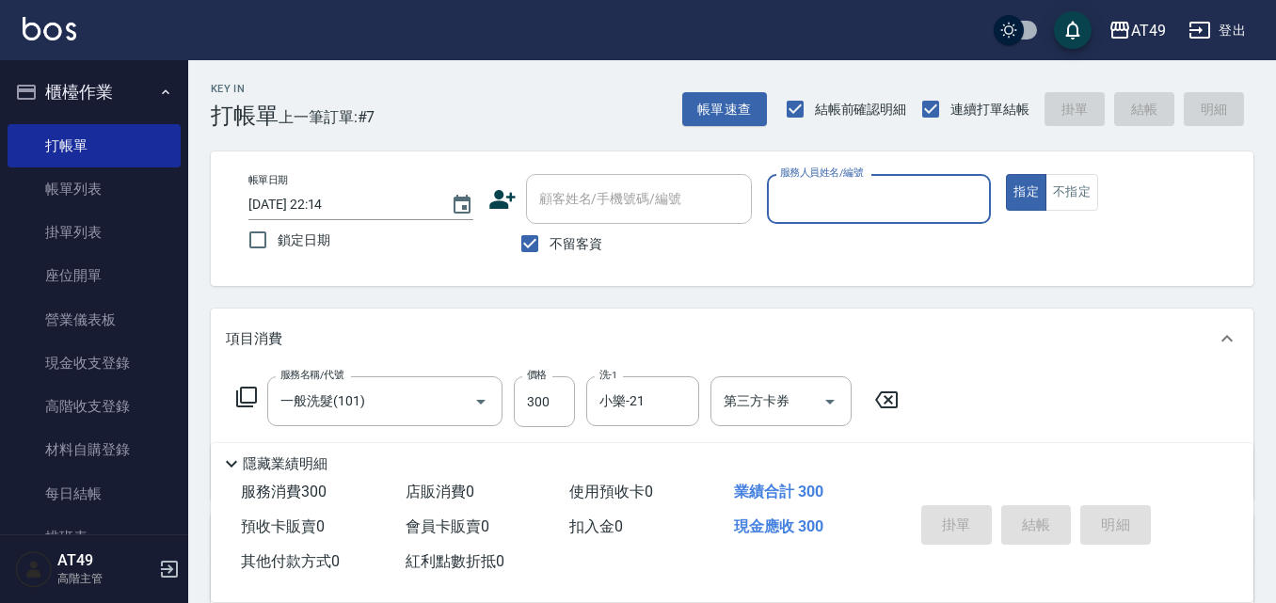
click at [836, 196] on input "服務人員姓名/編號" at bounding box center [879, 199] width 208 height 33
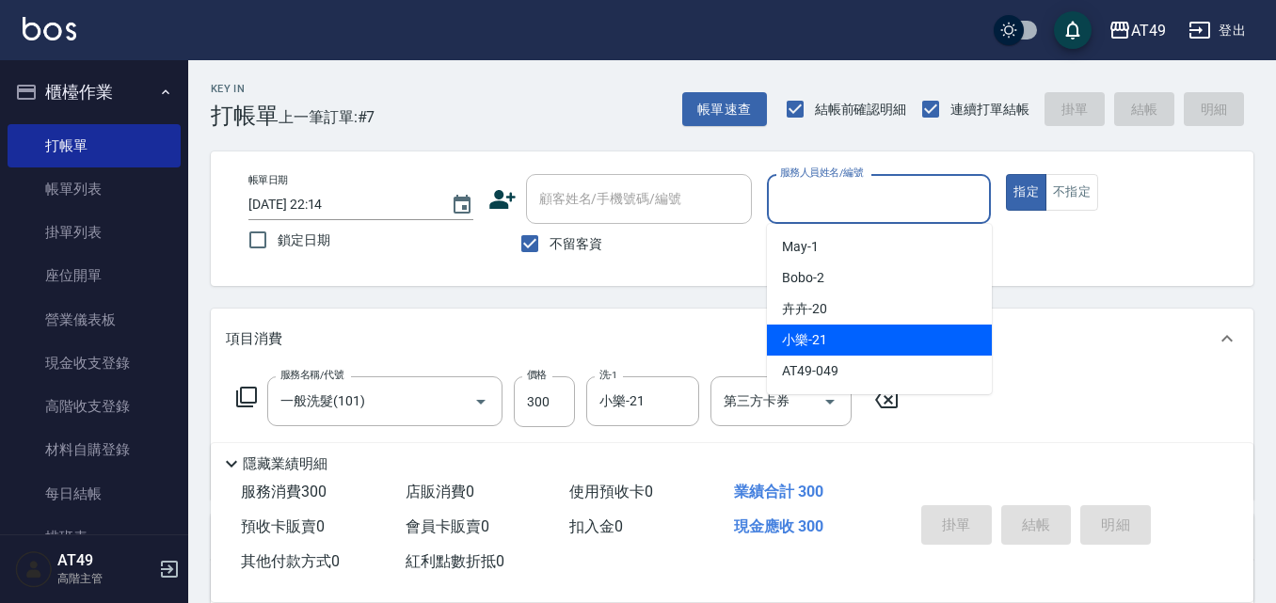
click at [860, 329] on div "小樂 -21" at bounding box center [879, 340] width 225 height 31
type input "小樂-21"
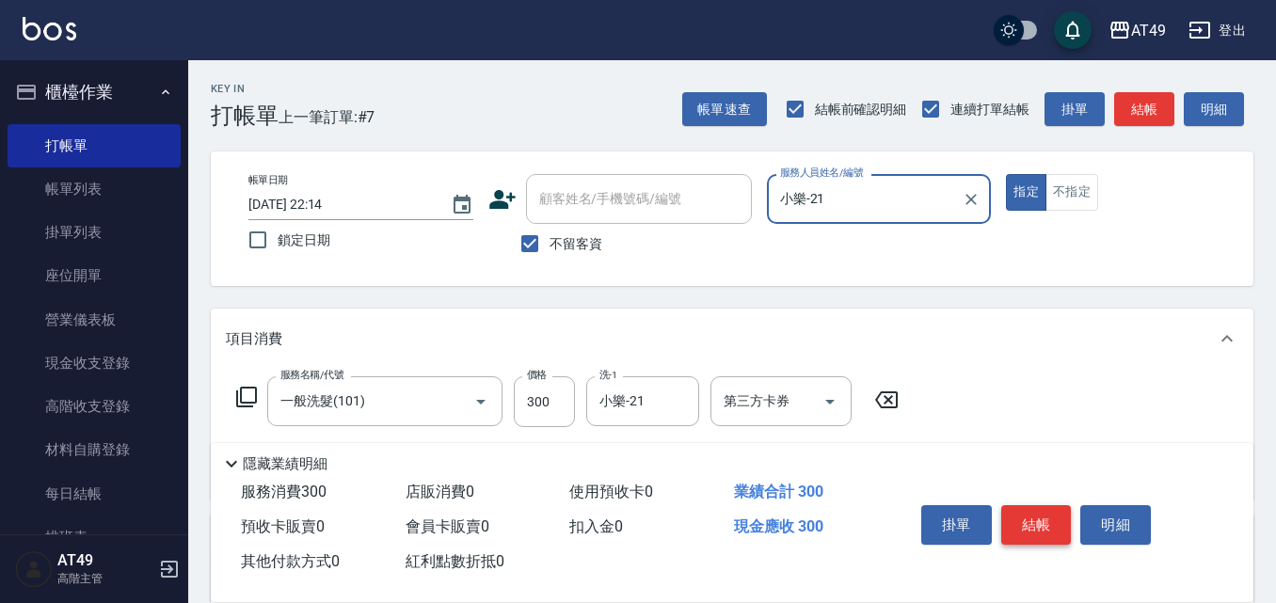
click at [1051, 509] on button "結帳" at bounding box center [1036, 525] width 71 height 40
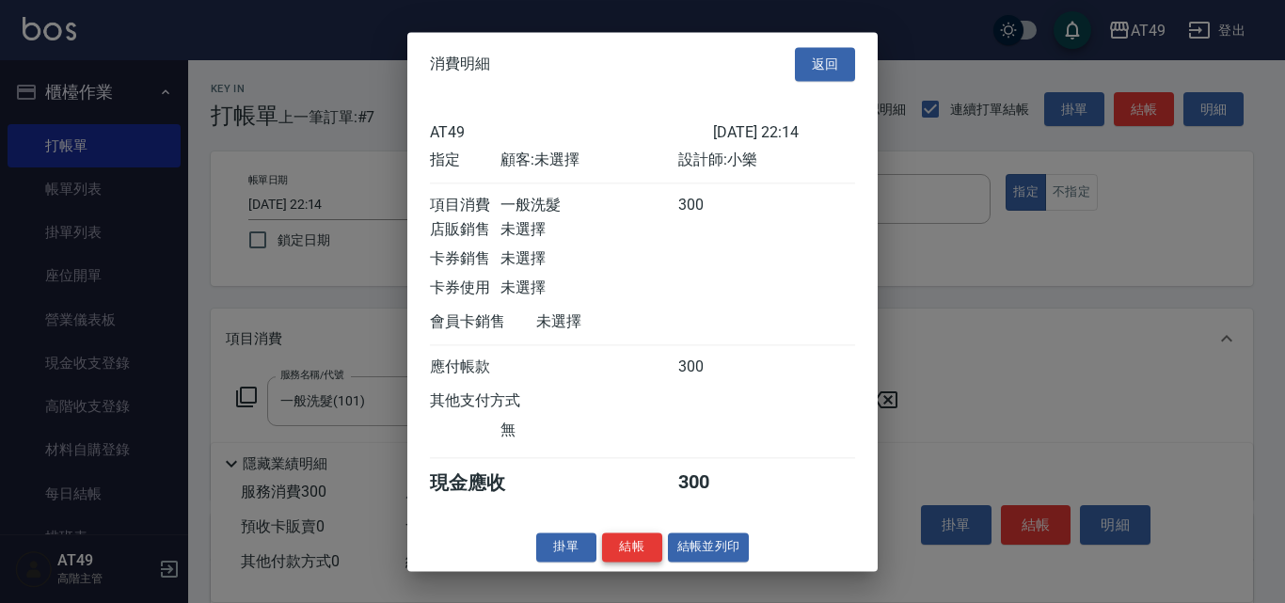
click at [650, 557] on button "結帳" at bounding box center [632, 547] width 60 height 29
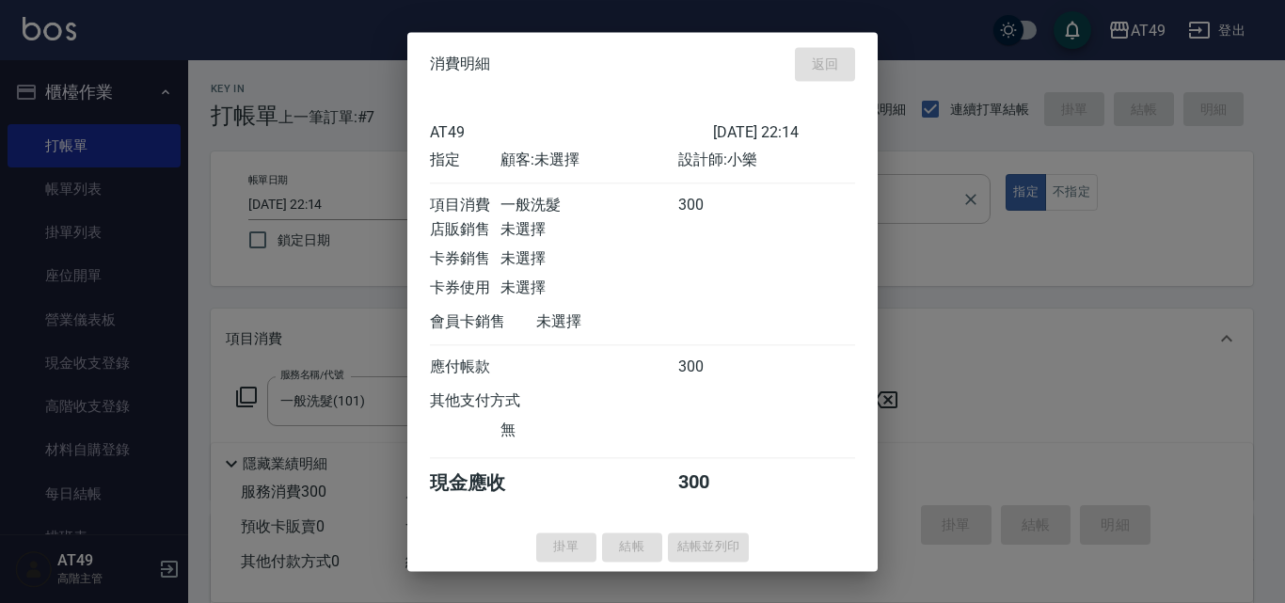
type input "[DATE] 22:16"
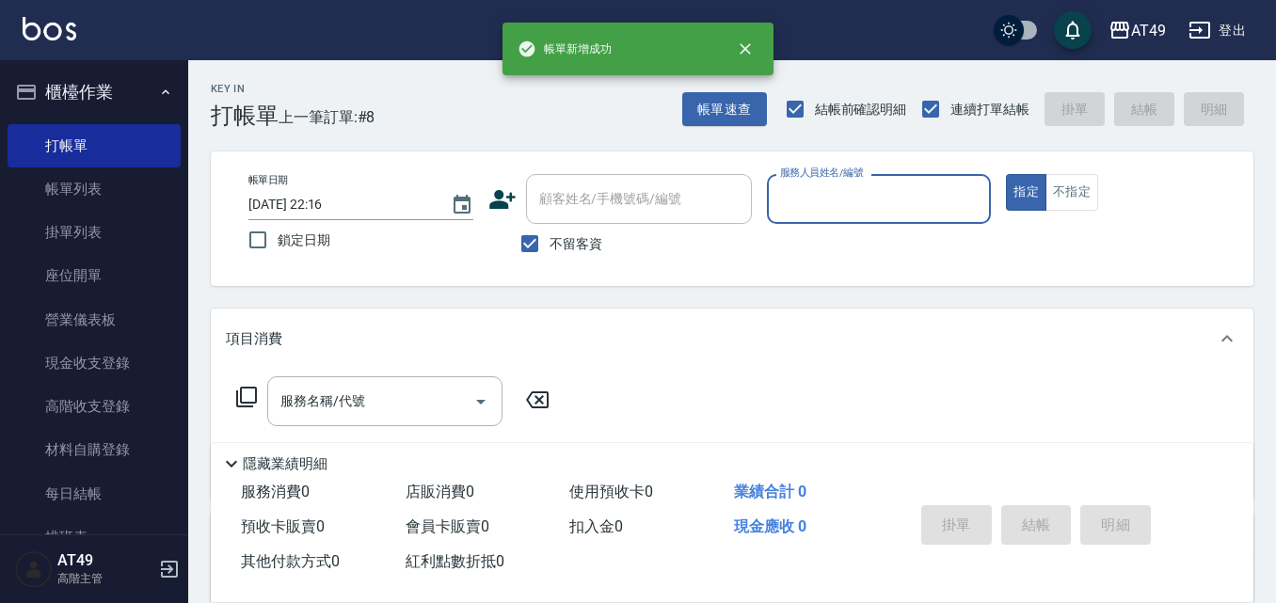
click at [820, 194] on input "服務人員姓名/編號" at bounding box center [879, 199] width 208 height 33
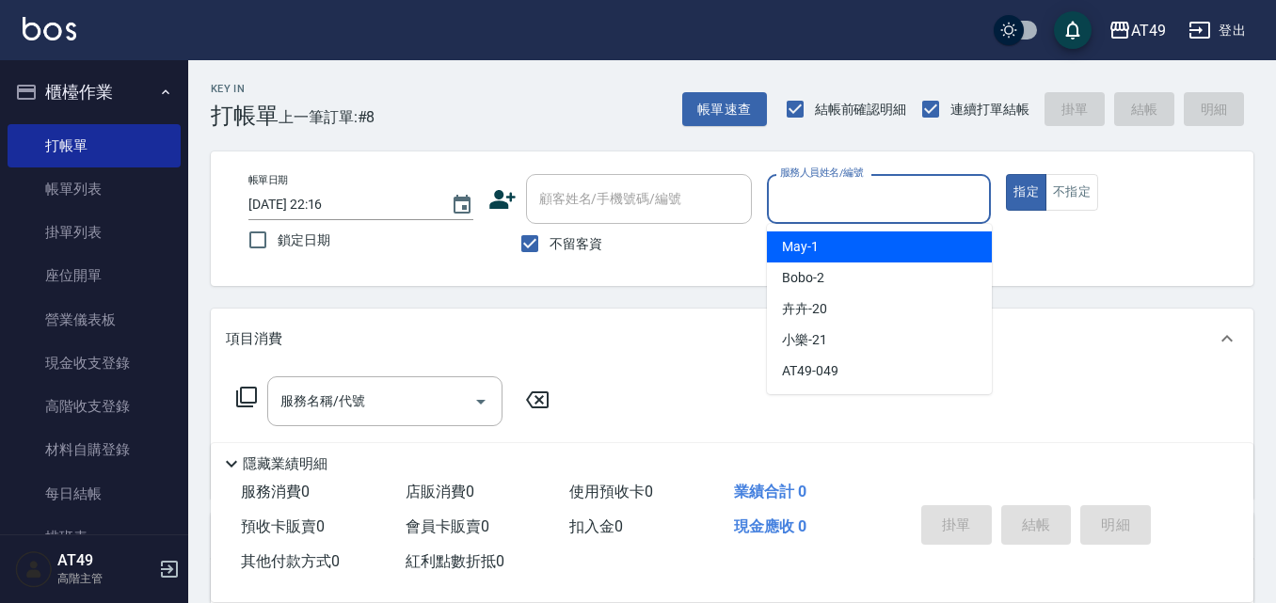
click at [845, 247] on div "May -1" at bounding box center [879, 246] width 225 height 31
type input "May-1"
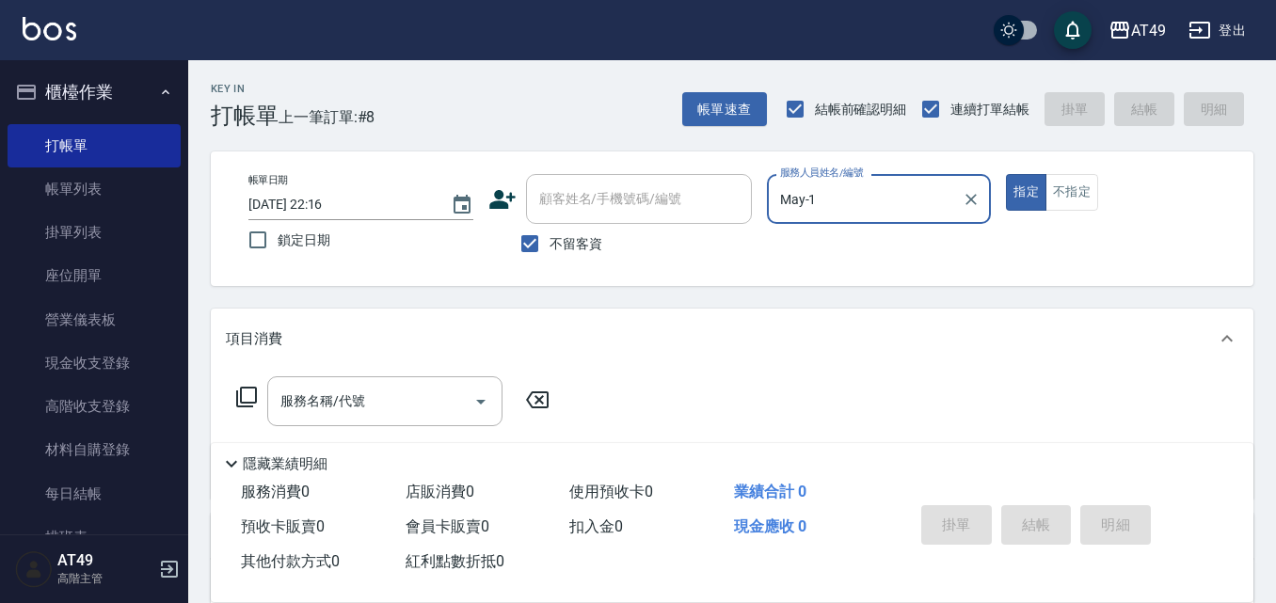
click at [255, 394] on icon at bounding box center [246, 397] width 21 height 21
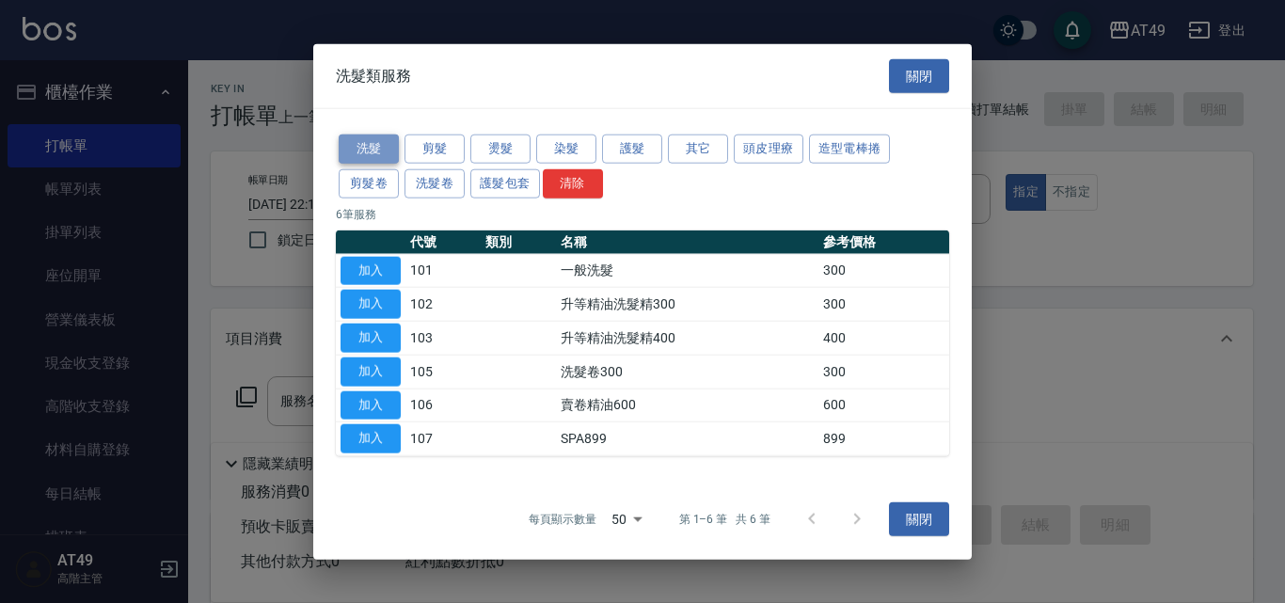
click at [392, 150] on button "洗髮" at bounding box center [369, 149] width 60 height 29
click at [382, 270] on button "加入" at bounding box center [371, 270] width 60 height 29
type input "一般洗髮(101)"
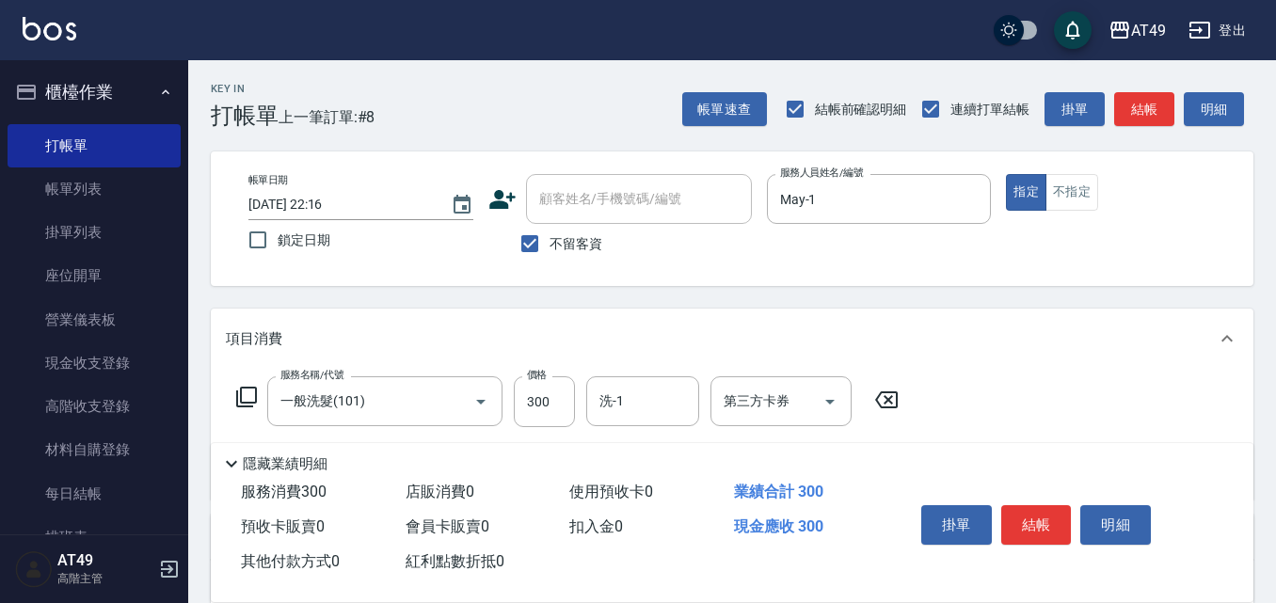
click at [241, 390] on icon at bounding box center [246, 397] width 21 height 21
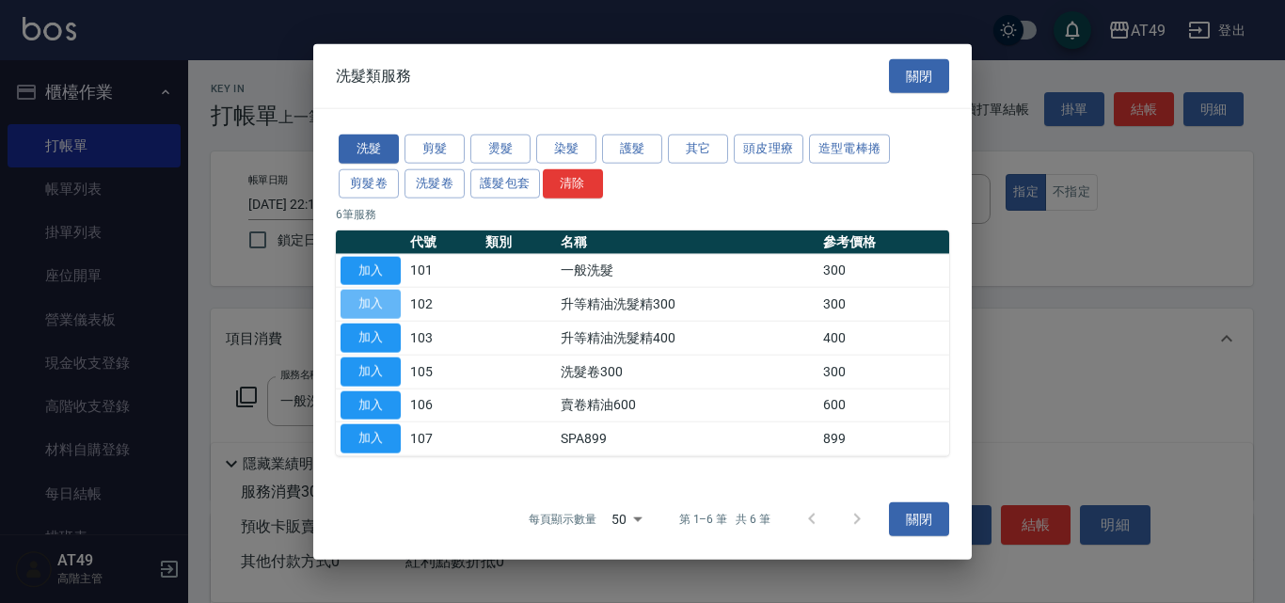
click at [373, 301] on button "加入" at bounding box center [371, 304] width 60 height 29
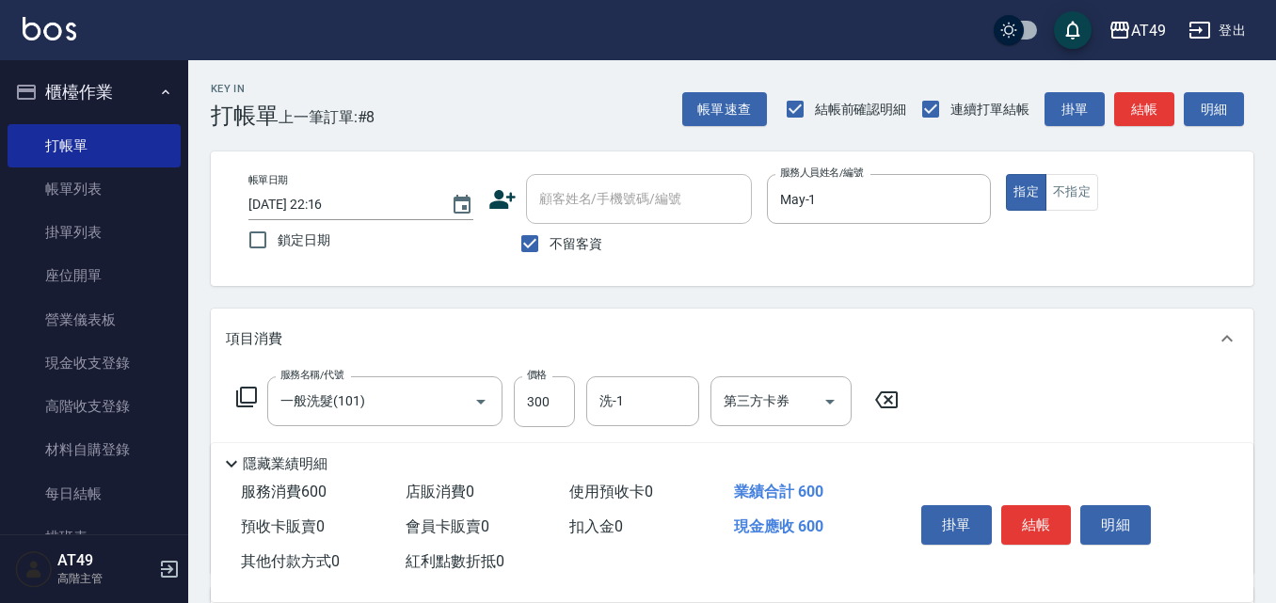
click at [236, 393] on icon at bounding box center [246, 397] width 21 height 21
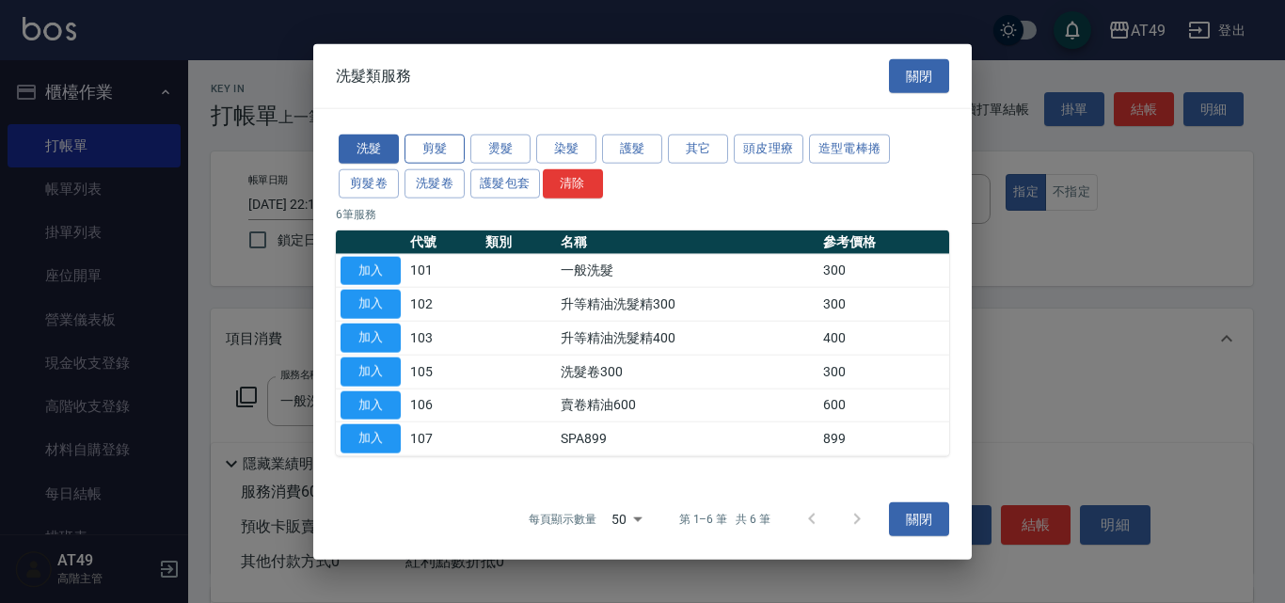
click at [422, 138] on button "剪髮" at bounding box center [435, 149] width 60 height 29
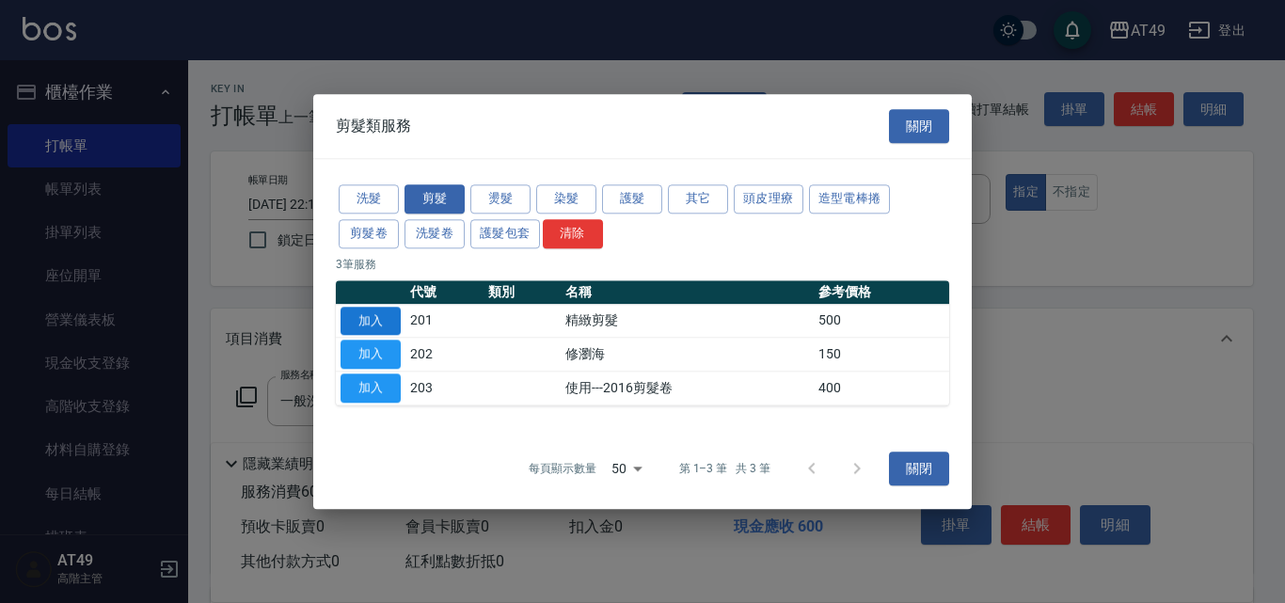
click at [360, 323] on button "加入" at bounding box center [371, 321] width 60 height 29
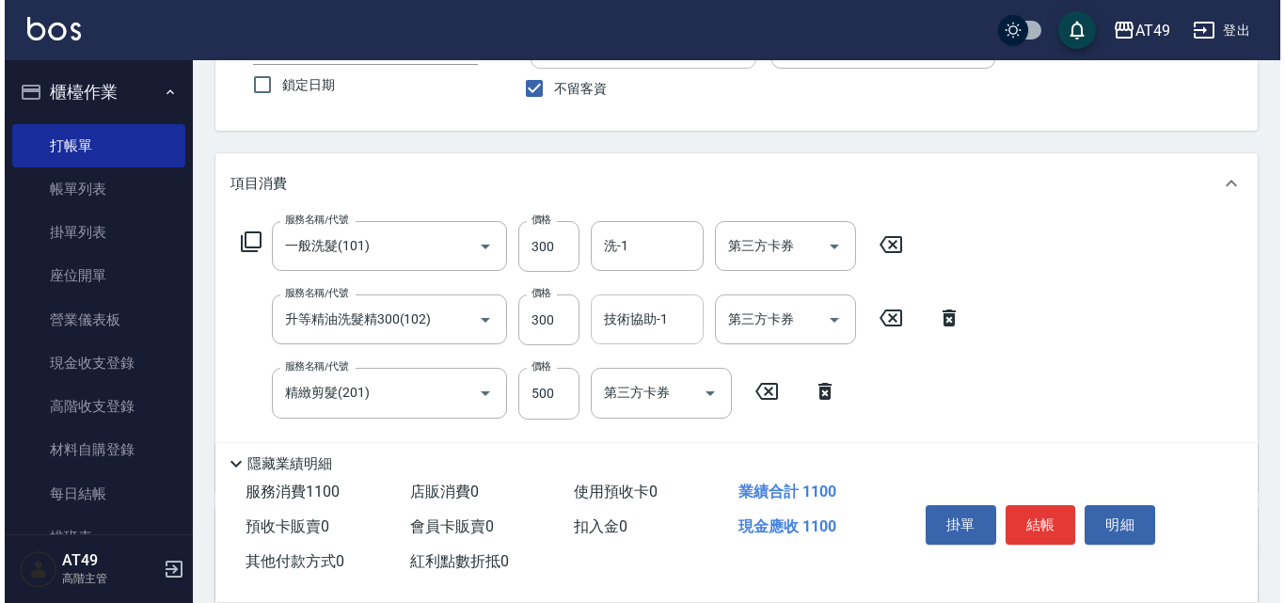
scroll to position [188, 0]
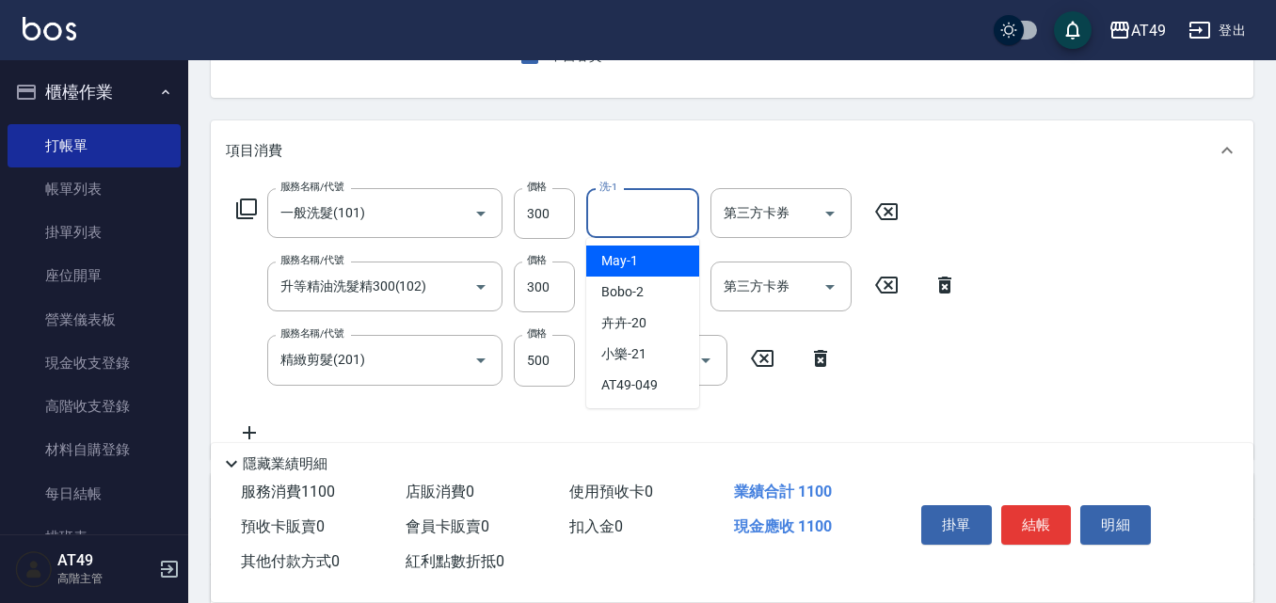
click at [636, 218] on input "洗-1" at bounding box center [643, 213] width 96 height 33
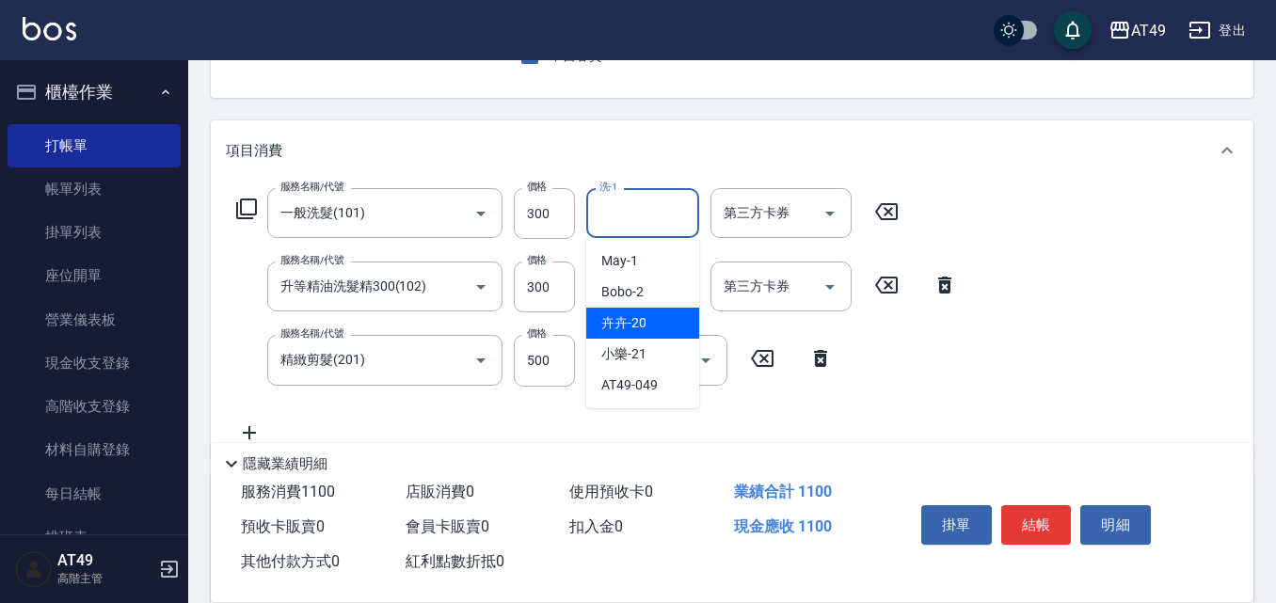
click at [647, 324] on div "卉卉 -20" at bounding box center [642, 323] width 113 height 31
type input "卉卉-20"
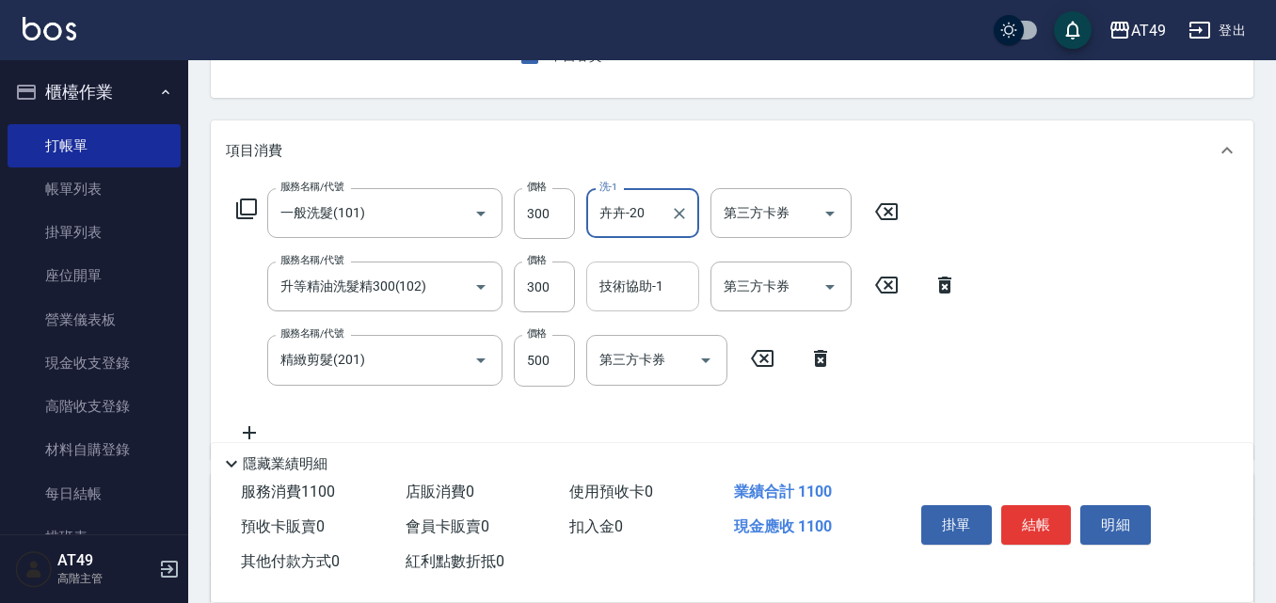
click at [606, 284] on div "技術協助-1 技術協助-1" at bounding box center [642, 287] width 113 height 50
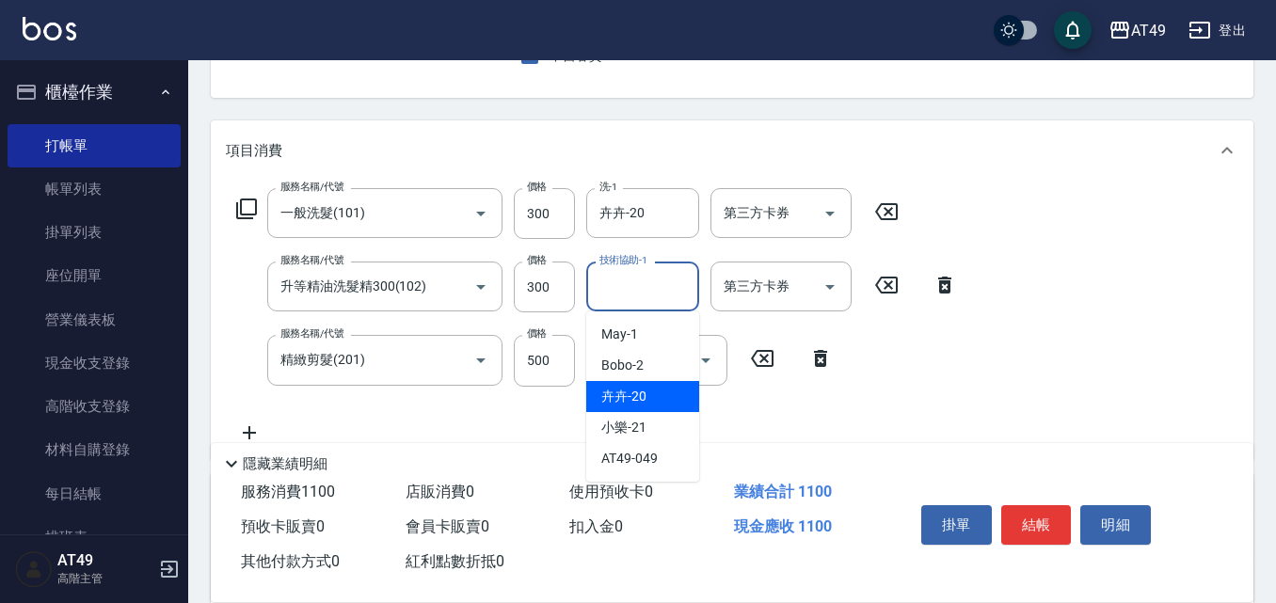
click at [634, 396] on span "卉卉 -20" at bounding box center [623, 397] width 45 height 20
type input "卉卉-20"
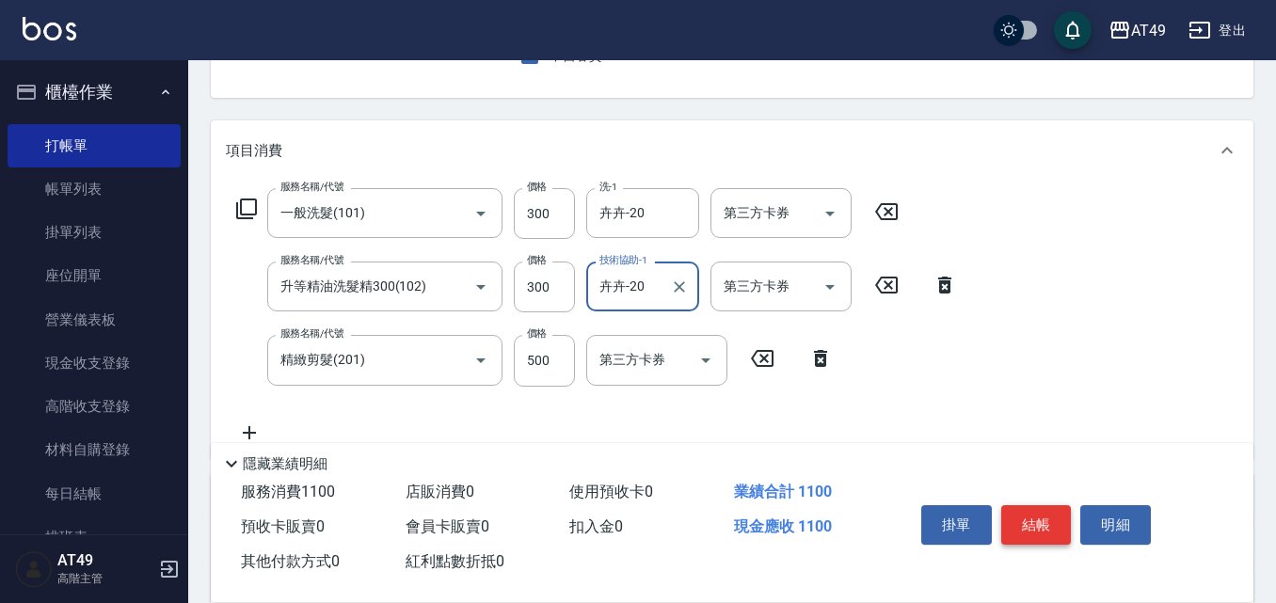
click at [1026, 525] on button "結帳" at bounding box center [1036, 525] width 71 height 40
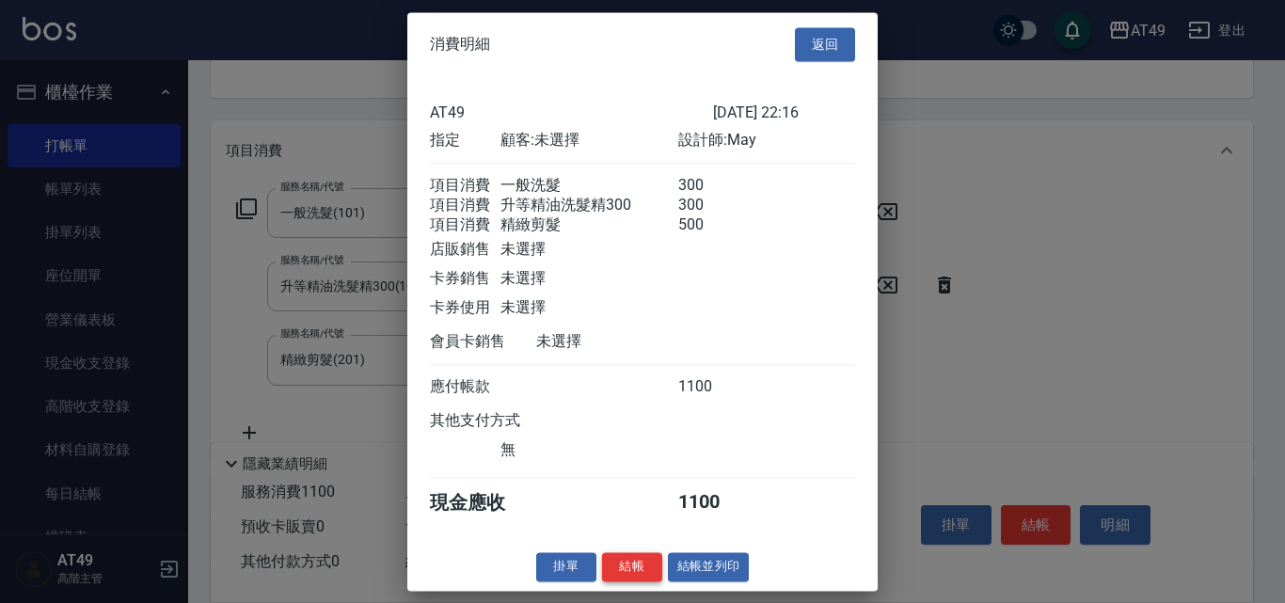
click at [609, 581] on button "結帳" at bounding box center [632, 566] width 60 height 29
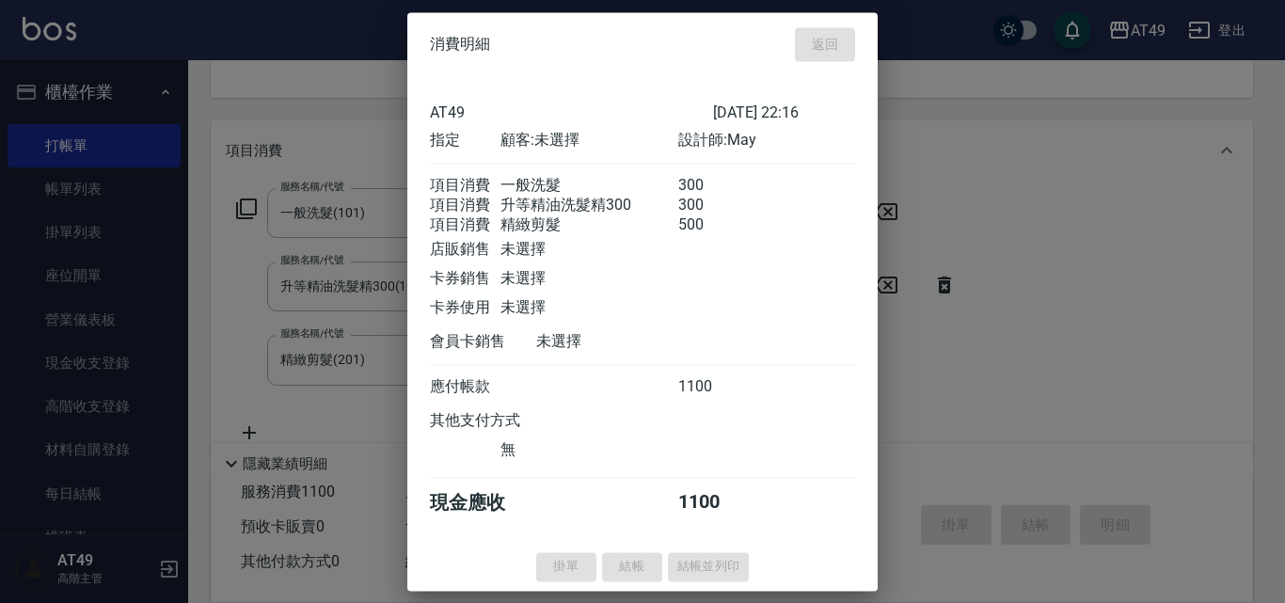
type input "[DATE] 22:17"
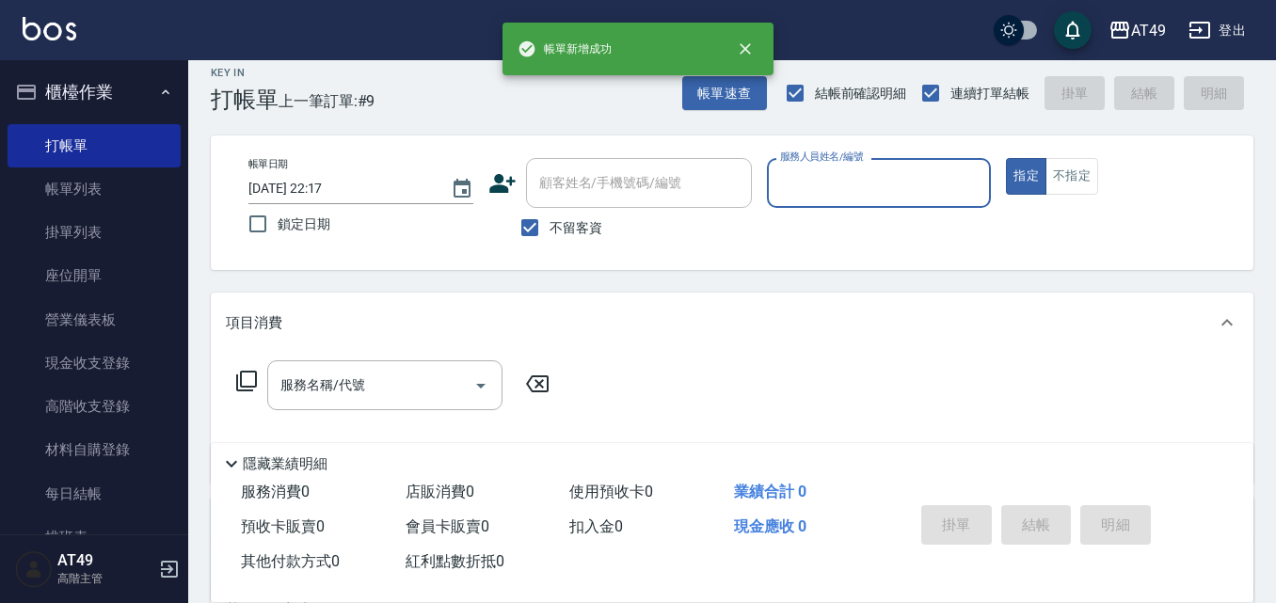
scroll to position [0, 0]
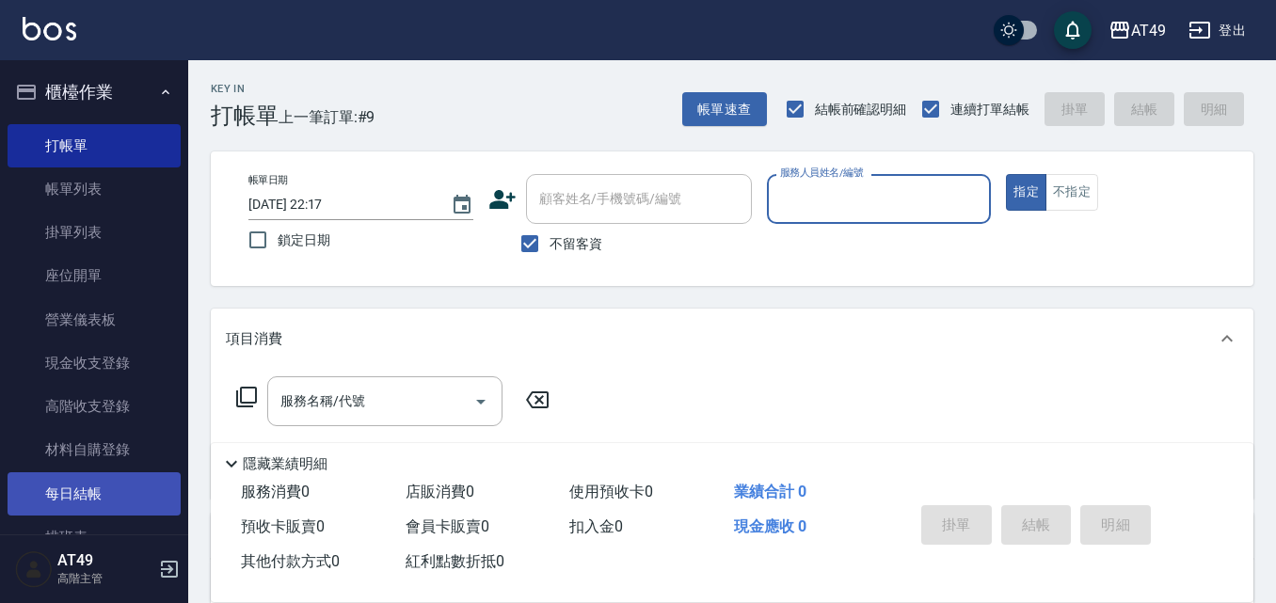
click at [127, 506] on link "每日結帳" at bounding box center [94, 493] width 173 height 43
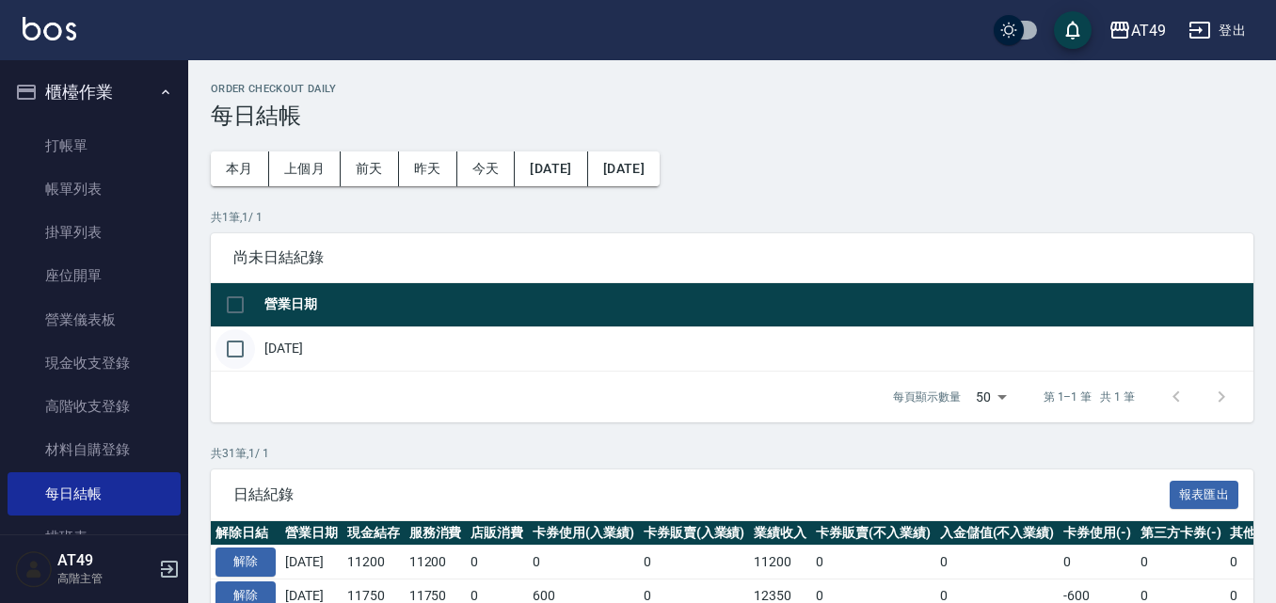
click at [239, 343] on input "checkbox" at bounding box center [235, 349] width 40 height 40
checkbox input "true"
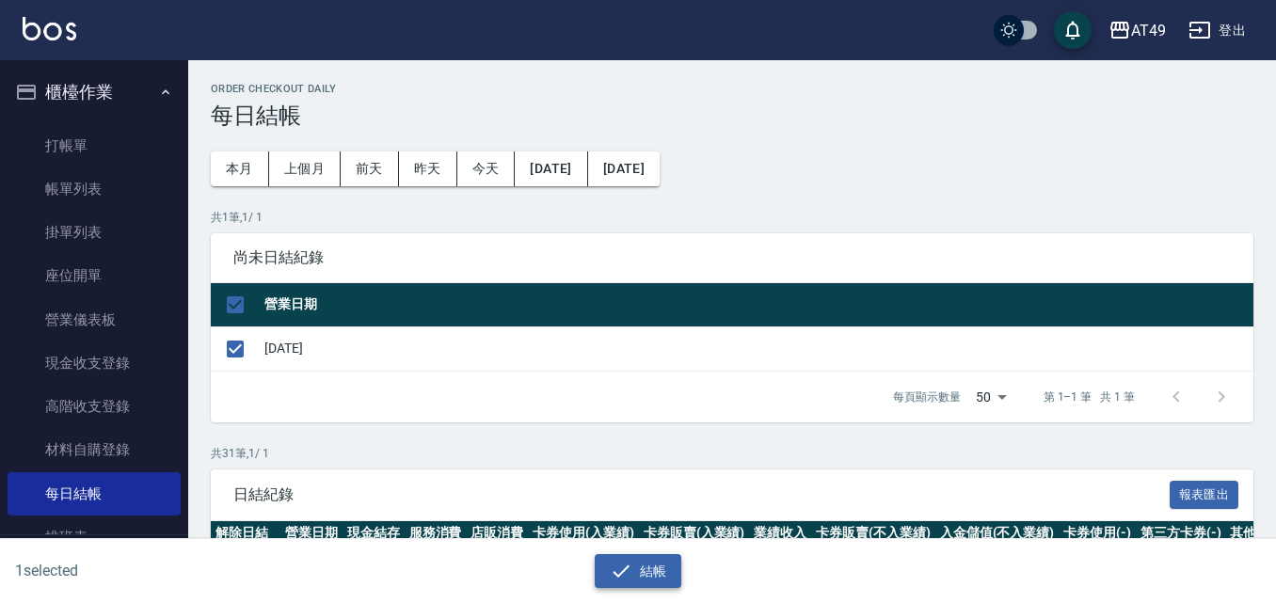
click at [629, 583] on button "結帳" at bounding box center [639, 571] width 88 height 35
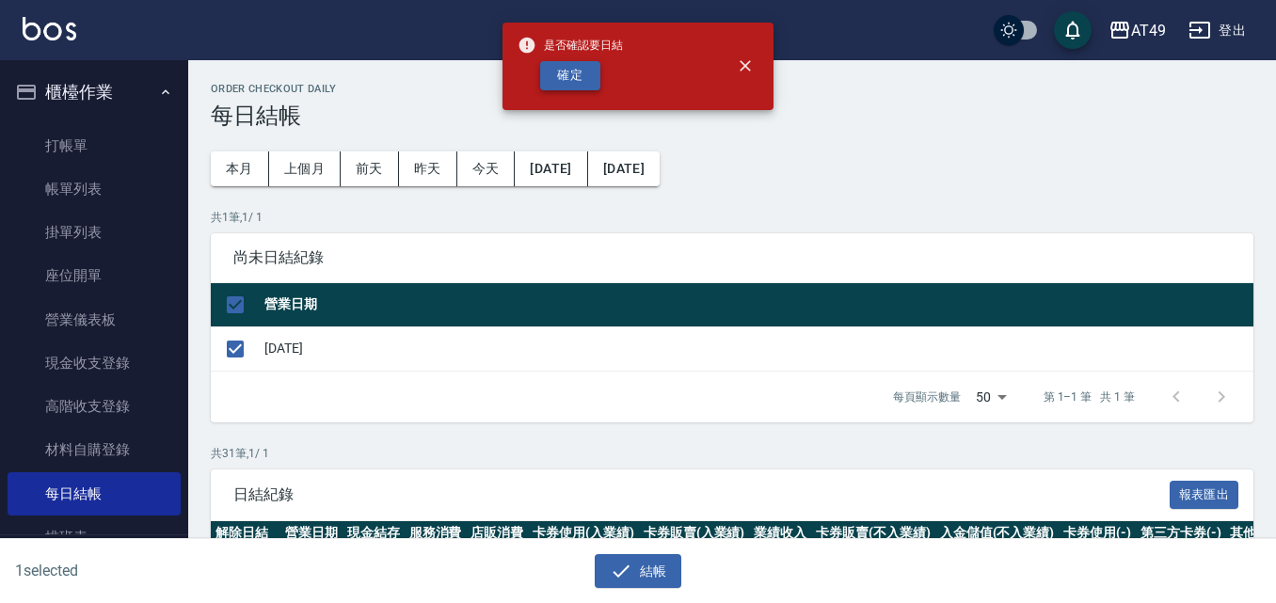
click at [573, 85] on button "確定" at bounding box center [570, 75] width 60 height 29
checkbox input "false"
